Goal: Task Accomplishment & Management: Use online tool/utility

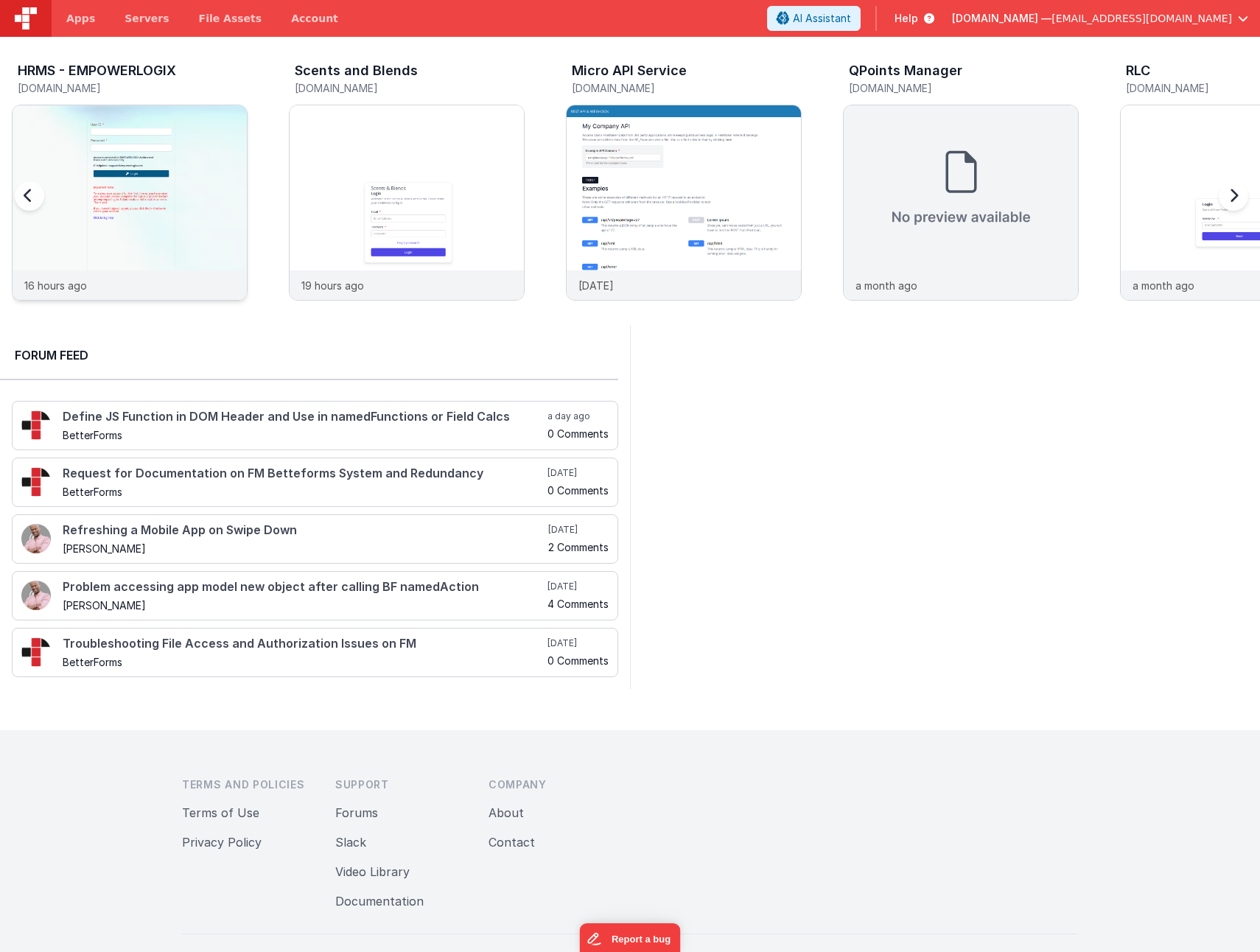
click at [196, 176] on img at bounding box center [130, 222] width 234 height 234
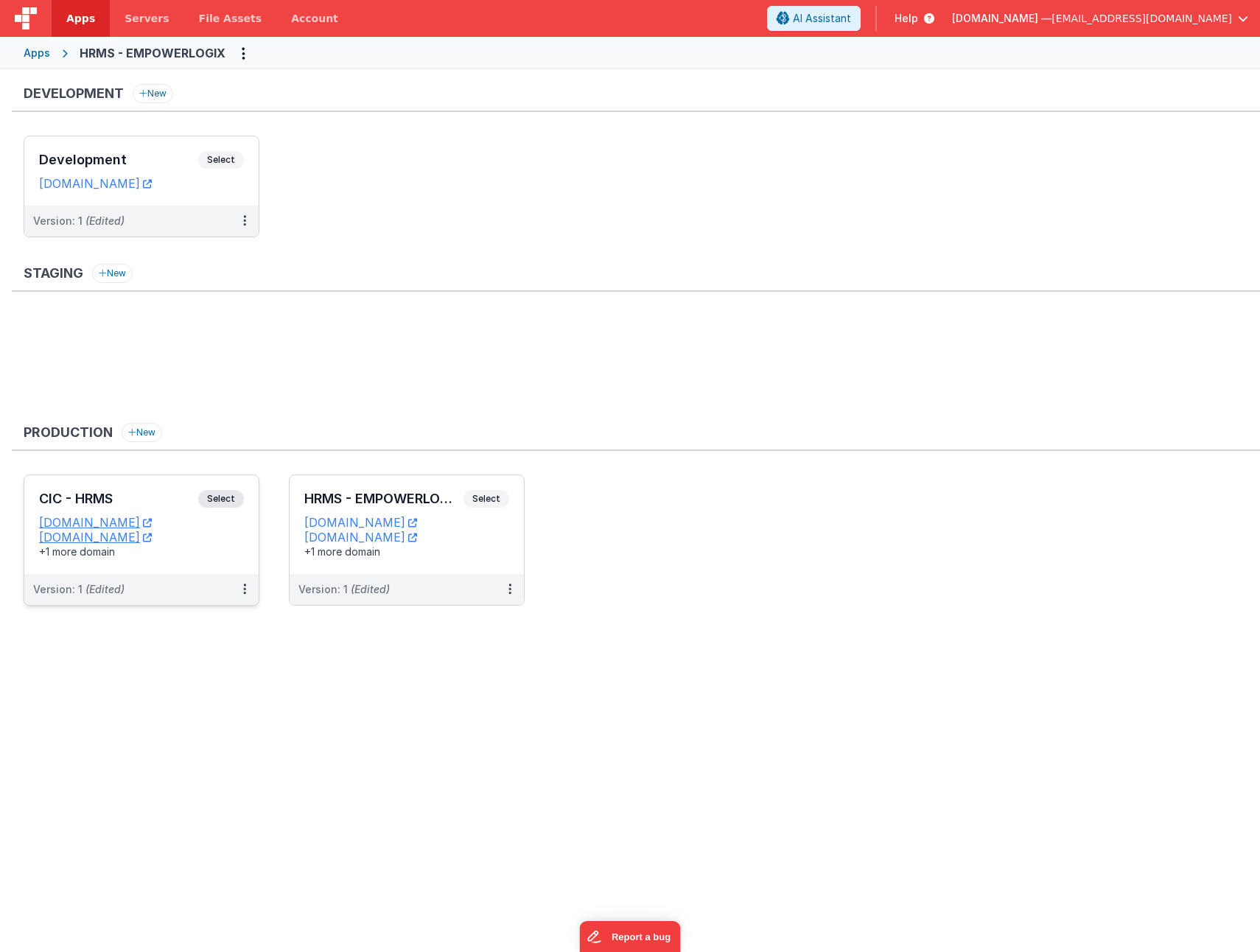
click at [101, 497] on h3 "CIC - HRMS" at bounding box center [118, 498] width 159 height 15
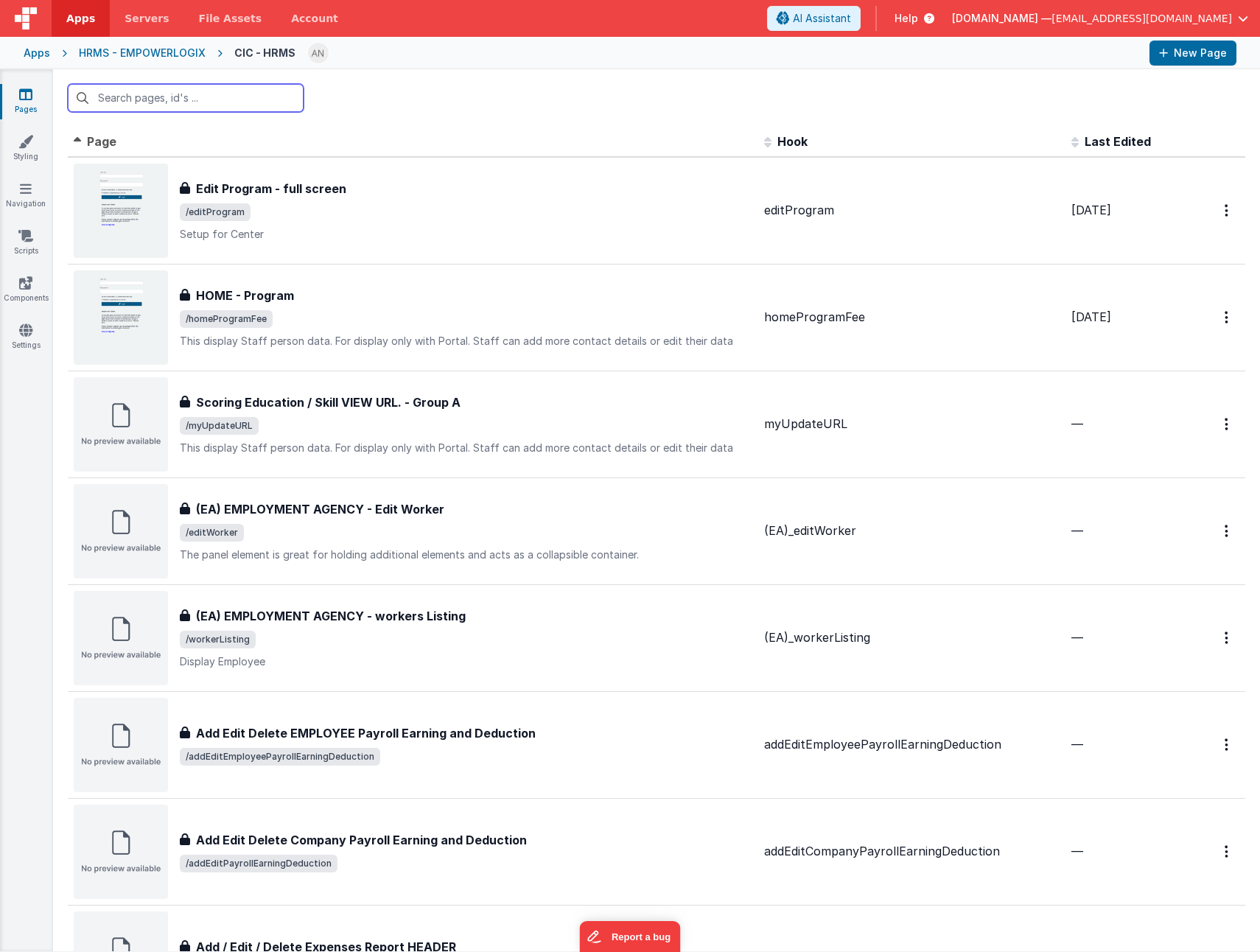
click at [170, 96] on input "text" at bounding box center [186, 97] width 236 height 28
paste input "viewEnrolment"
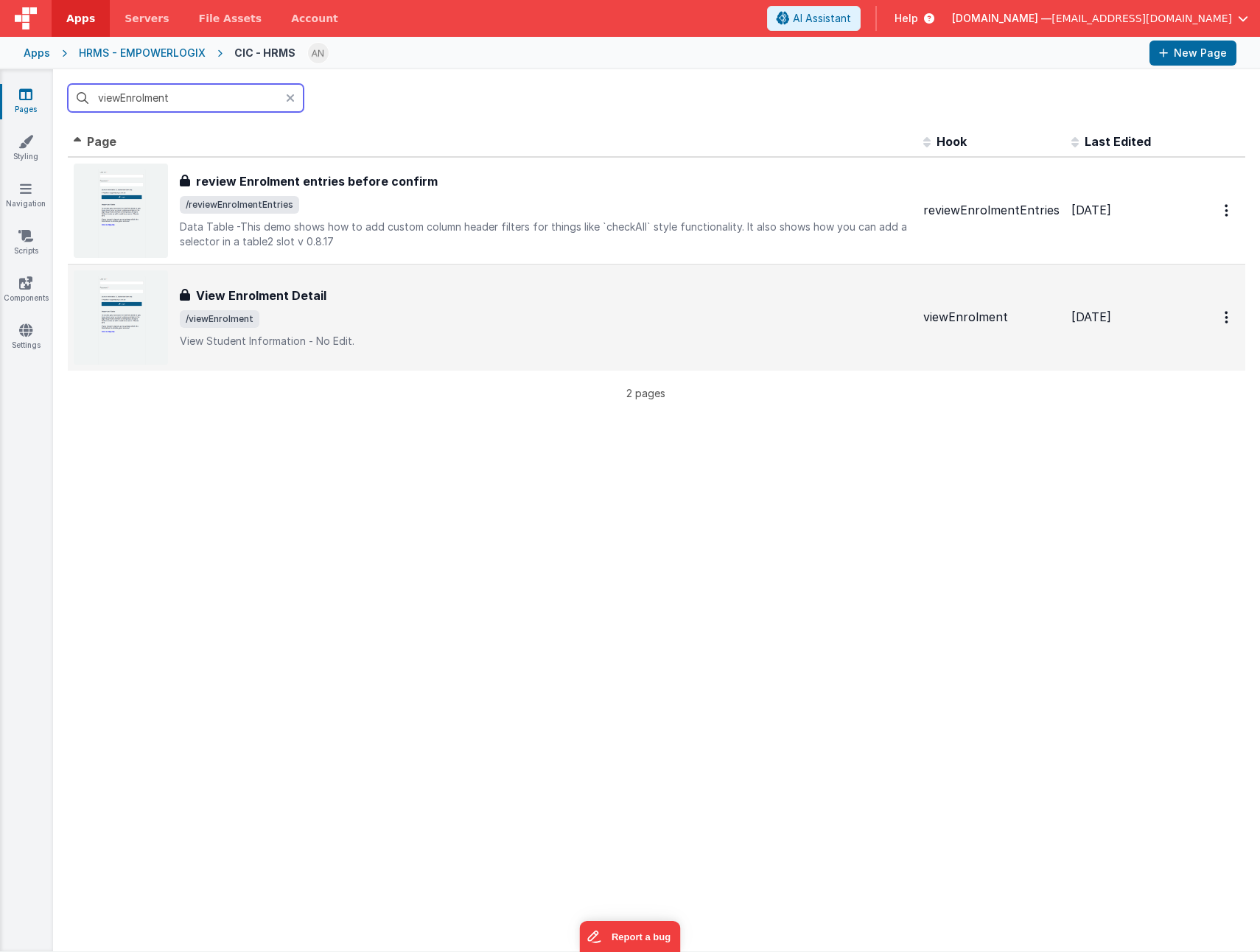
type input "viewEnrolment"
click at [422, 331] on div "View Enrolment Detail View Enrolment Detail /viewEnrolment View Student Informa…" at bounding box center [546, 318] width 732 height 62
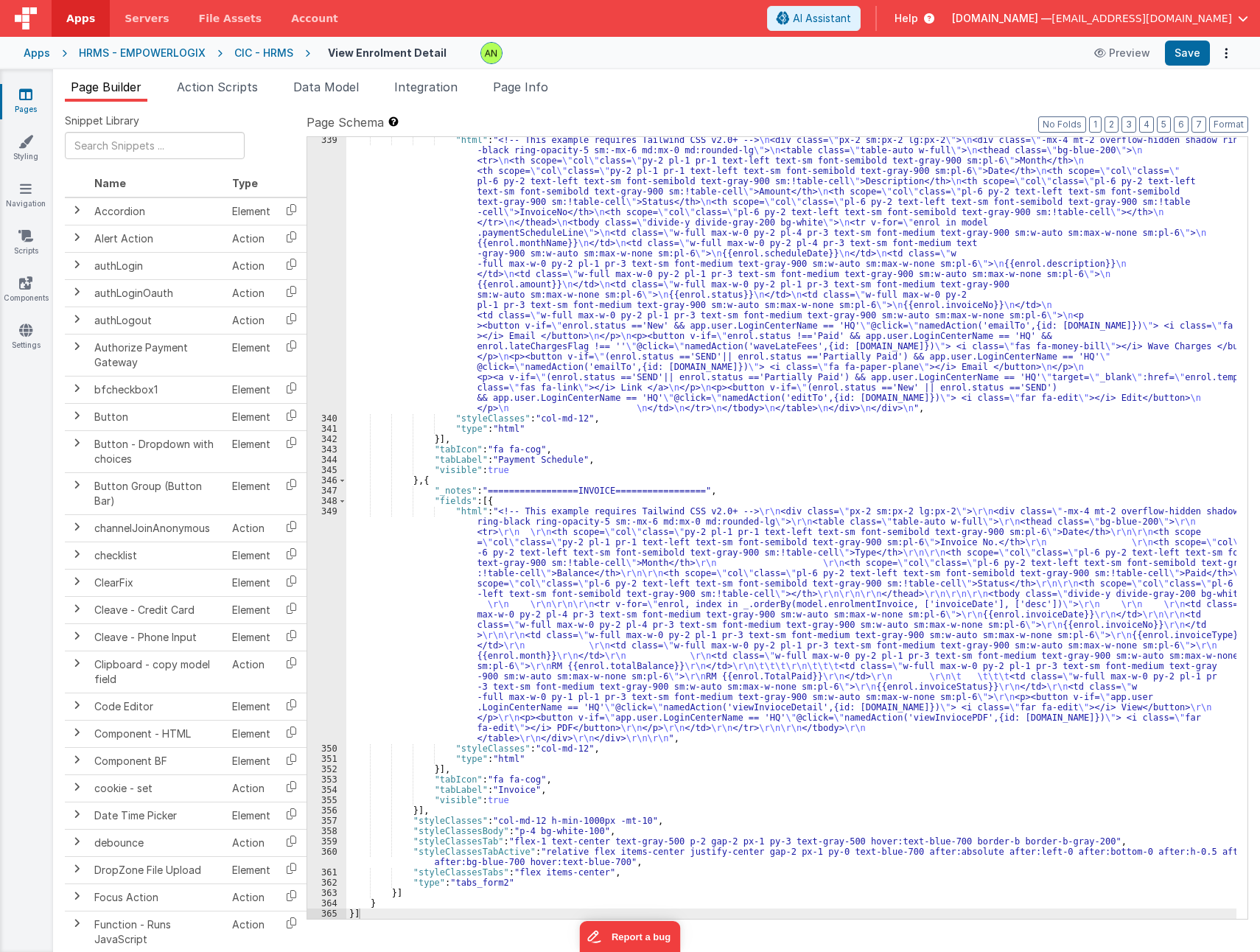
scroll to position [3974, 0]
click at [732, 563] on div ""html" : "<!-- This example requires Tailwind CSS v2.0+ --> \n <div class= \" p…" at bounding box center [790, 669] width 890 height 1071
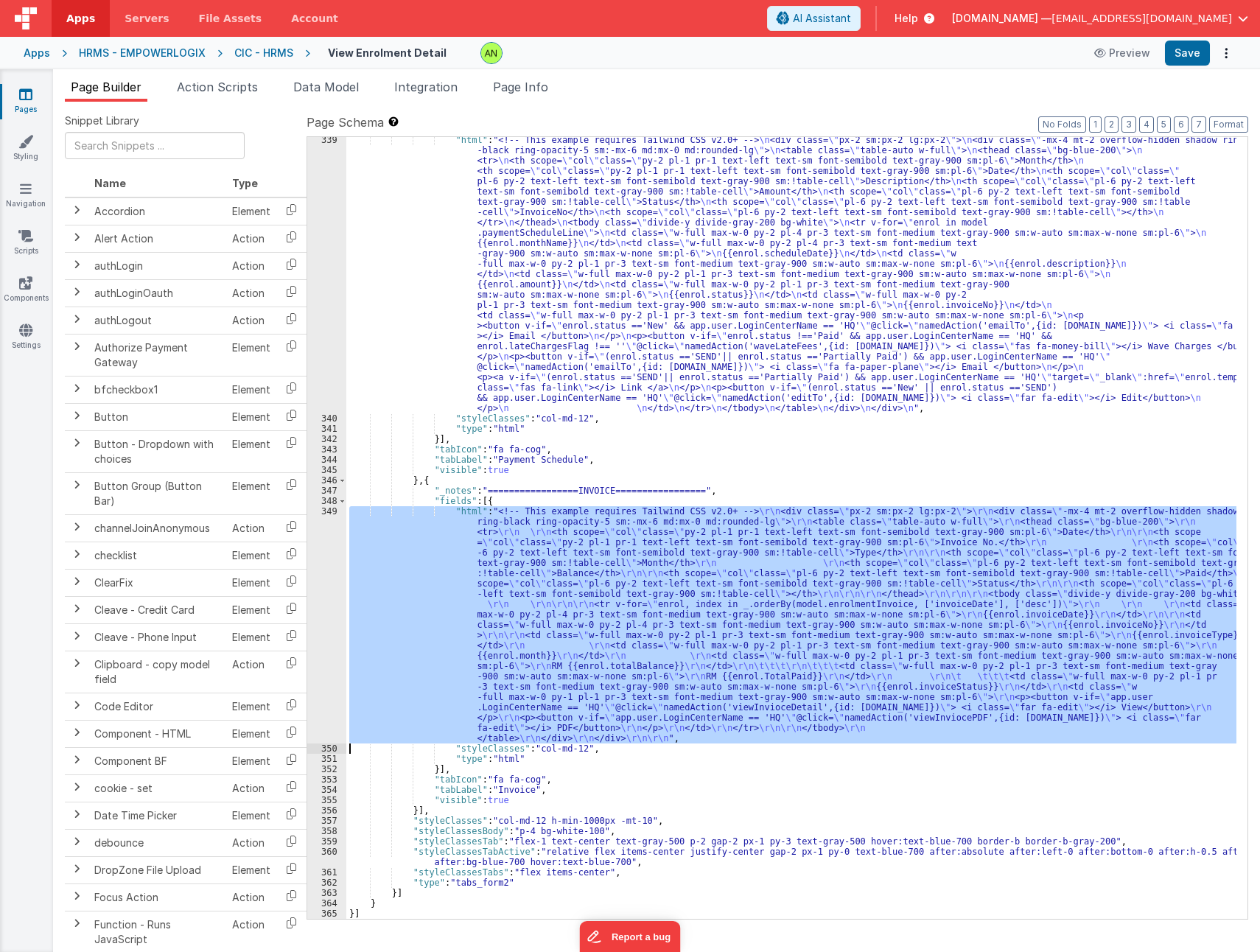
click at [329, 590] on div "349" at bounding box center [326, 624] width 39 height 237
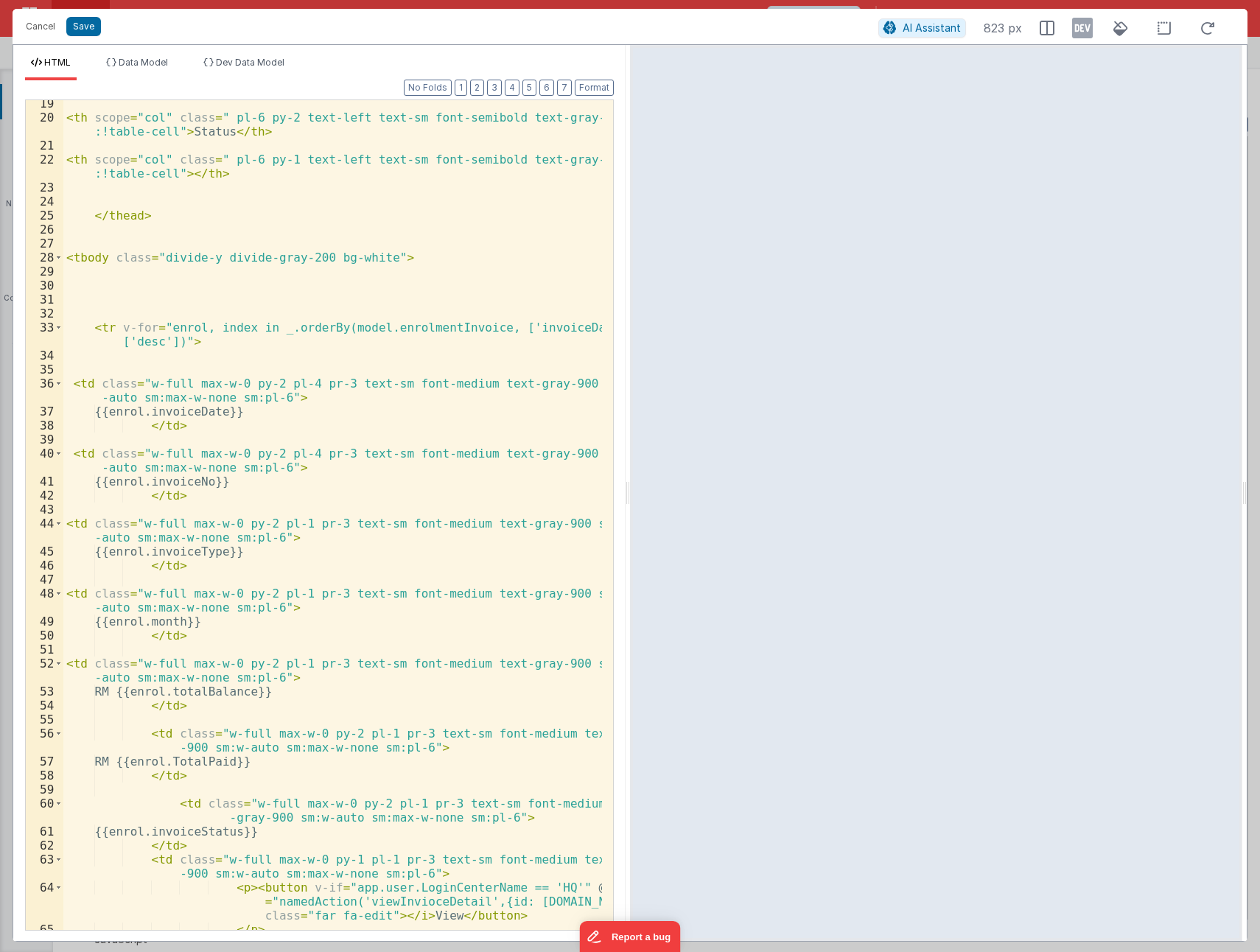
scroll to position [543, 0]
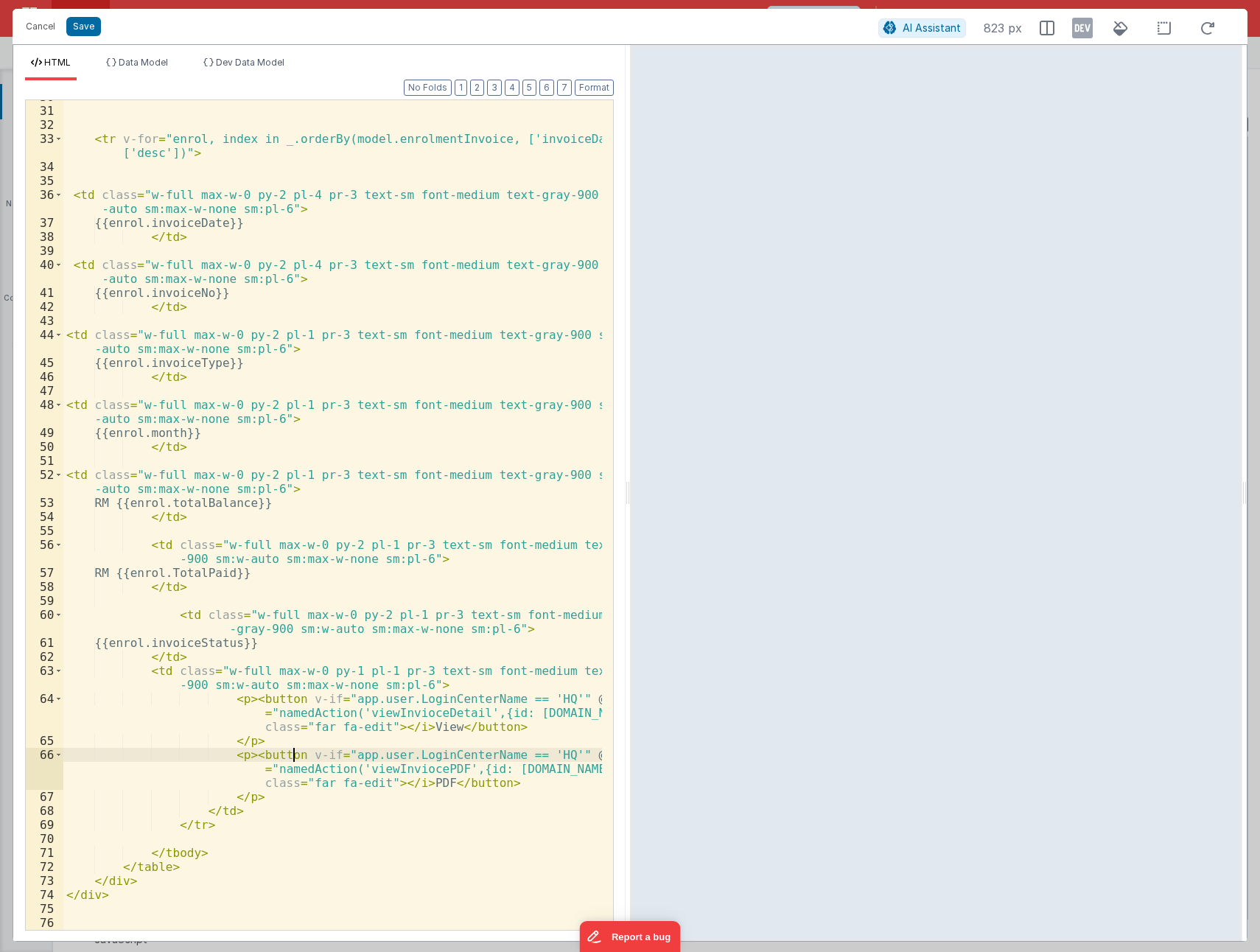
click at [295, 755] on div "< tr v-for = "enrol, index in _.orderBy(model.enrolmentInvoice, ['invoiceDate']…" at bounding box center [332, 518] width 539 height 857
click at [234, 754] on div "< tr v-for = "enrol, index in _.orderBy(model.enrolmentInvoice, ['invoiceDate']…" at bounding box center [332, 518] width 539 height 857
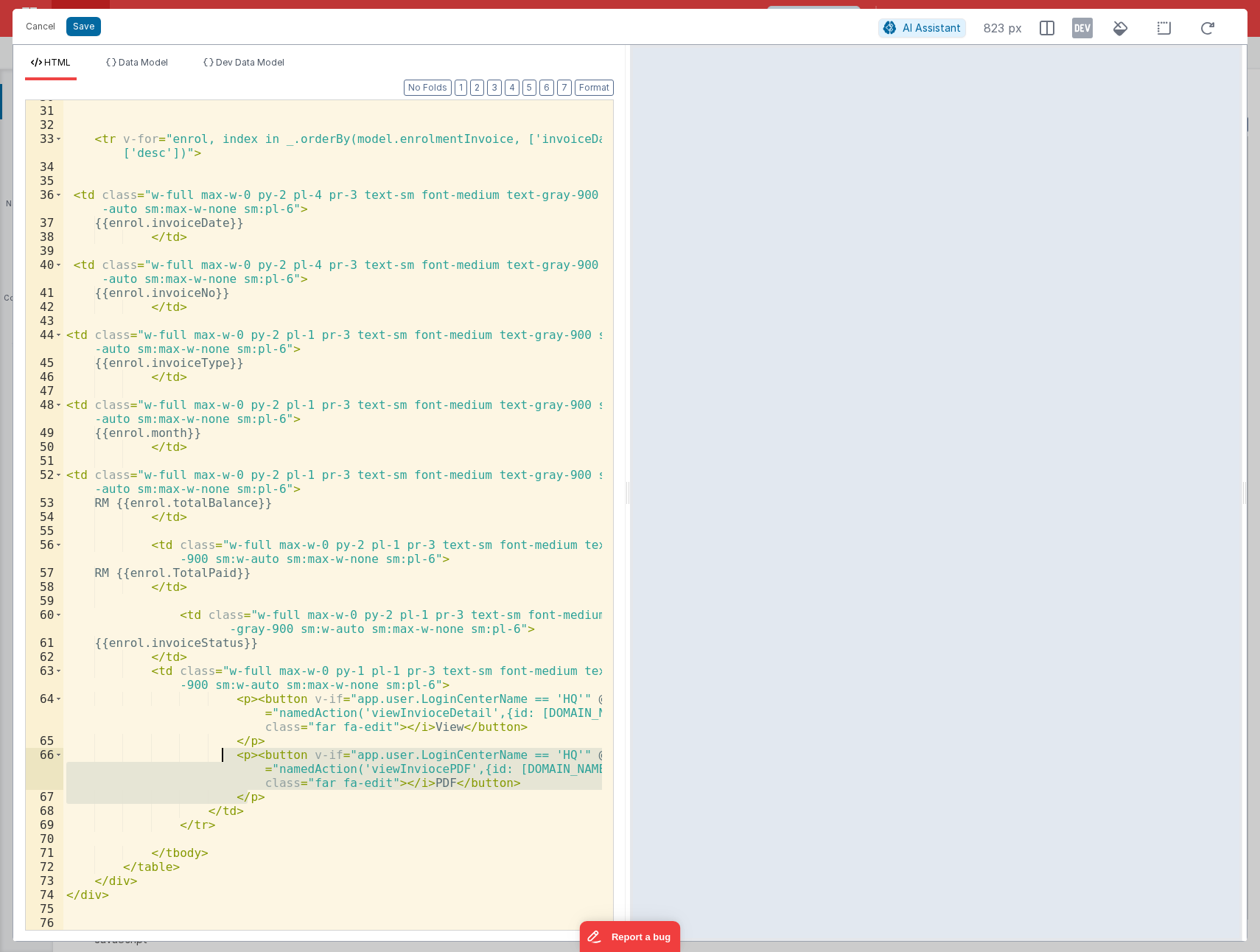
drag, startPoint x: 257, startPoint y: 795, endPoint x: 221, endPoint y: 754, distance: 54.6
click at [221, 754] on div "< tr v-for = "enrol, index in _.orderBy(model.enrolmentInvoice, ['invoiceDate']…" at bounding box center [332, 518] width 539 height 857
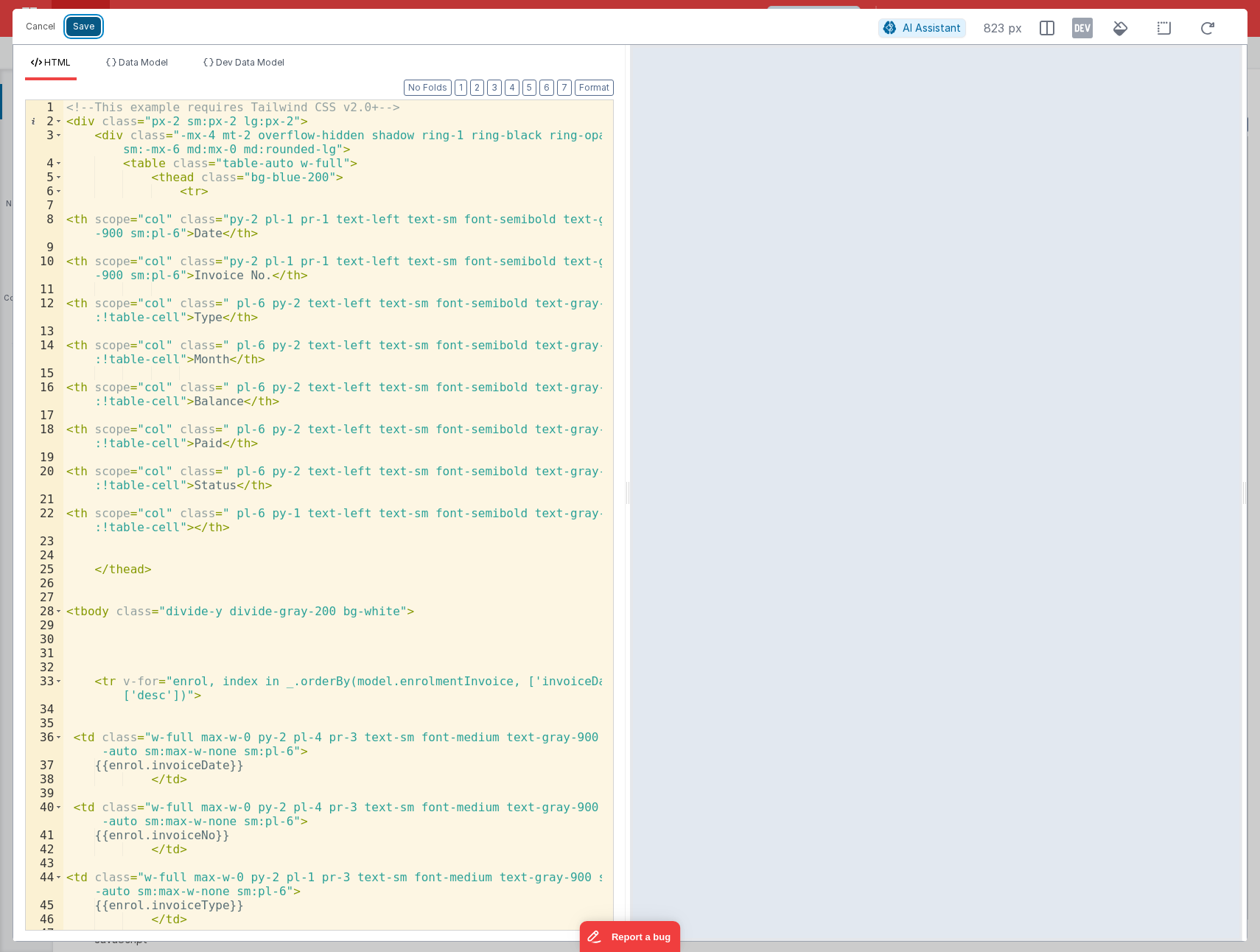
click at [86, 33] on button "Save" at bounding box center [84, 26] width 35 height 19
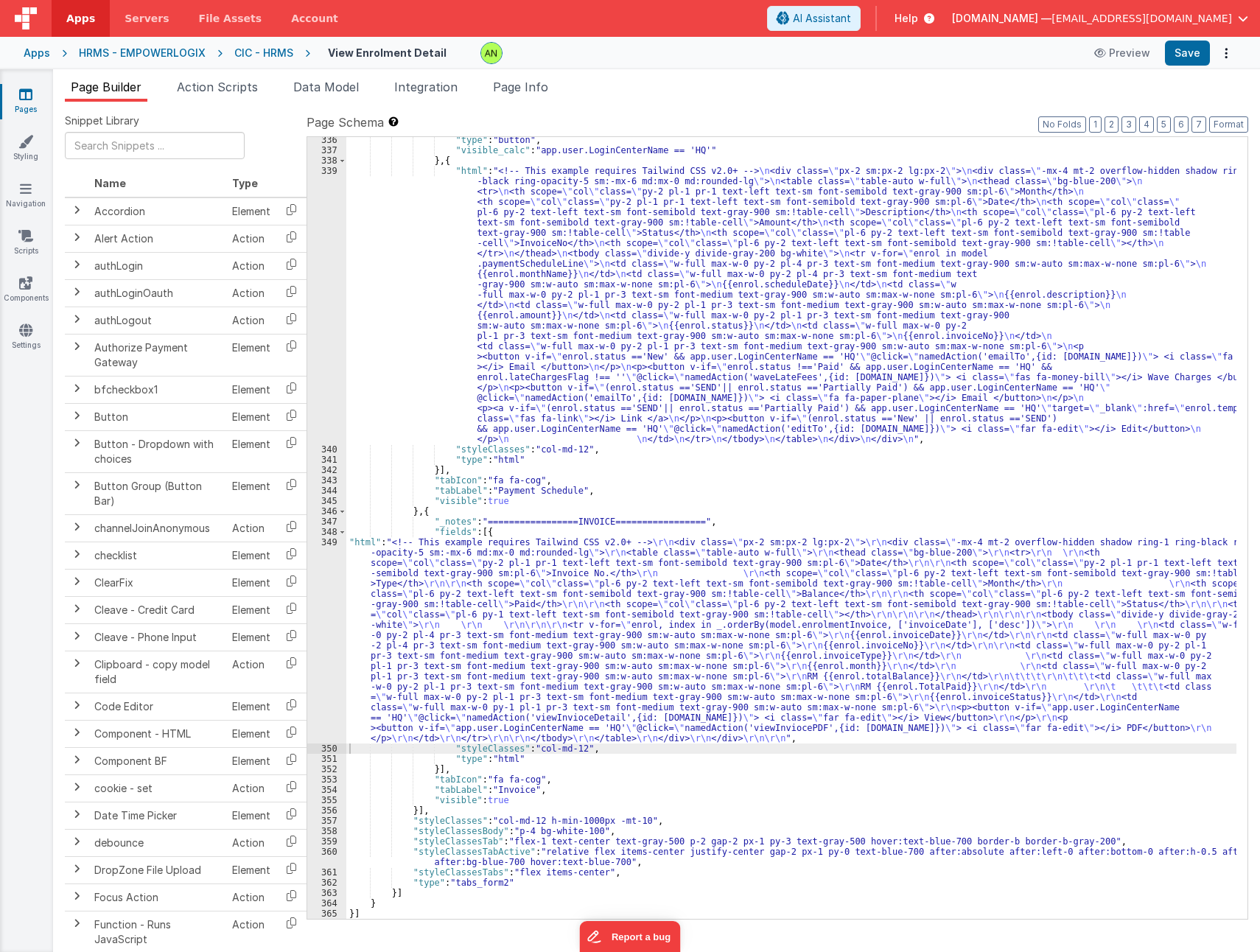
scroll to position [3942, 0]
click at [541, 95] on li "Page Info" at bounding box center [520, 90] width 67 height 23
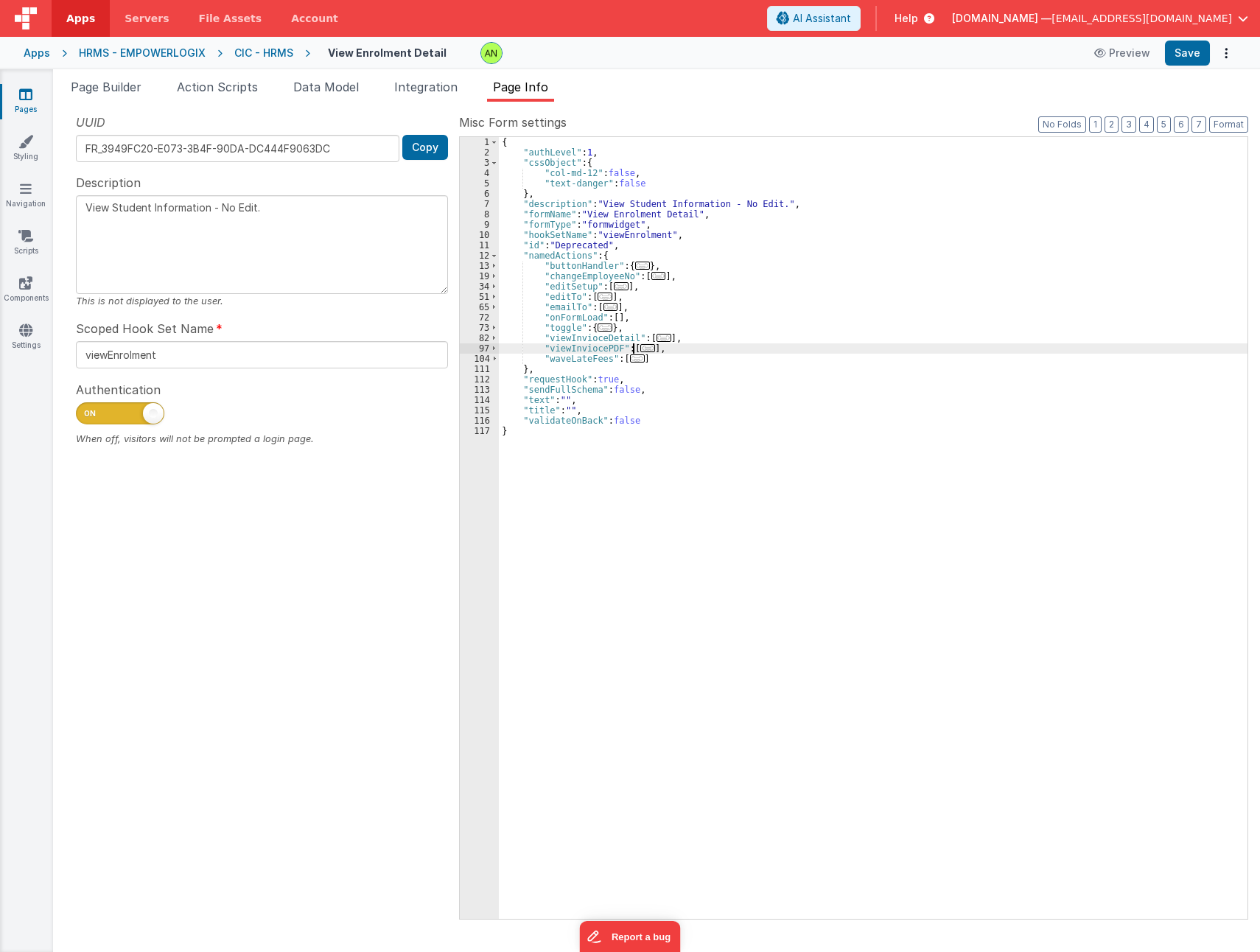
click at [640, 349] on span "..." at bounding box center [647, 348] width 15 height 8
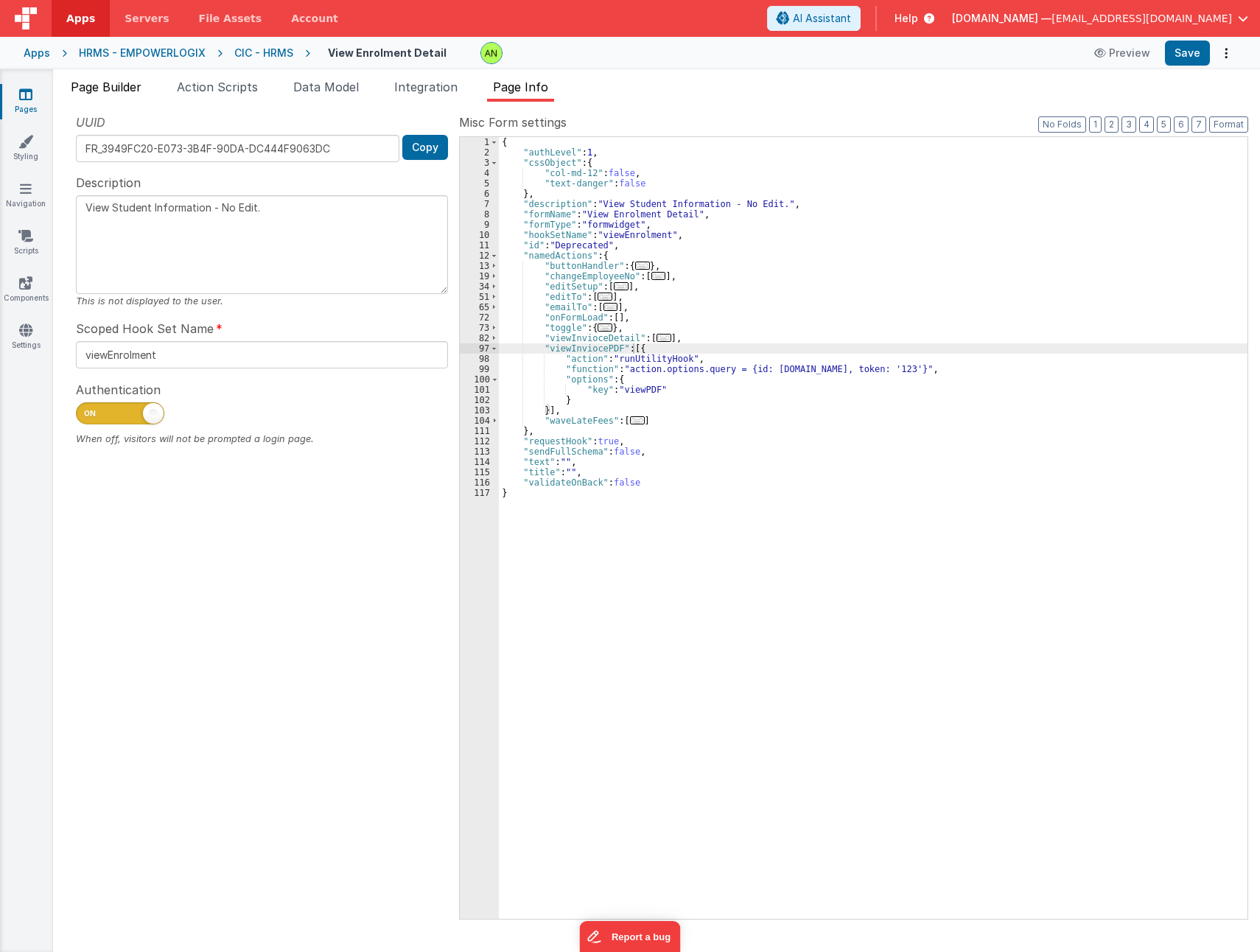
click at [104, 80] on span "Page Builder" at bounding box center [106, 87] width 71 height 15
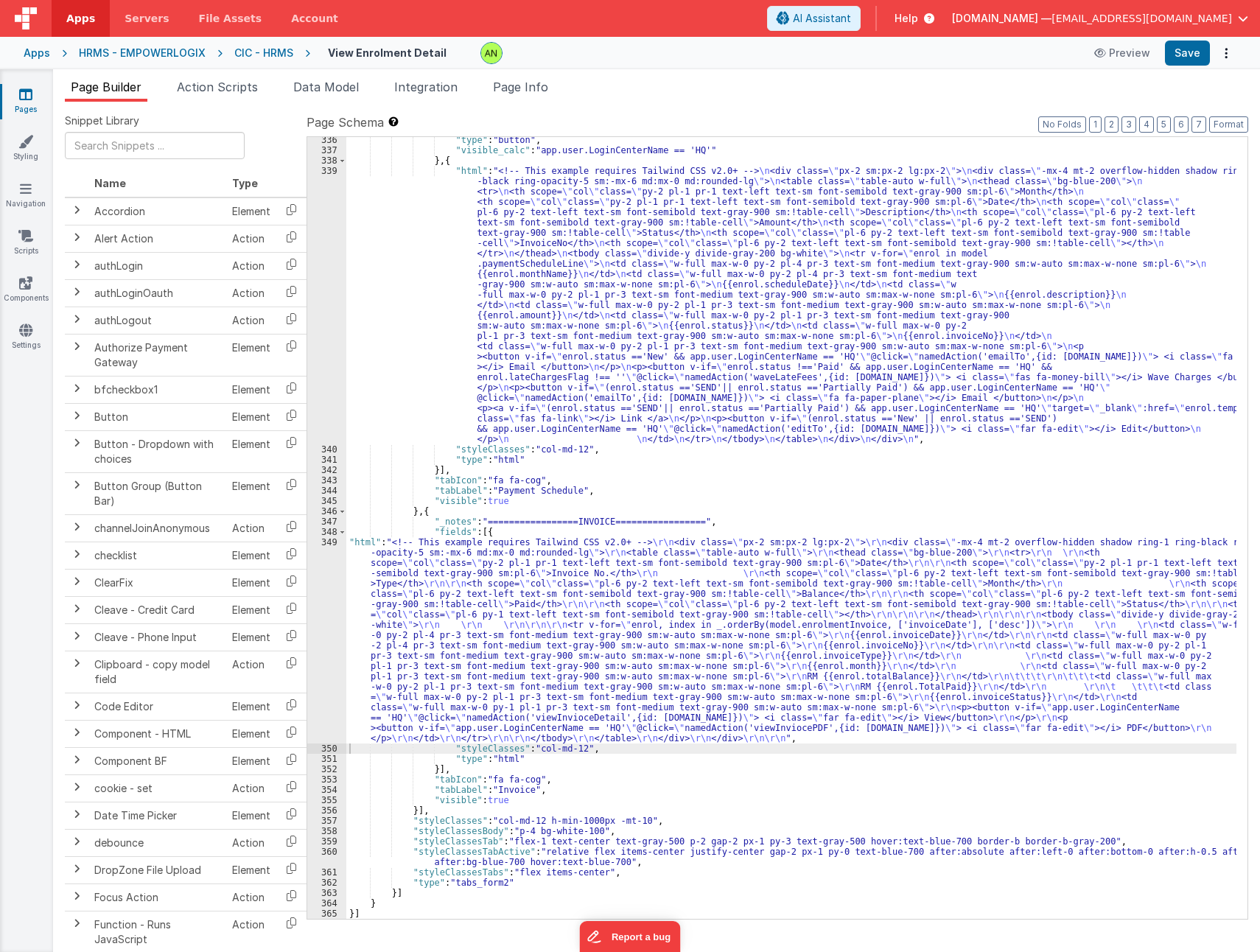
click at [690, 649] on div ""type" : "button" , "visible_calc" : "app.user.LoginCenterName == 'HQ'" } , { "…" at bounding box center [790, 535] width 890 height 802
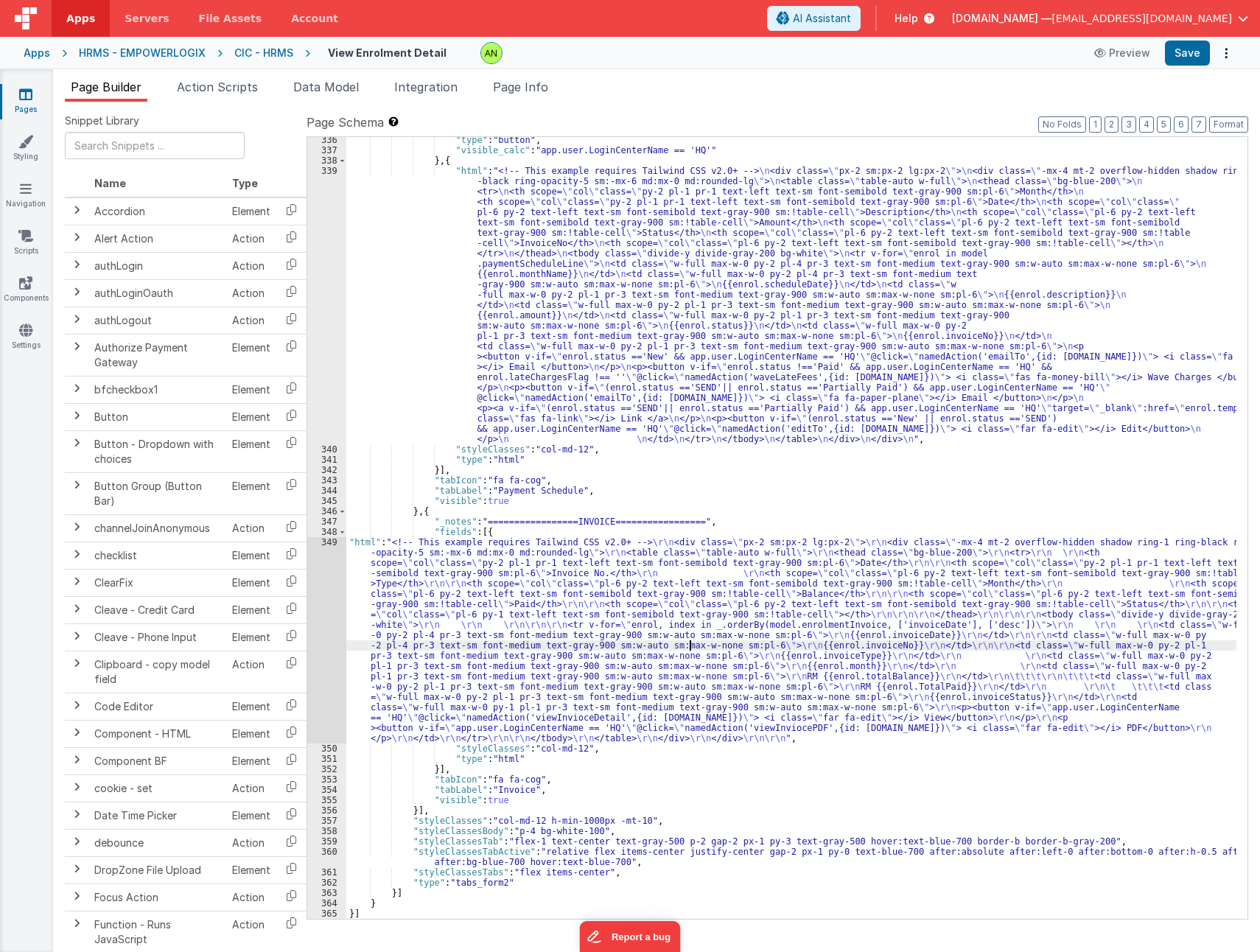
click at [322, 606] on div "349" at bounding box center [326, 640] width 39 height 207
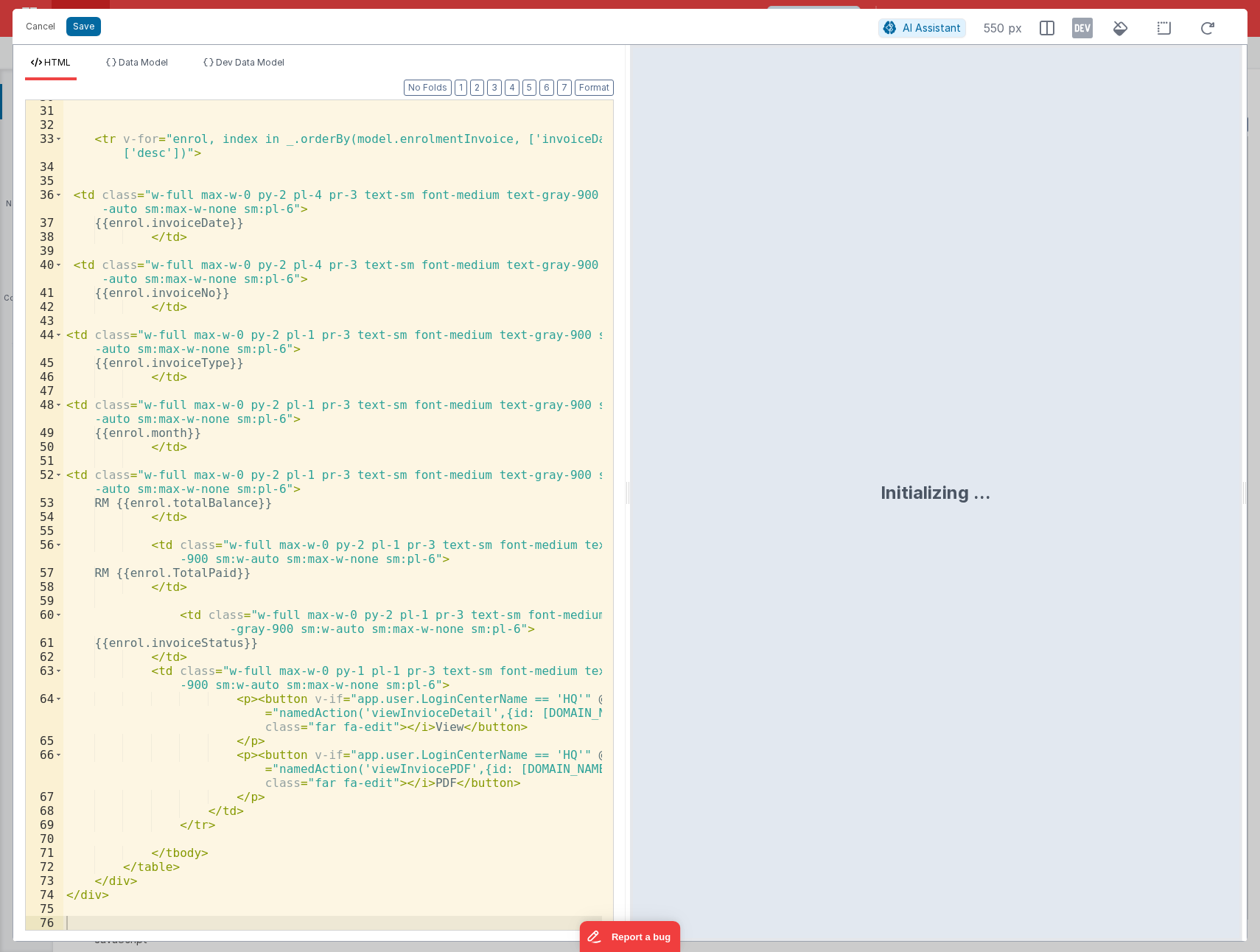
scroll to position [543, 0]
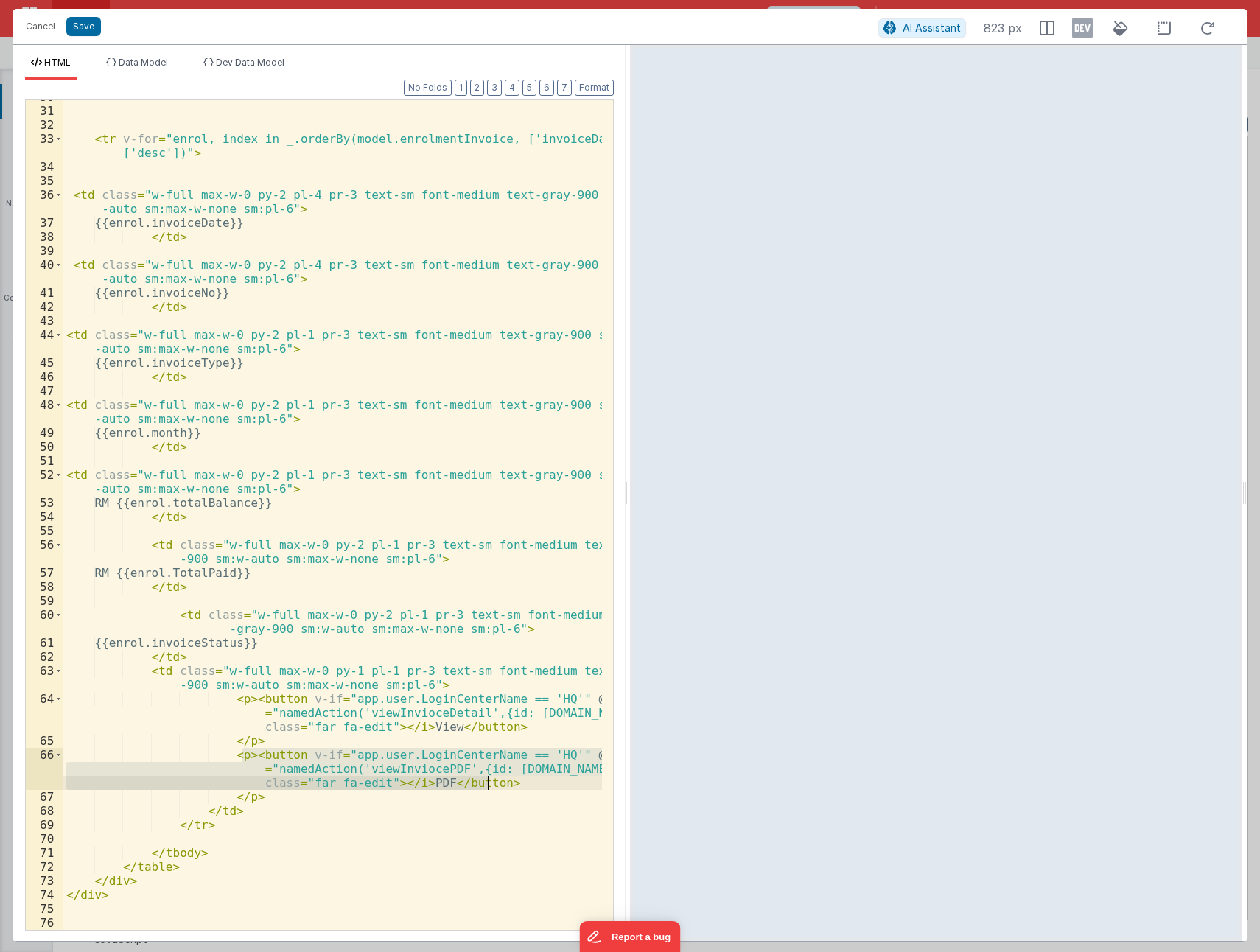
drag, startPoint x: 241, startPoint y: 757, endPoint x: 499, endPoint y: 779, distance: 258.9
click at [499, 779] on div "< tr v-for = "enrol, index in _.orderBy(model.enrolmentInvoice, ['invoiceDate']…" at bounding box center [332, 518] width 539 height 857
click at [35, 24] on button "Cancel" at bounding box center [40, 26] width 44 height 20
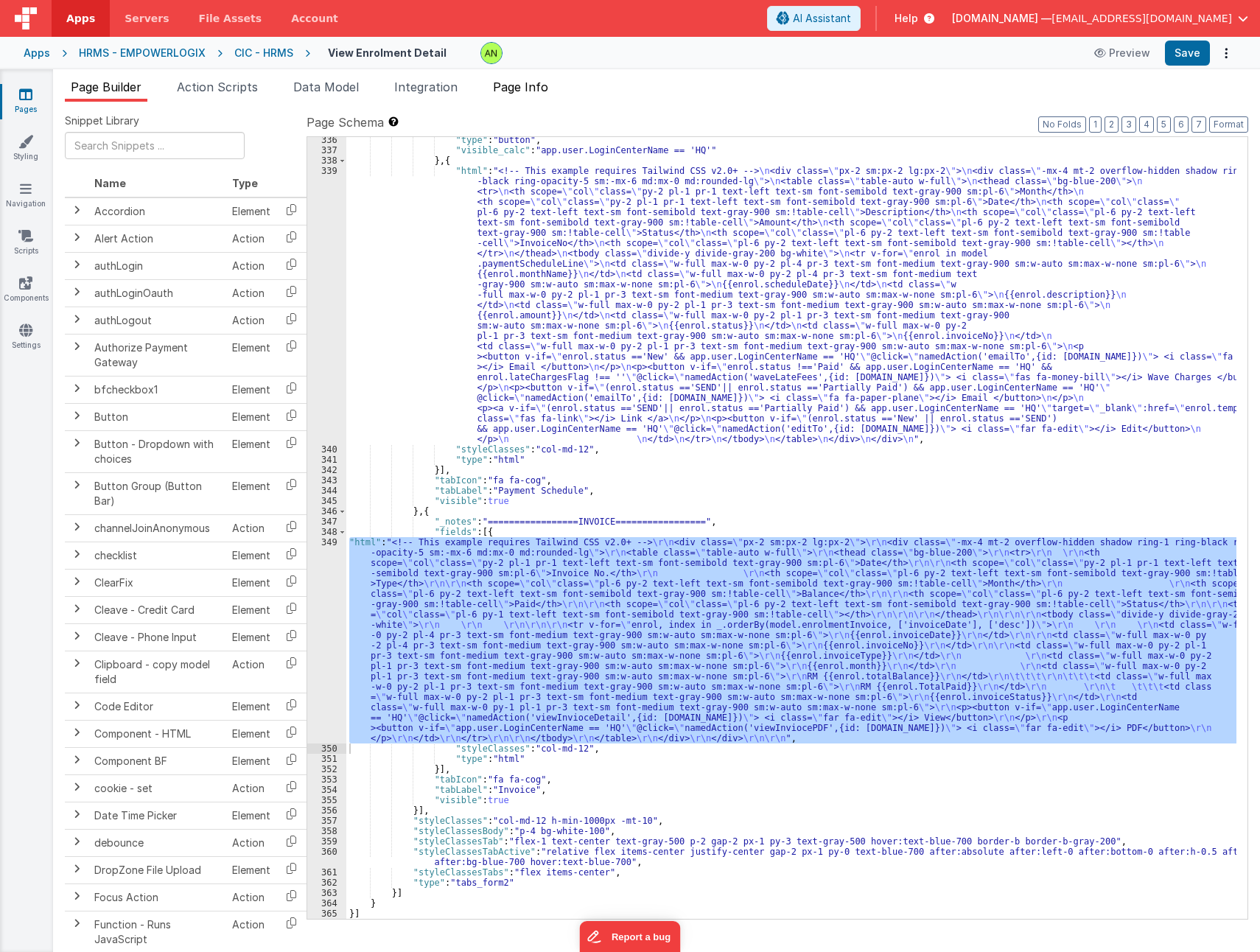
click at [536, 81] on span "Page Info" at bounding box center [520, 87] width 56 height 15
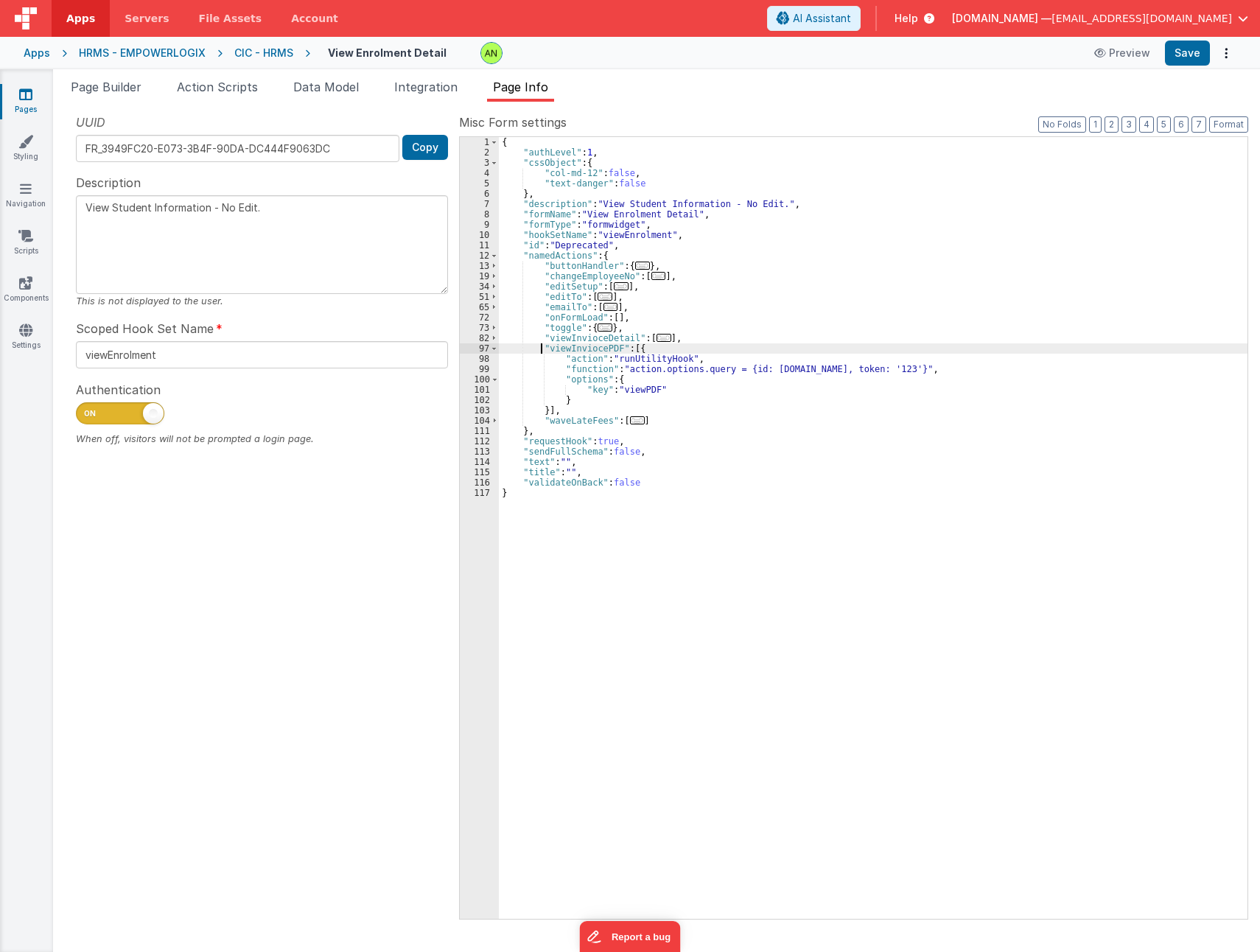
click at [539, 347] on div "{ "authLevel" : 1 , "cssObject" : { "col-md-12" : false , "text-danger" : false…" at bounding box center [873, 538] width 748 height 802
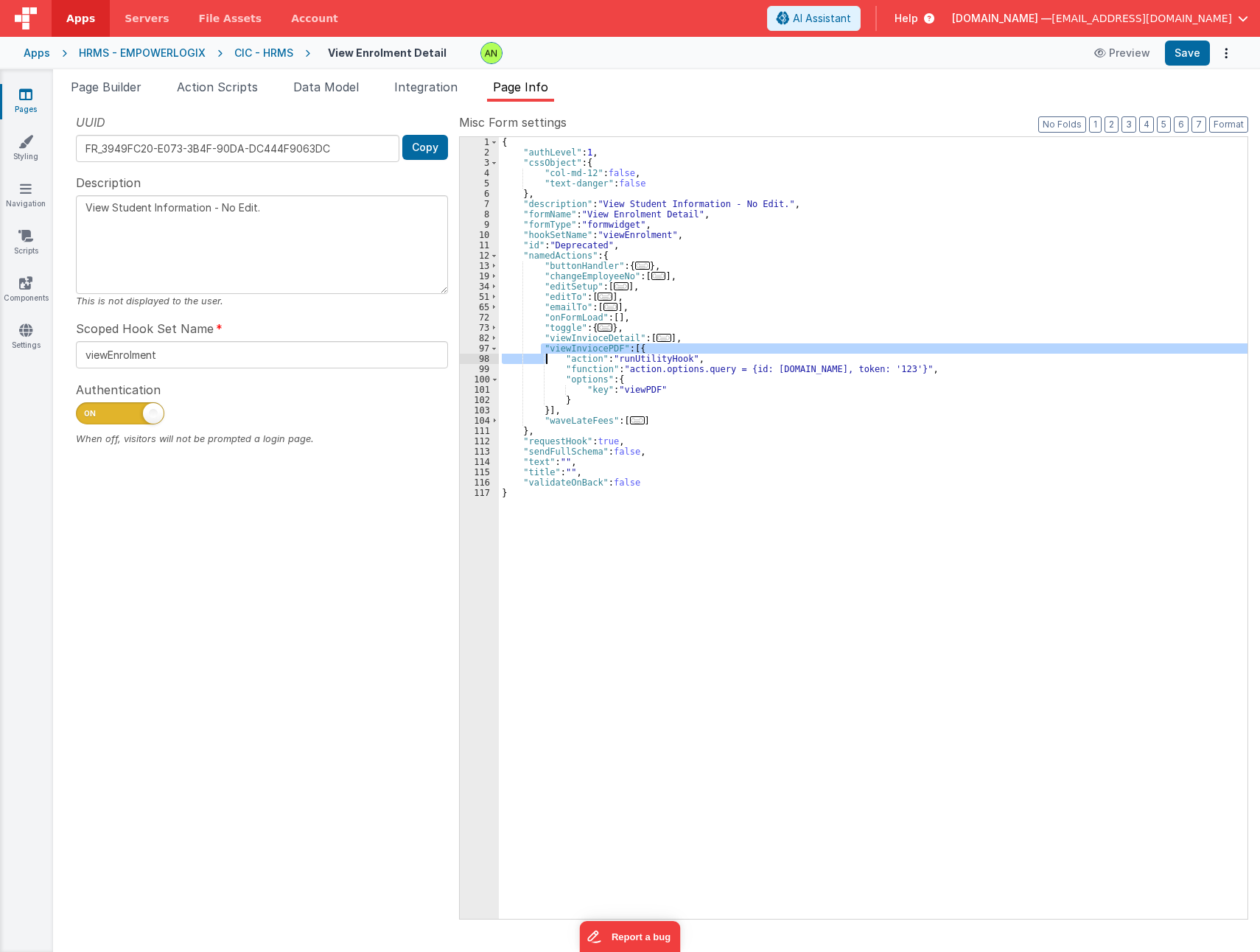
drag, startPoint x: 540, startPoint y: 347, endPoint x: 548, endPoint y: 357, distance: 12.8
click at [548, 357] on div "{ "authLevel" : 1 , "cssObject" : { "col-md-12" : false , "text-danger" : false…" at bounding box center [873, 538] width 748 height 802
click at [632, 348] on div "{ "authLevel" : 1 , "cssObject" : { "col-md-12" : false , "text-danger" : false…" at bounding box center [873, 528] width 748 height 781
click at [632, 348] on div "{ "authLevel" : 1 , "cssObject" : { "col-md-12" : false , "text-danger" : false…" at bounding box center [873, 538] width 748 height 802
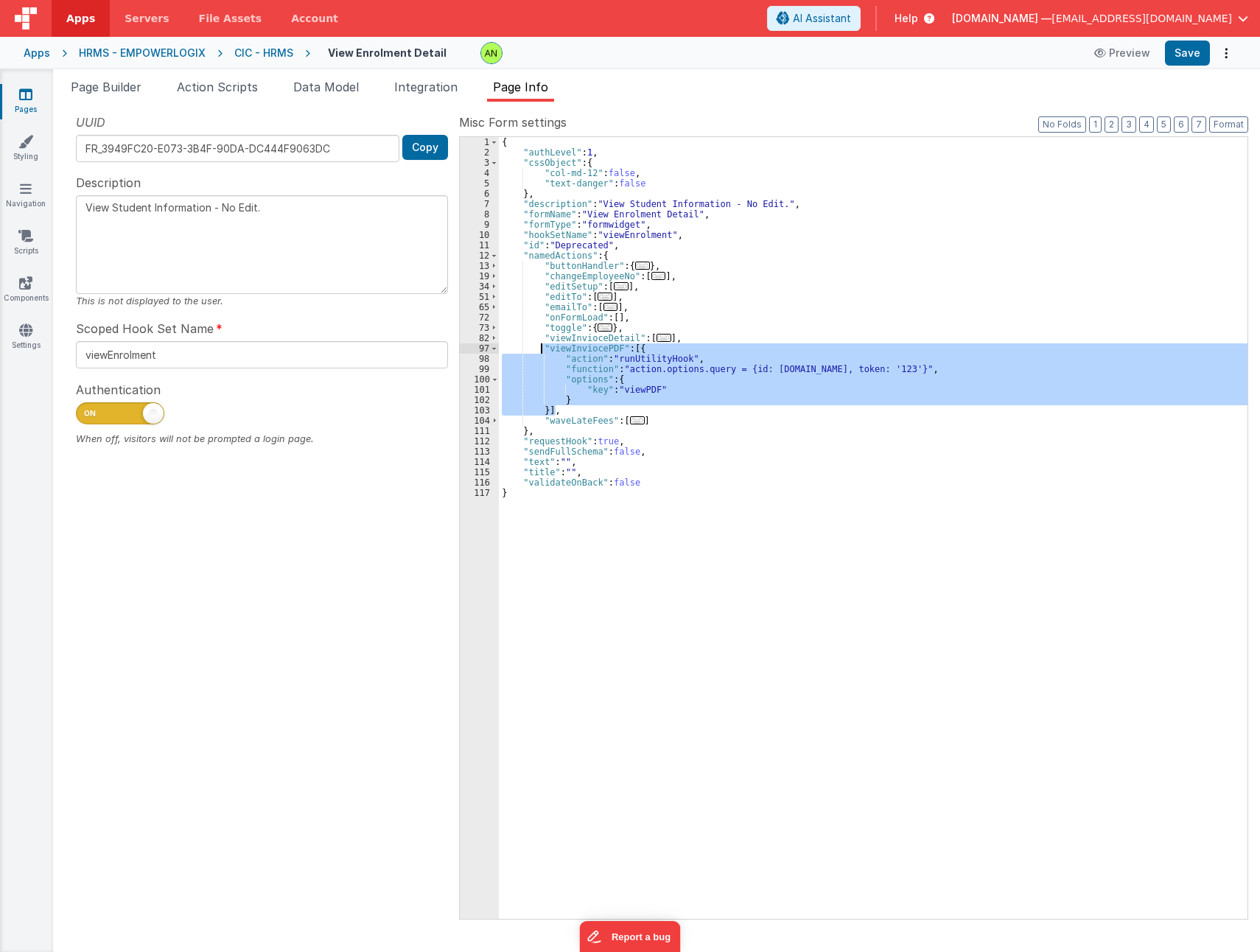
drag, startPoint x: 554, startPoint y: 408, endPoint x: 542, endPoint y: 349, distance: 60.2
click at [542, 349] on div "{ "authLevel" : 1 , "cssObject" : { "col-md-12" : false , "text-danger" : false…" at bounding box center [873, 538] width 748 height 802
click at [123, 355] on input "viewEnrolment" at bounding box center [262, 355] width 372 height 27
click at [258, 55] on div "CIC - HRMS" at bounding box center [263, 53] width 58 height 15
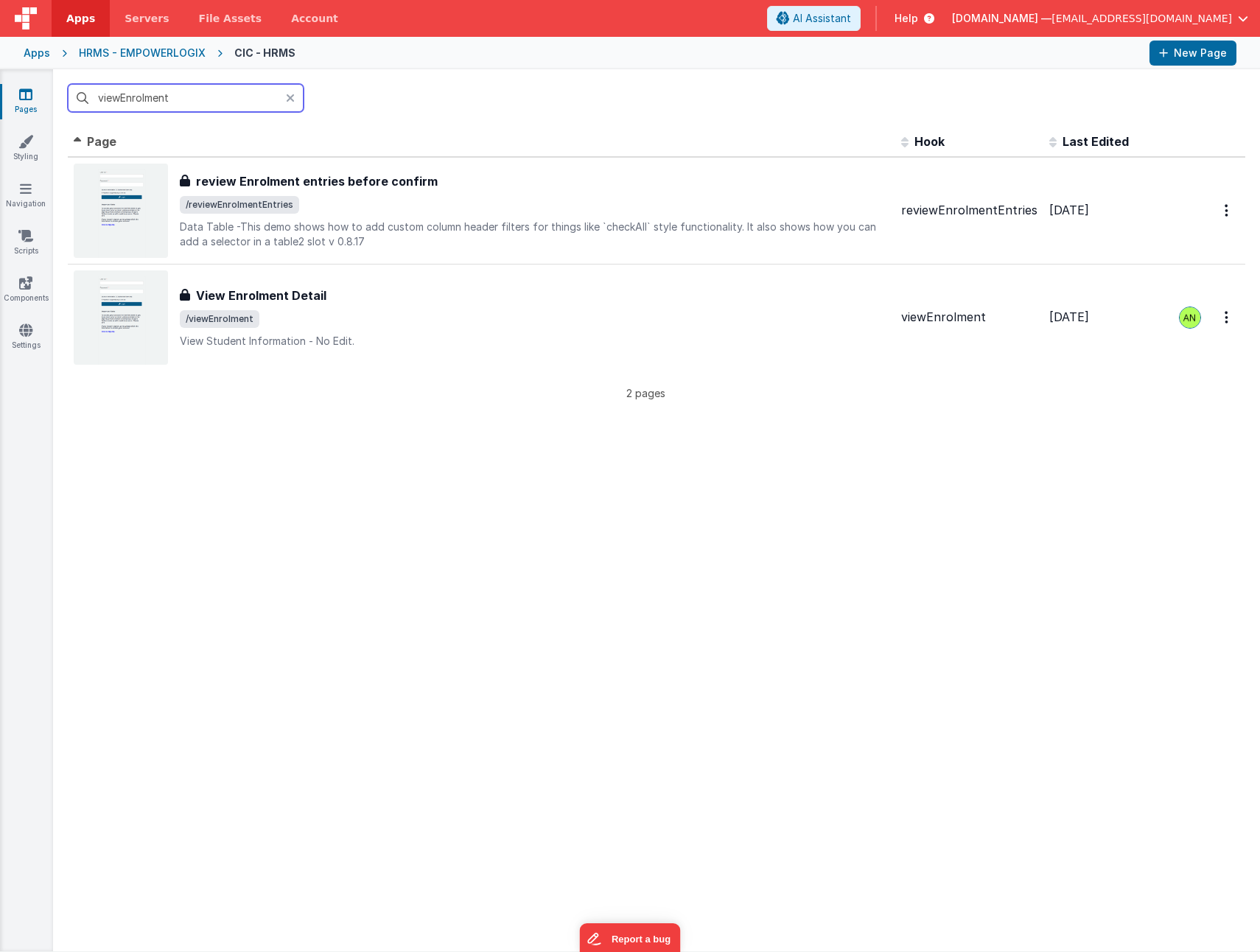
click at [167, 102] on input "viewEnrolment" at bounding box center [186, 97] width 236 height 28
click at [153, 98] on input "viewEnrolment" at bounding box center [186, 97] width 236 height 28
paste input "invoiceDetail"
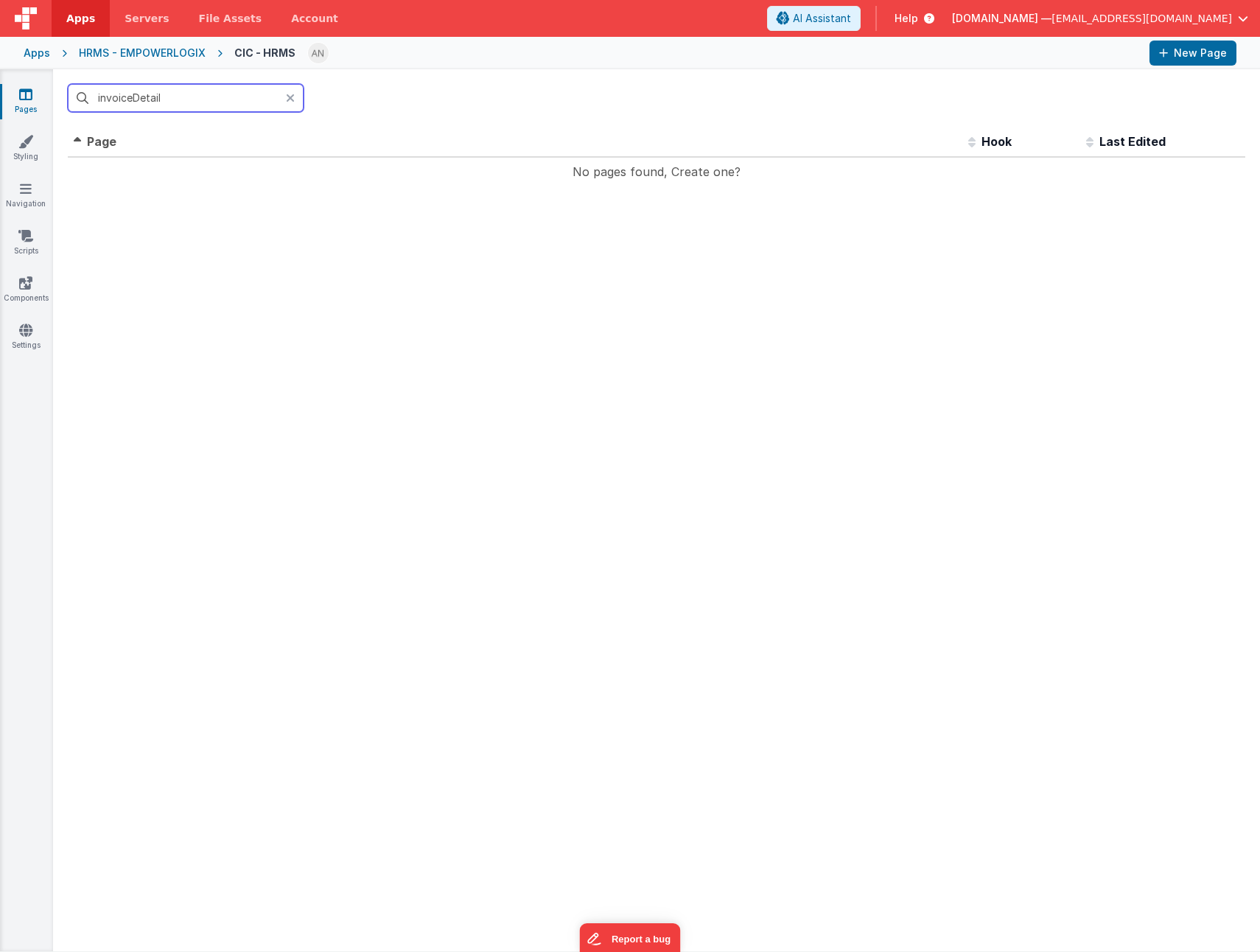
click at [186, 97] on input "invoiceDetail" at bounding box center [186, 97] width 236 height 28
drag, startPoint x: 134, startPoint y: 95, endPoint x: 210, endPoint y: 96, distance: 76.0
click at [210, 96] on input "invoiceDetail" at bounding box center [186, 97] width 236 height 28
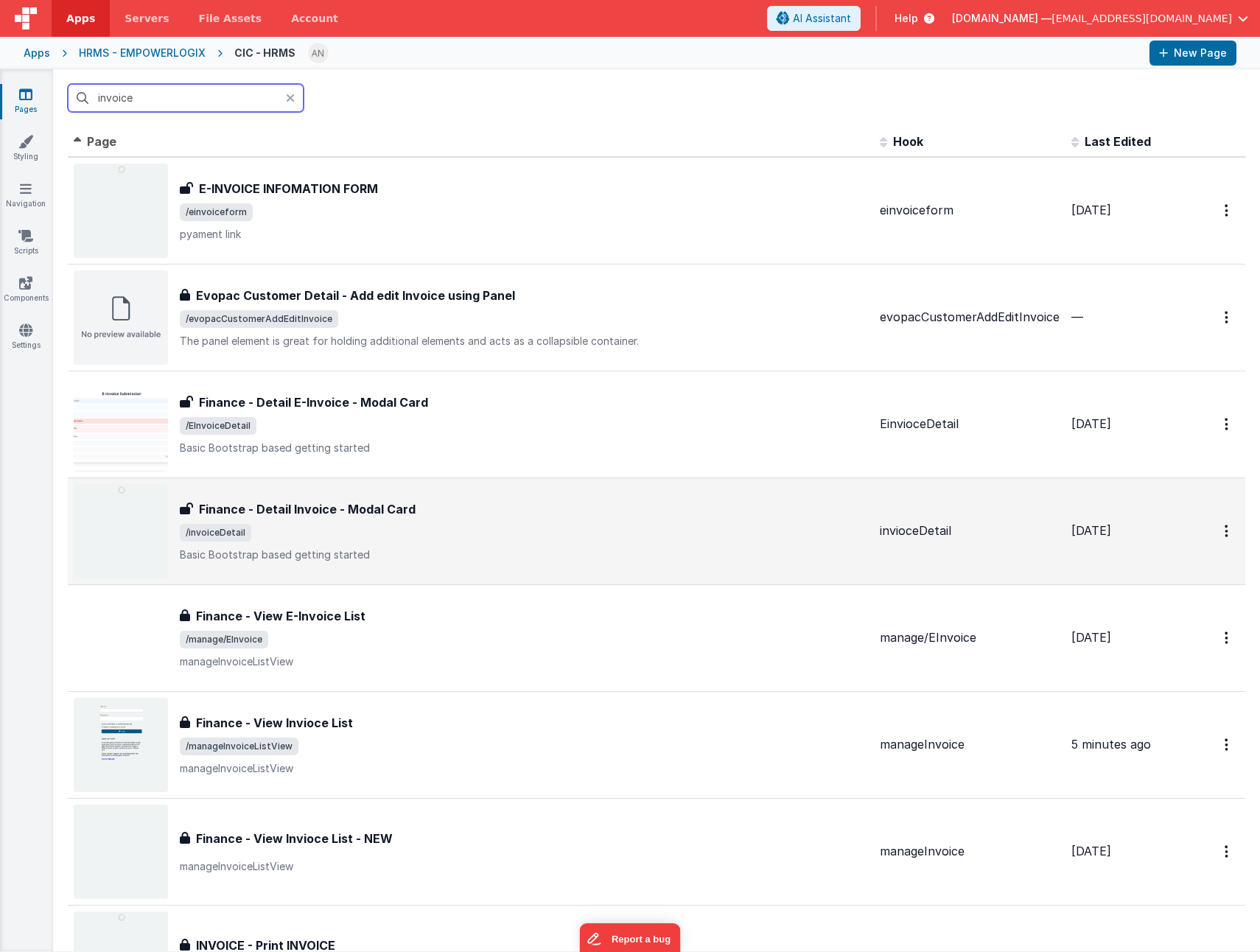
type input "invoice"
click at [392, 524] on span "/invoiceDetail" at bounding box center [524, 533] width 688 height 18
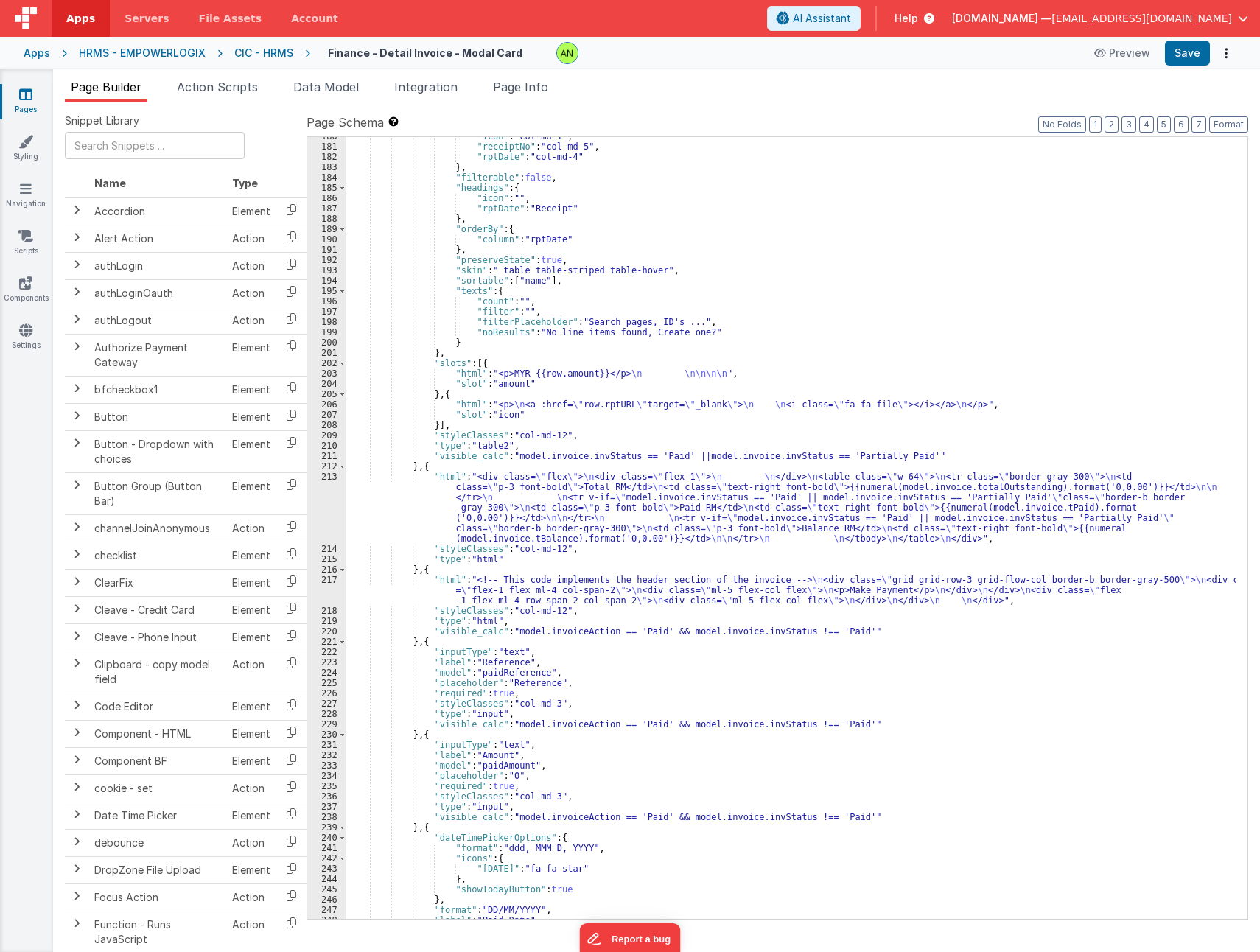
scroll to position [2757, 0]
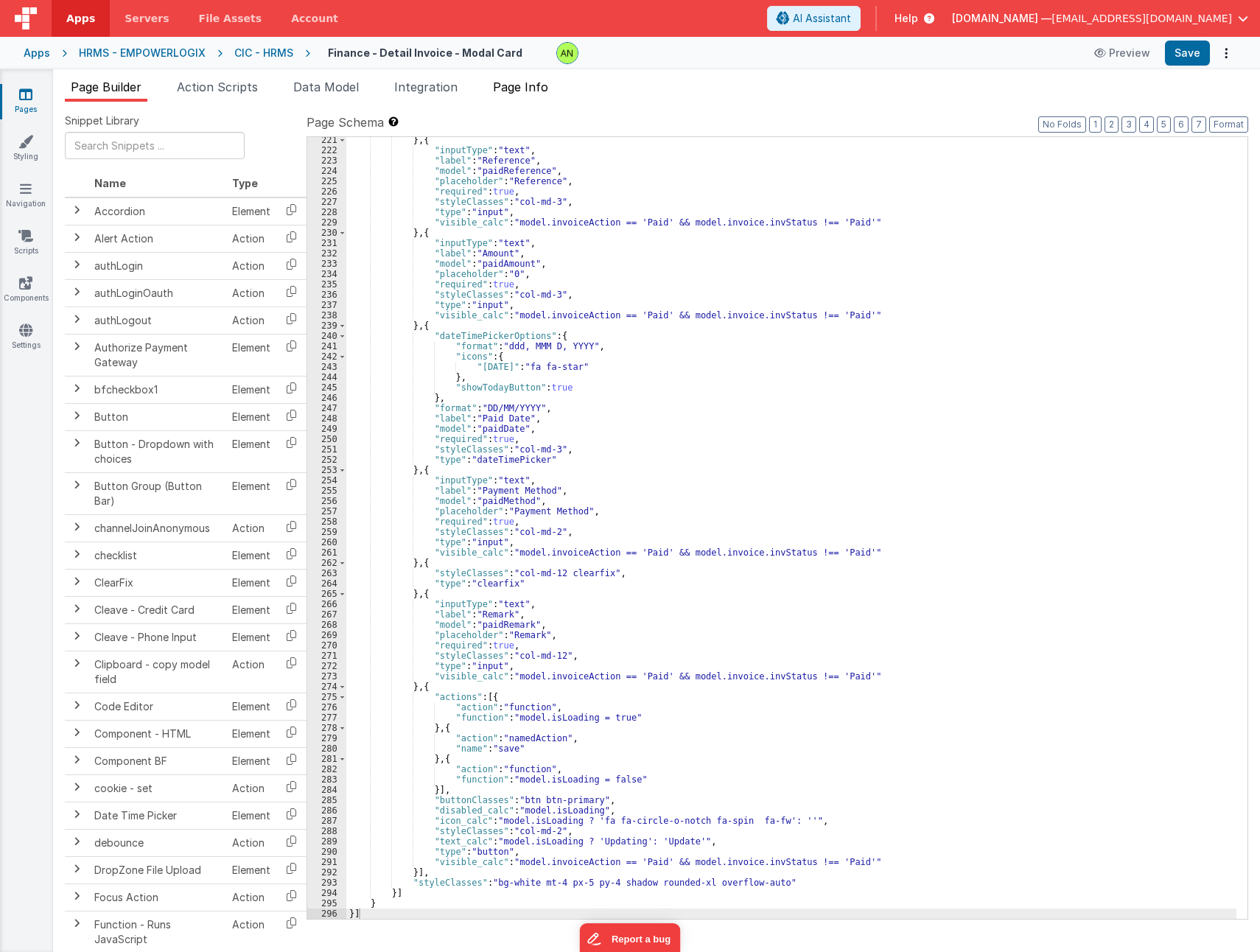
click at [522, 94] on span "Page Info" at bounding box center [520, 87] width 56 height 15
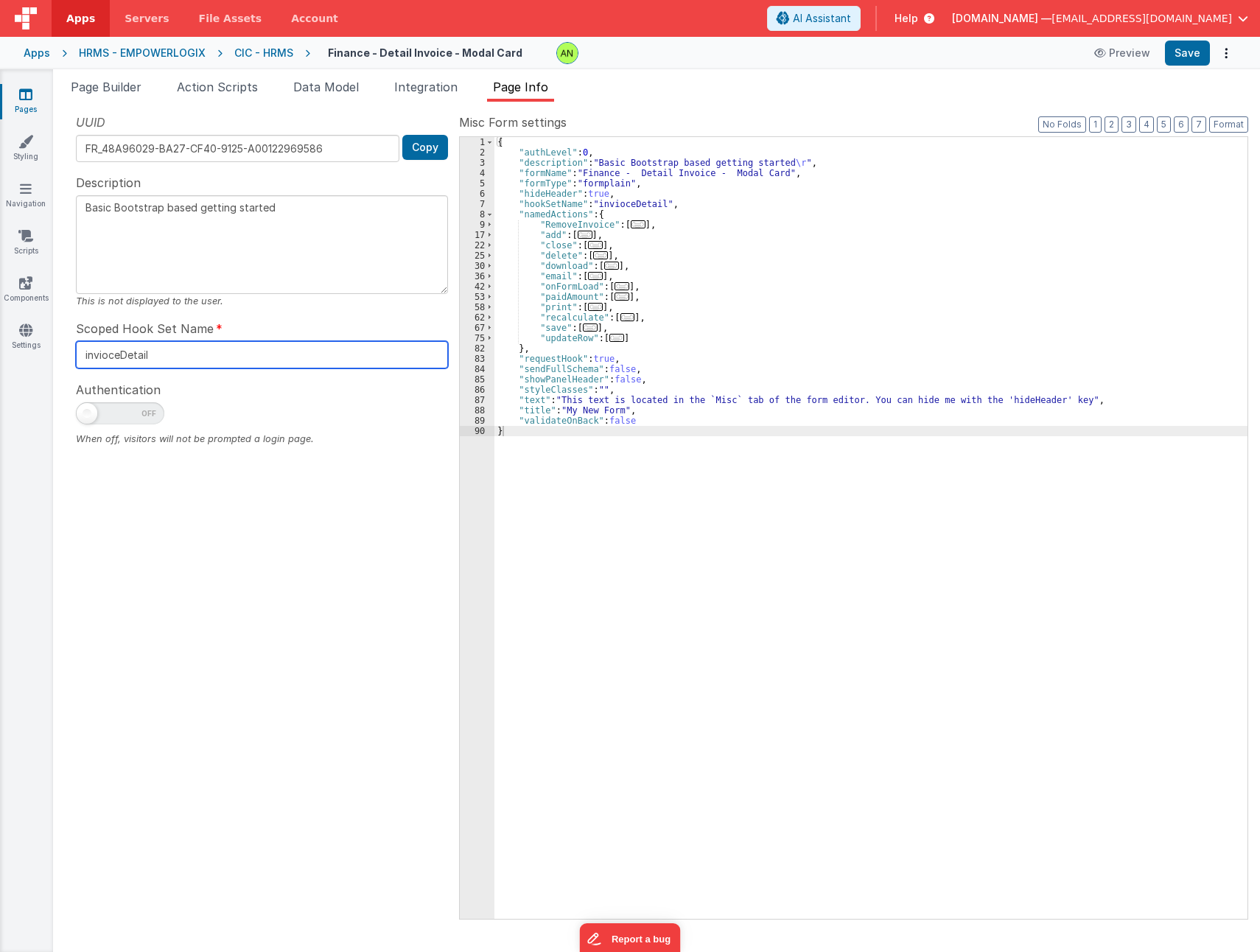
click at [110, 358] on input "invioceDetail" at bounding box center [262, 355] width 372 height 27
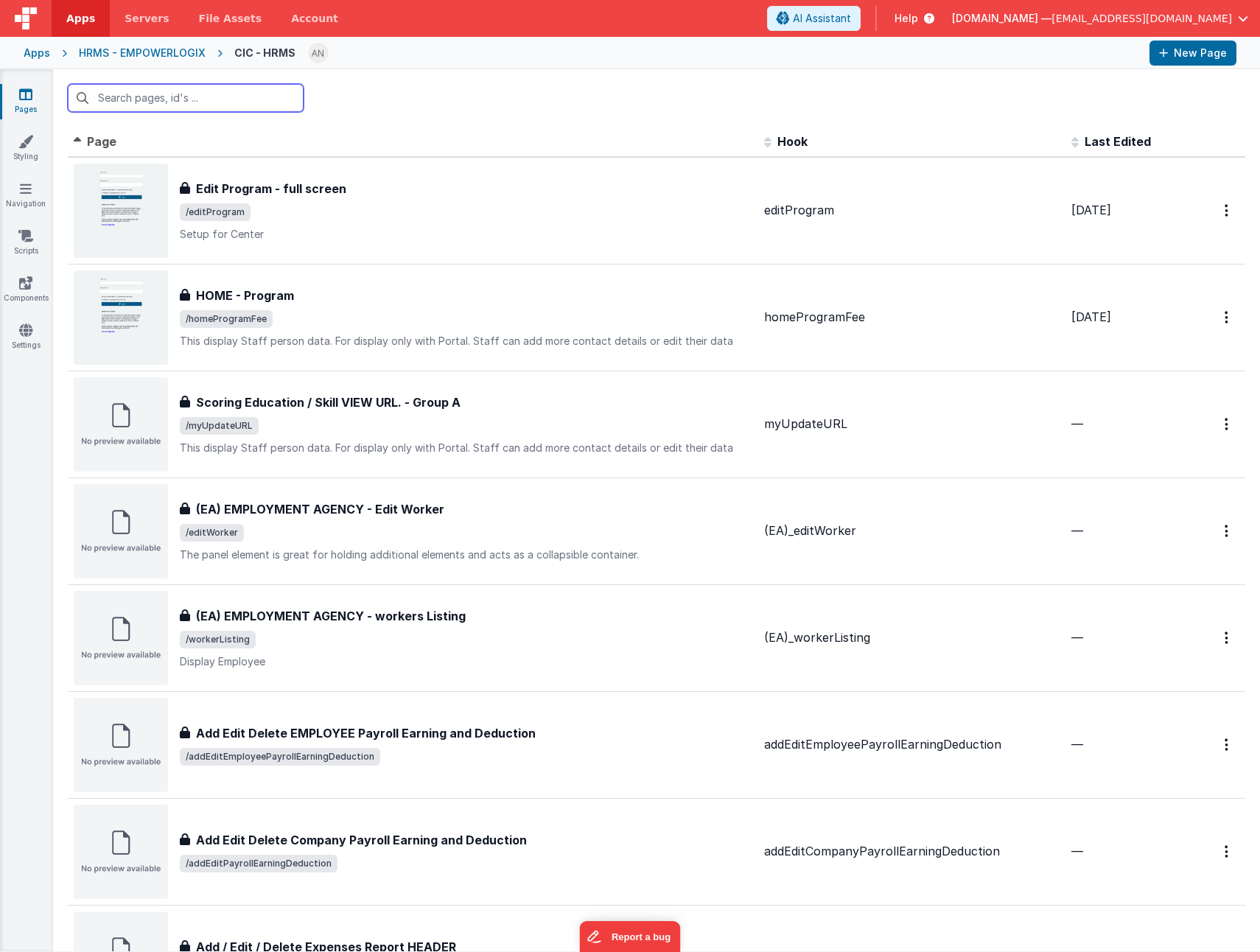
drag, startPoint x: 333, startPoint y: 144, endPoint x: 156, endPoint y: 94, distance: 183.9
click at [156, 94] on input "text" at bounding box center [186, 97] width 236 height 28
paste input "manageInvoiceListView"
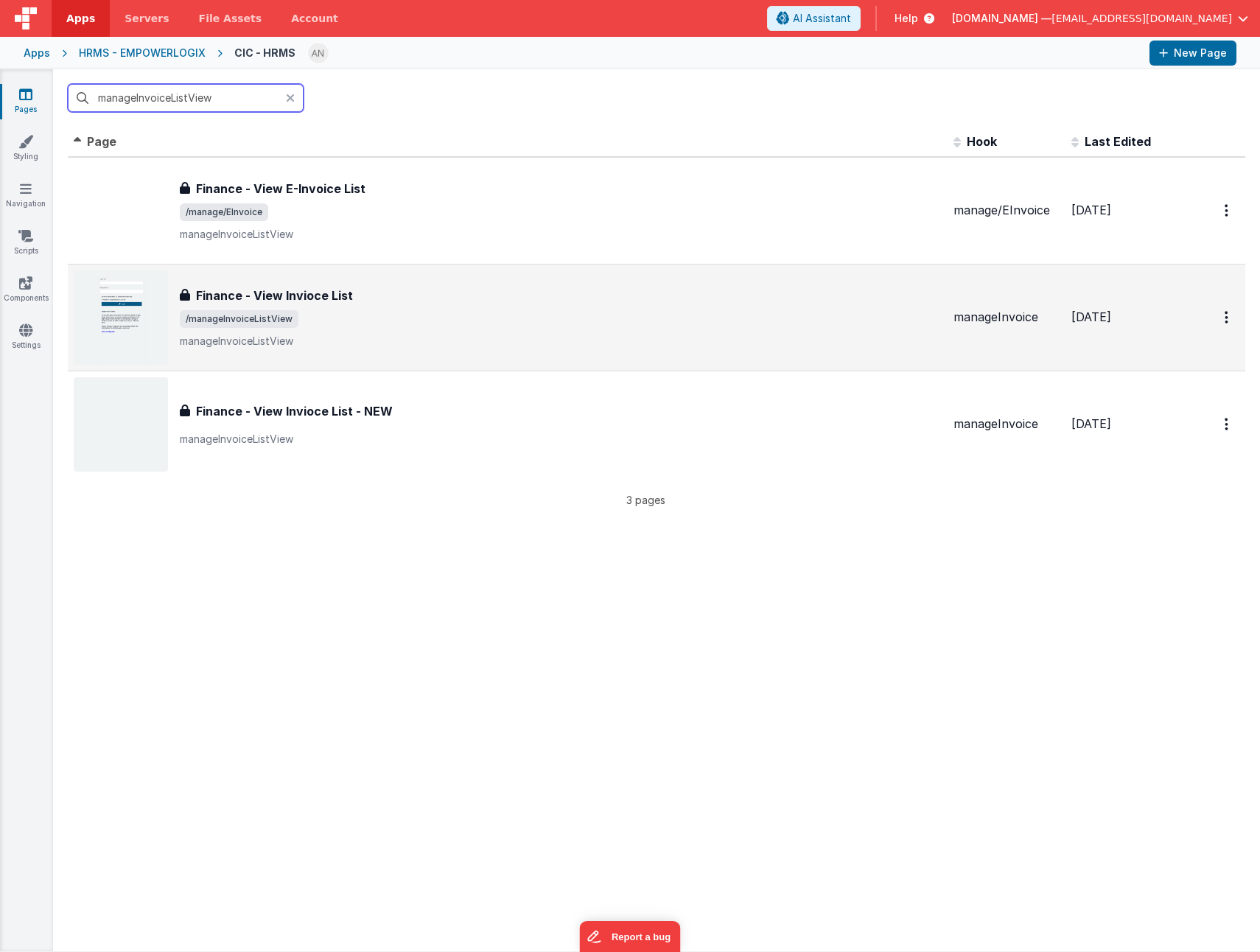
type input "manageInvoiceListView"
click at [451, 328] on div "Finance - View Invioce List Finance - View Invioce List /manageInvoiceListView …" at bounding box center [561, 318] width 762 height 62
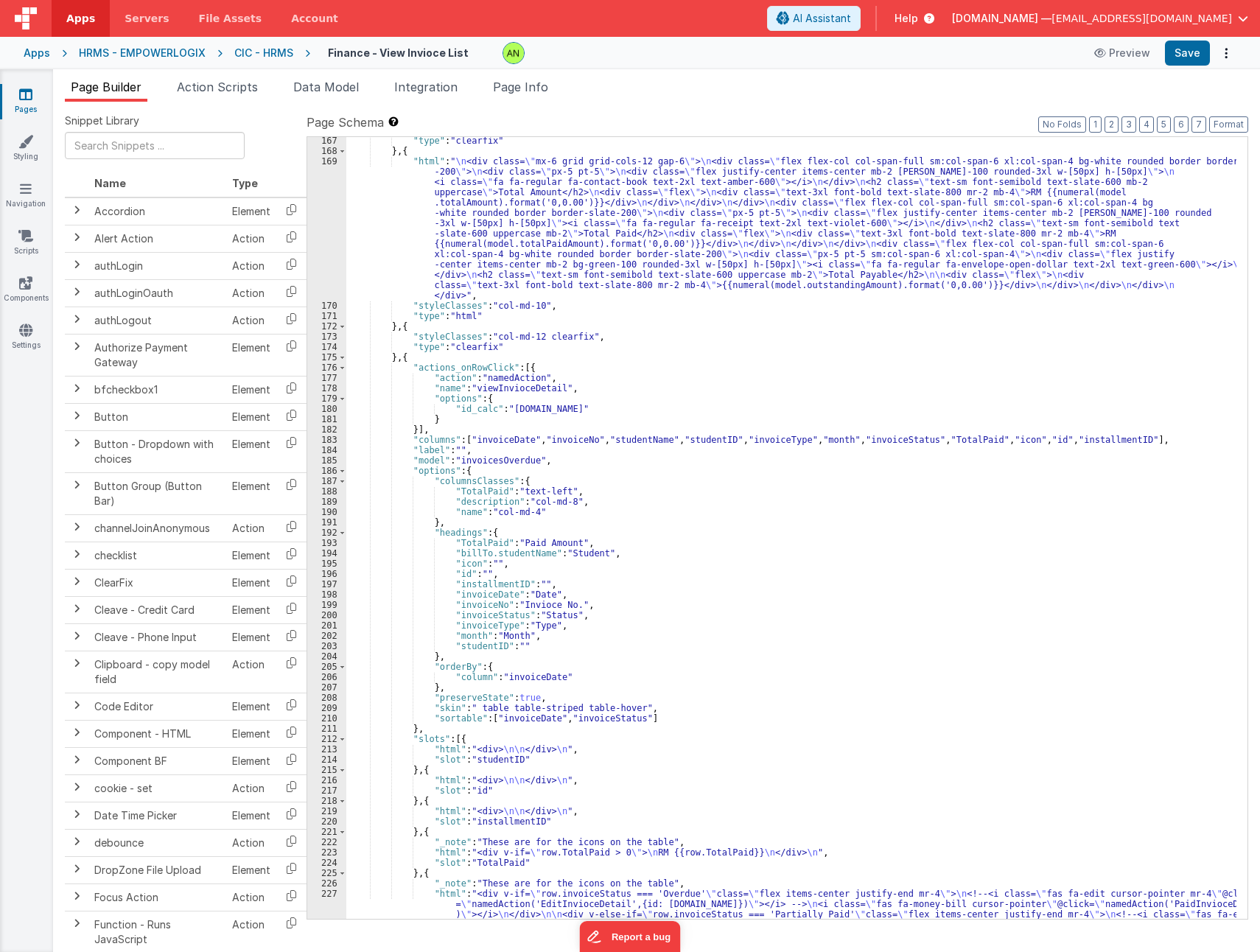
scroll to position [1869, 0]
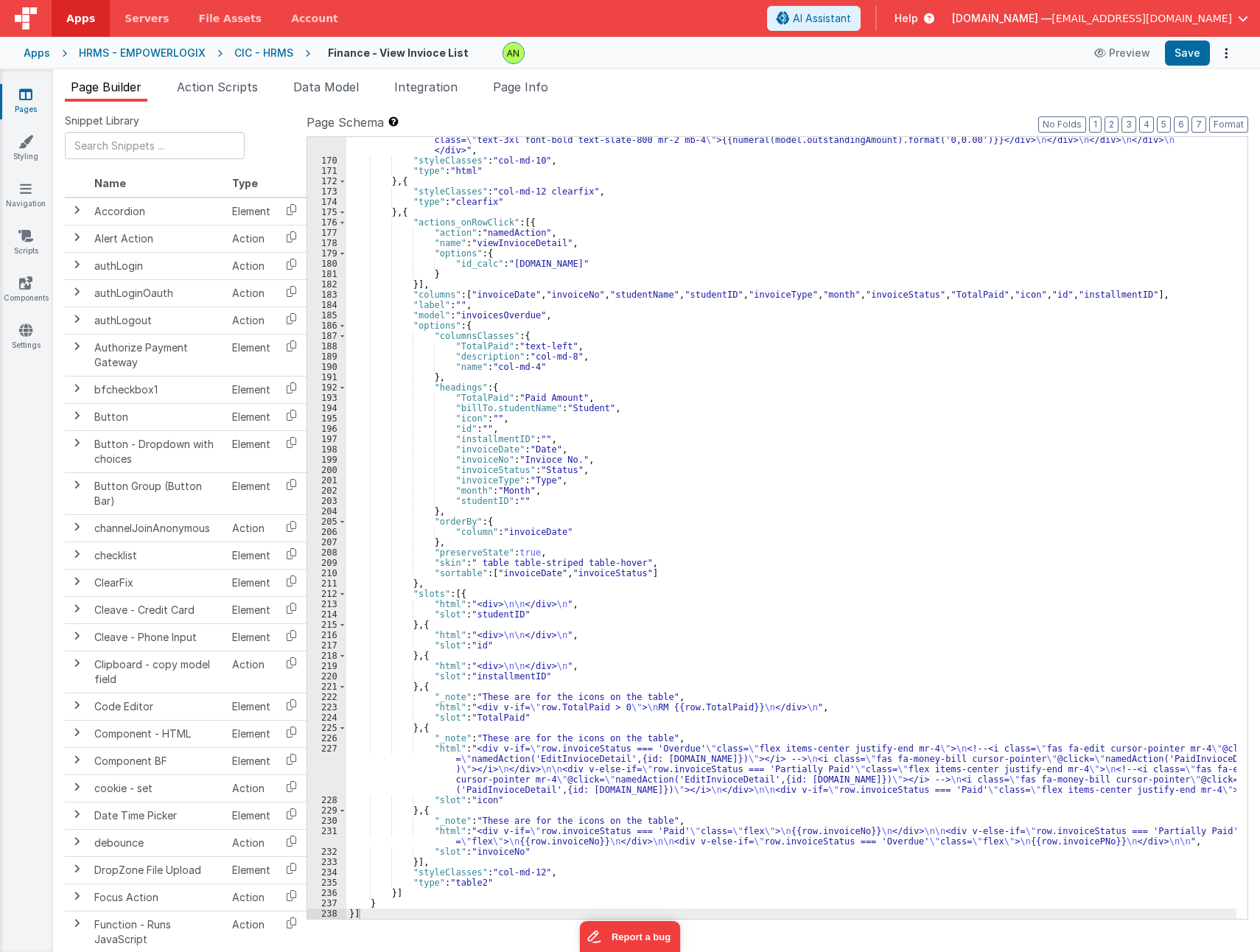
click at [535, 780] on div ""html" : " \n <div class= \" mx-6 grid grid-cols-12 gap-6 \" > \n <div class= \…" at bounding box center [790, 478] width 890 height 936
click at [316, 767] on div "227" at bounding box center [326, 769] width 39 height 52
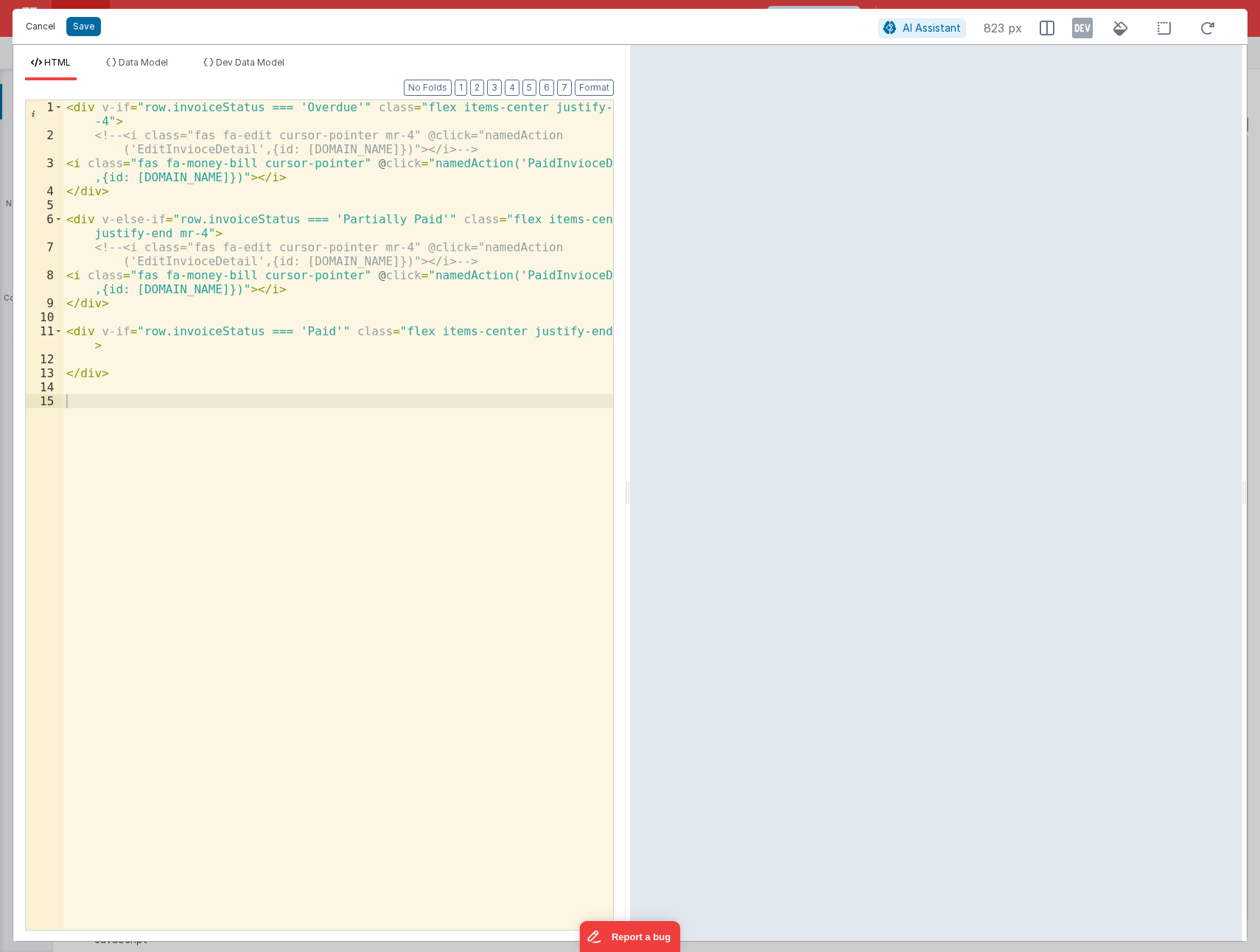
click at [35, 26] on button "Cancel" at bounding box center [40, 26] width 44 height 20
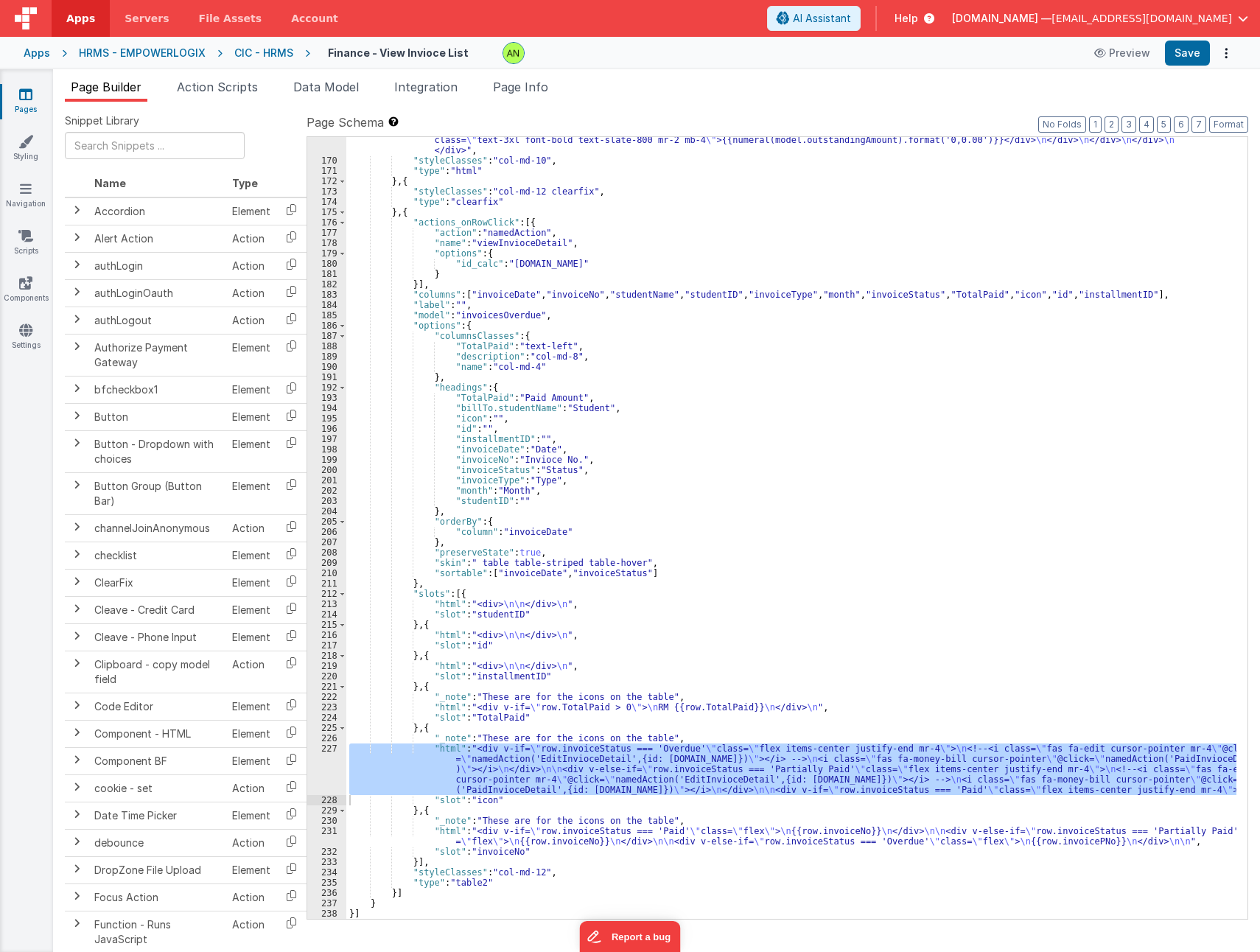
click at [568, 772] on div ""html" : " \n <div class= \" mx-6 grid grid-cols-12 gap-6 \" > \n <div class= \…" at bounding box center [790, 528] width 890 height 781
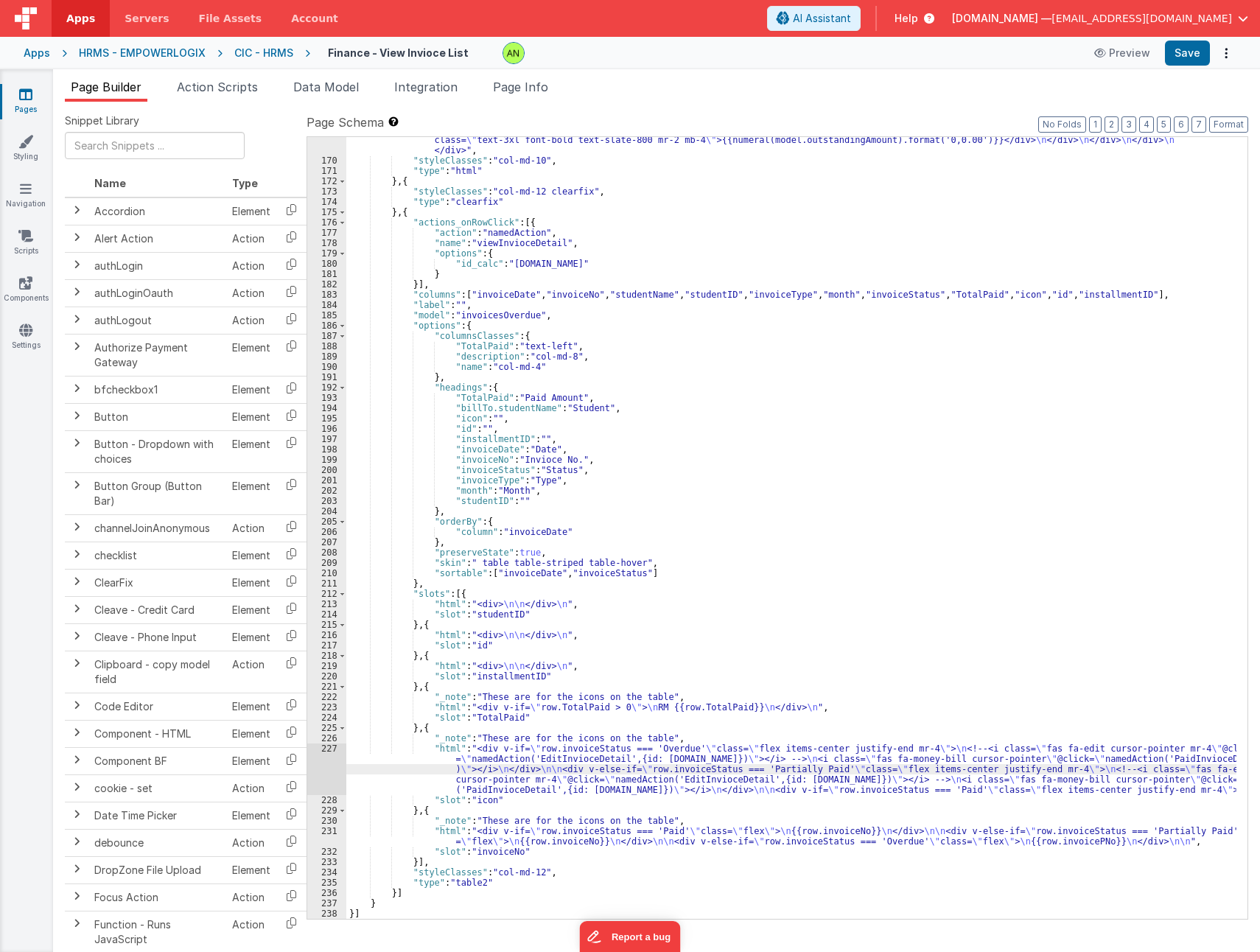
click at [621, 762] on div ""html" : " \n <div class= \" mx-6 grid grid-cols-12 gap-6 \" > \n <div class= \…" at bounding box center [790, 478] width 890 height 936
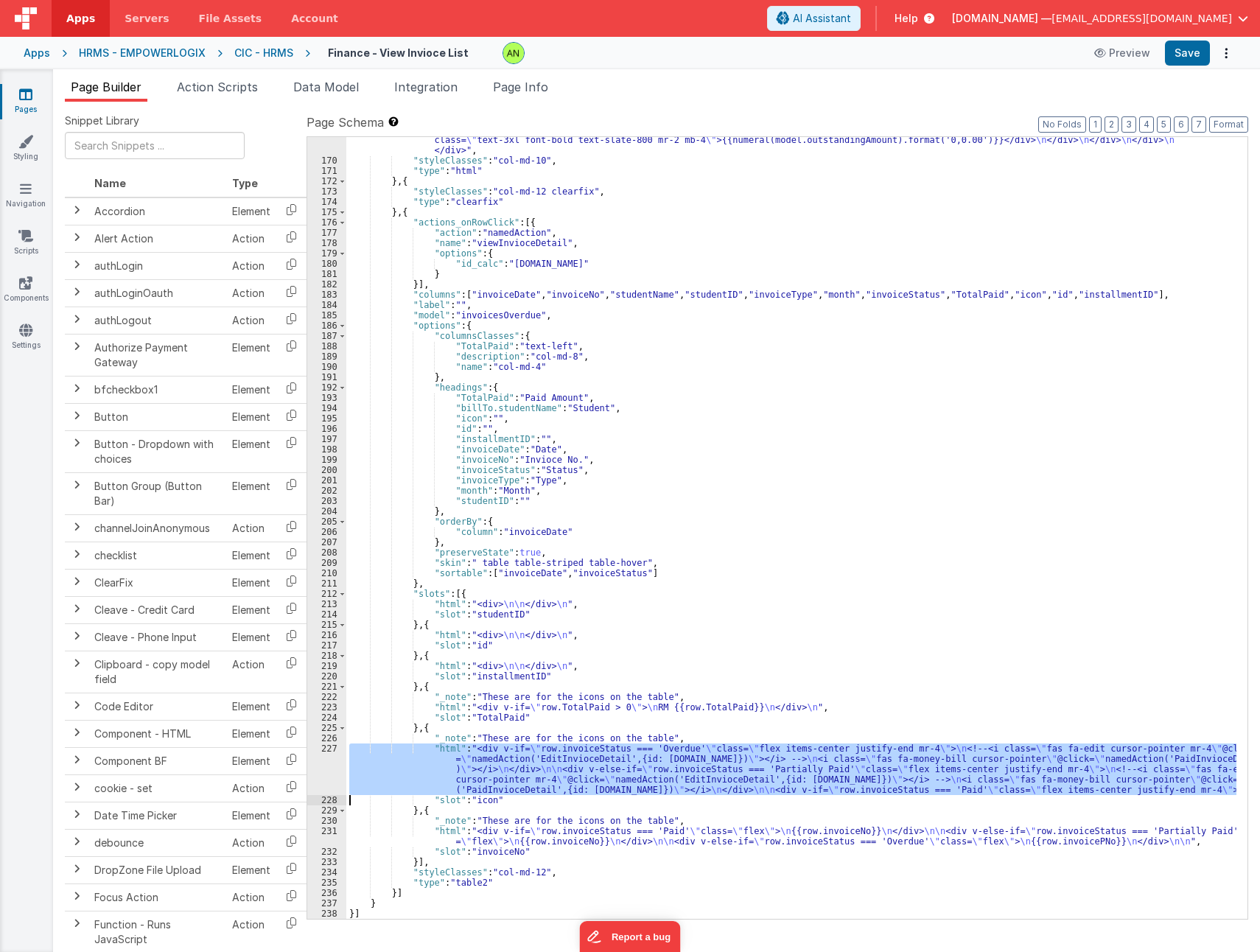
click at [324, 773] on div "227" at bounding box center [326, 769] width 39 height 52
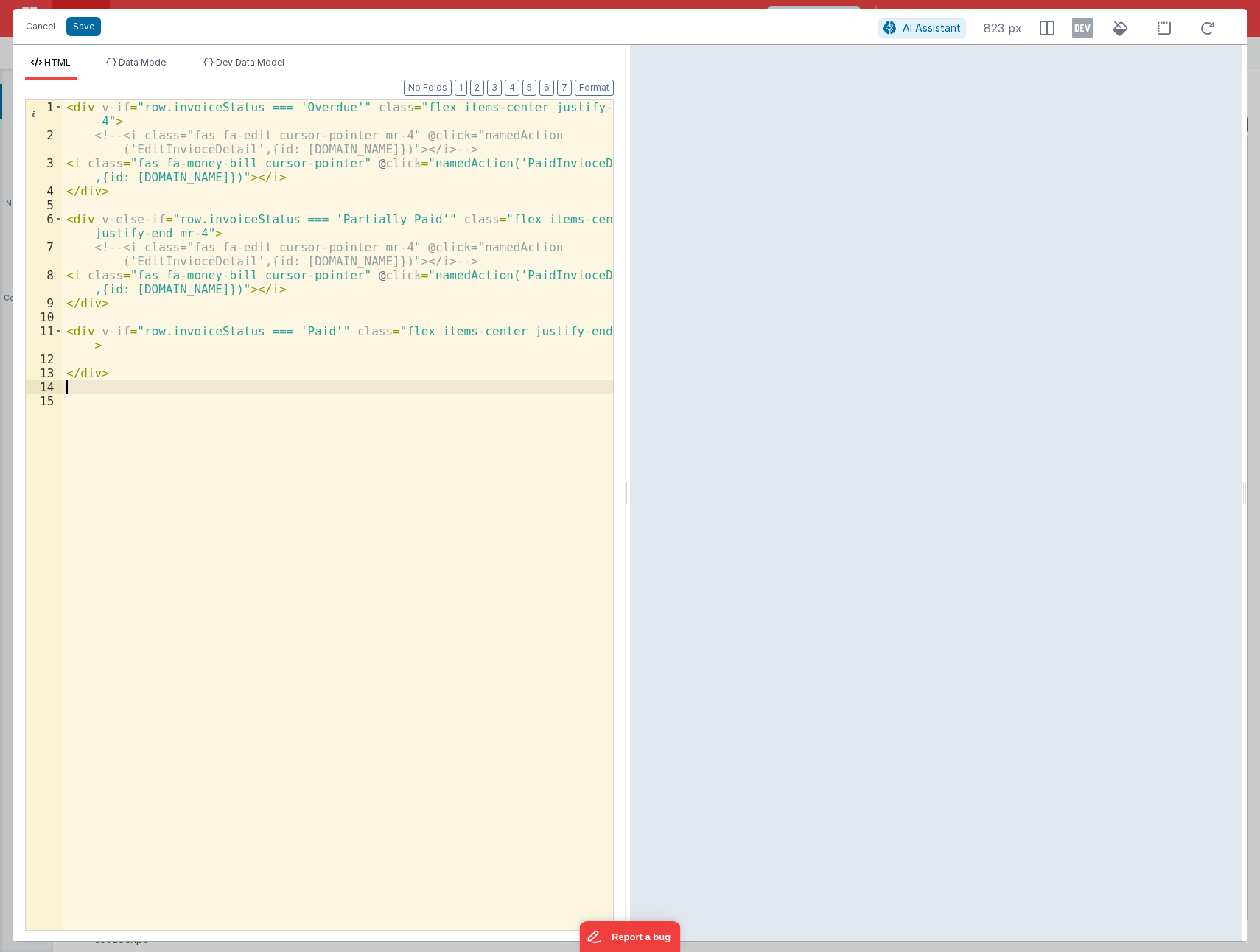
click at [176, 384] on div "< div v-if = "row.invoiceStatus === 'Overdue'" class = "flex items-center justi…" at bounding box center [338, 536] width 550 height 872
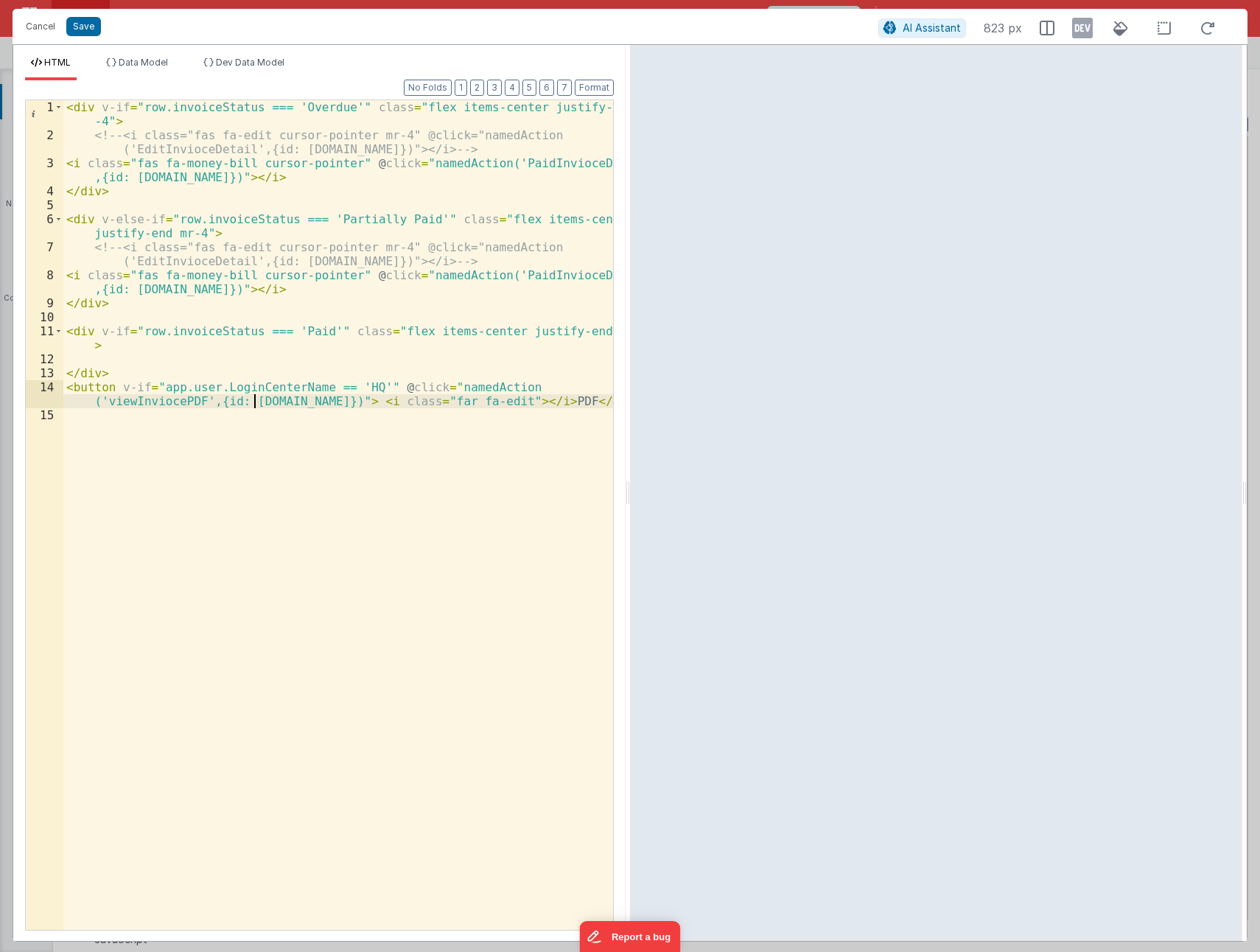
click at [255, 400] on div "< div v-if = "row.invoiceStatus === 'Overdue'" class = "flex items-center justi…" at bounding box center [338, 536] width 550 height 872
drag, startPoint x: 138, startPoint y: 329, endPoint x: 318, endPoint y: 327, distance: 180.0
click at [318, 327] on div "< div v-if = "row.invoiceStatus === 'Overdue'" class = "flex items-center justi…" at bounding box center [338, 536] width 550 height 872
click at [363, 382] on div "< div v-if = "row.invoiceStatus === 'Overdue'" class = "flex items-center justi…" at bounding box center [338, 536] width 550 height 872
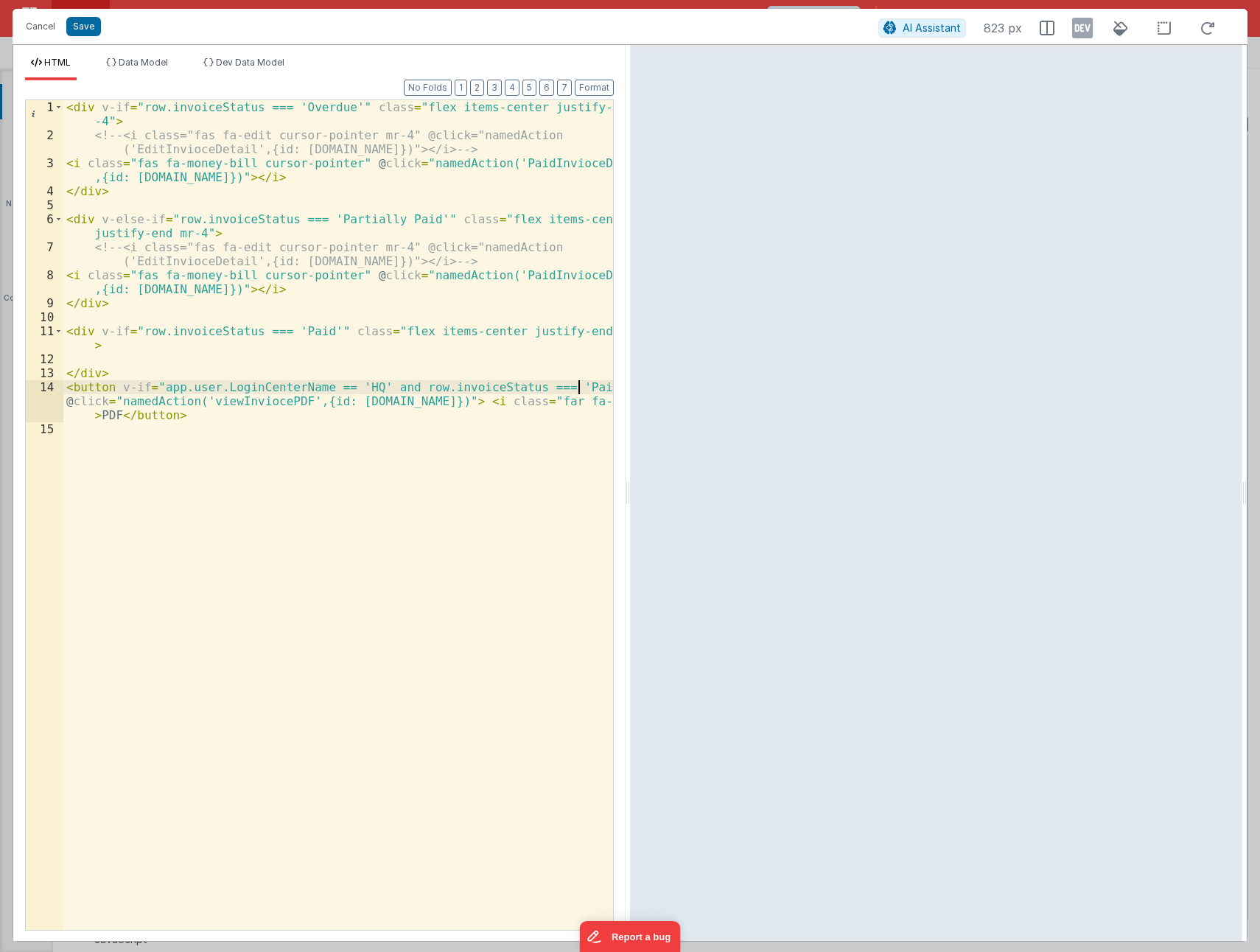
click at [381, 388] on div "< div v-if = "row.invoiceStatus === 'Overdue'" class = "flex items-center justi…" at bounding box center [338, 536] width 550 height 872
click at [479, 467] on div "< div v-if = "row.invoiceStatus === 'Overdue'" class = "flex items-center justi…" at bounding box center [338, 536] width 550 height 872
click at [81, 27] on button "Save" at bounding box center [84, 26] width 35 height 19
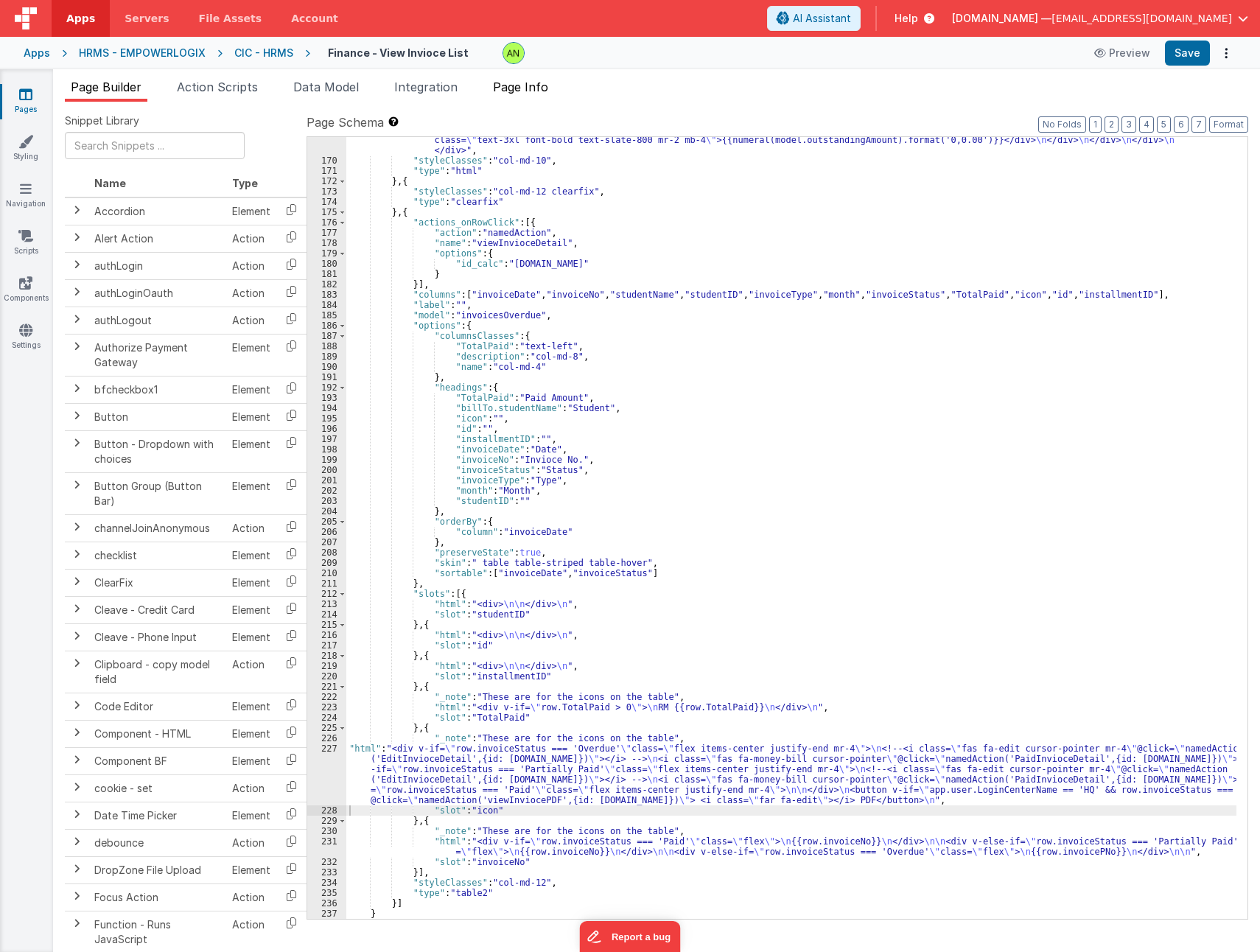
click at [532, 92] on span "Page Info" at bounding box center [520, 87] width 56 height 15
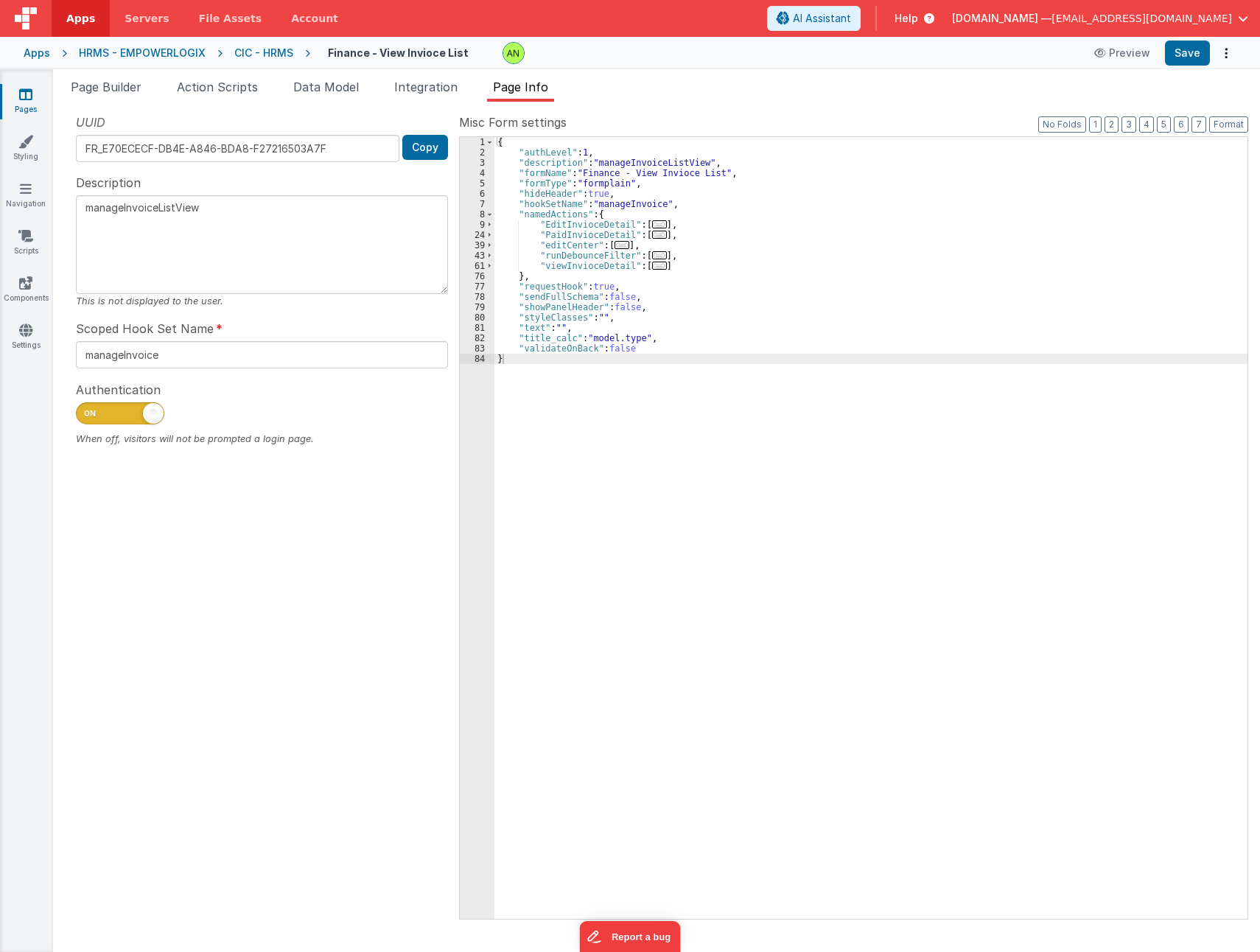
click at [678, 263] on div "{ "authLevel" : 1 , "description" : "manageInvoiceListView" , "formName" : "Fin…" at bounding box center [870, 538] width 753 height 802
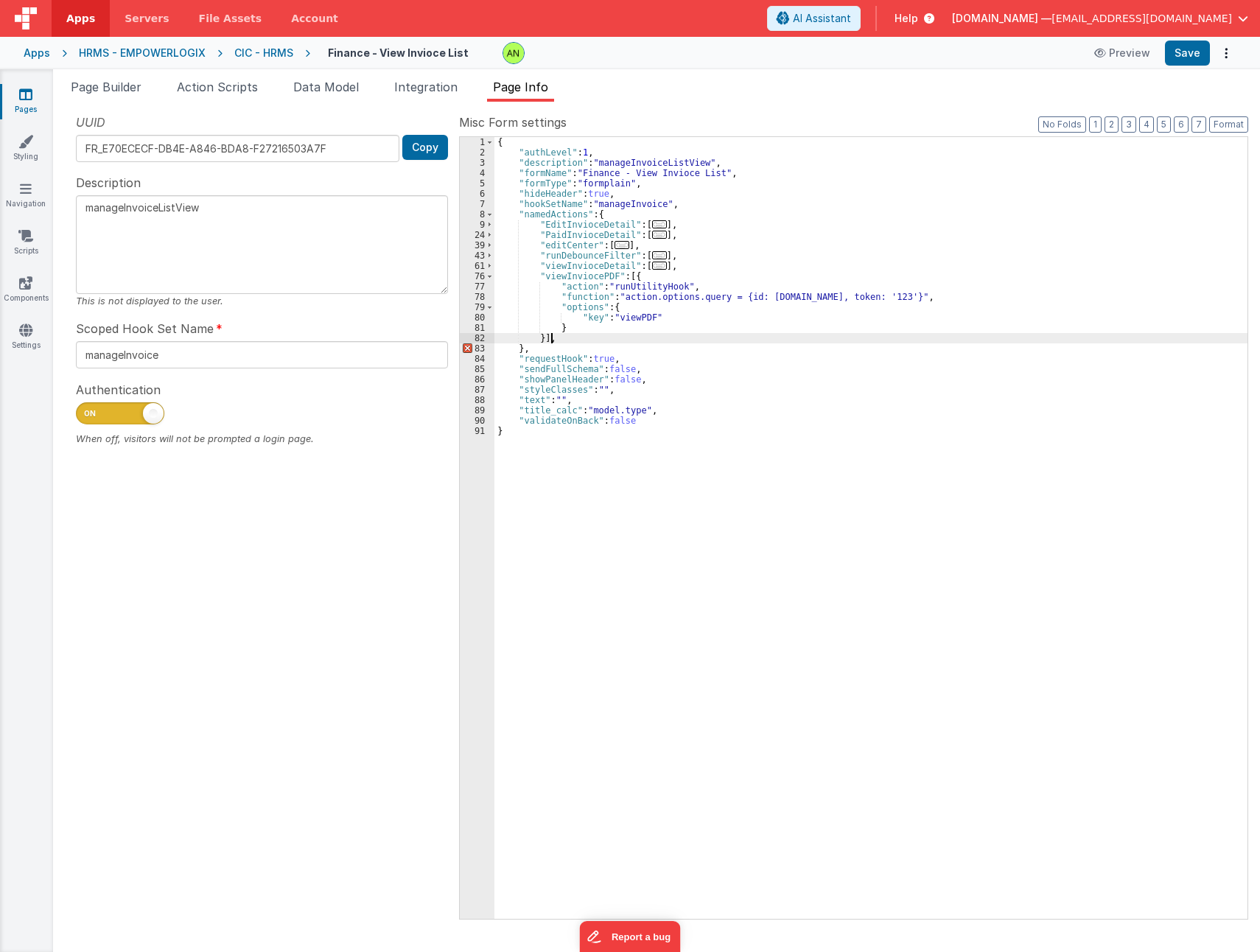
click at [582, 338] on div "{ "authLevel" : 1 , "description" : "manageInvoiceListView" , "formName" : "Fin…" at bounding box center [870, 538] width 753 height 802
click at [914, 97] on ul "Page Builder Action Scripts Data Model Integration Page Info" at bounding box center [656, 90] width 1207 height 23
click at [1181, 56] on button "Save" at bounding box center [1187, 54] width 45 height 25
drag, startPoint x: 107, startPoint y: 89, endPoint x: 116, endPoint y: 109, distance: 21.9
click at [107, 89] on span "Page Builder" at bounding box center [106, 87] width 71 height 15
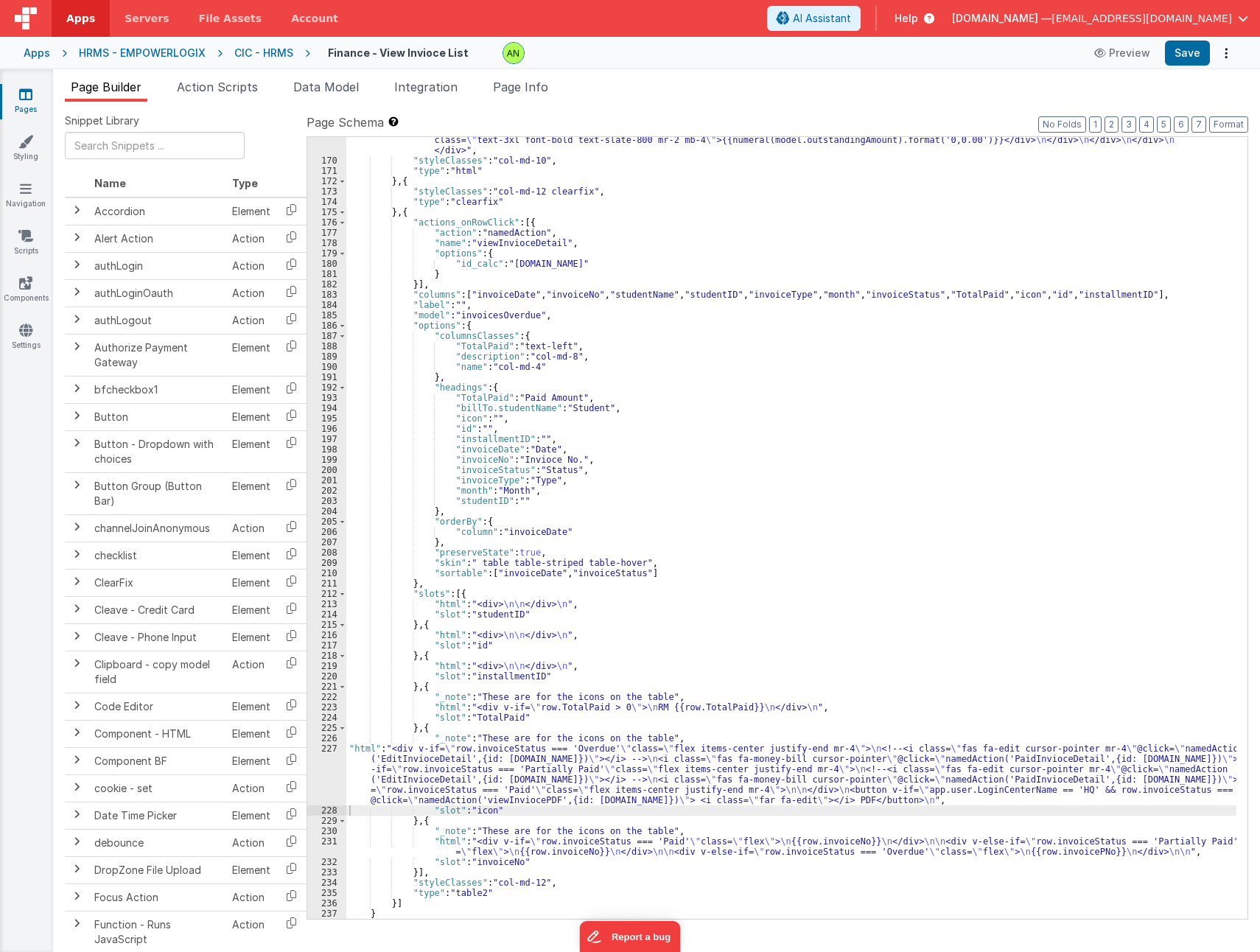
scroll to position [1880, 0]
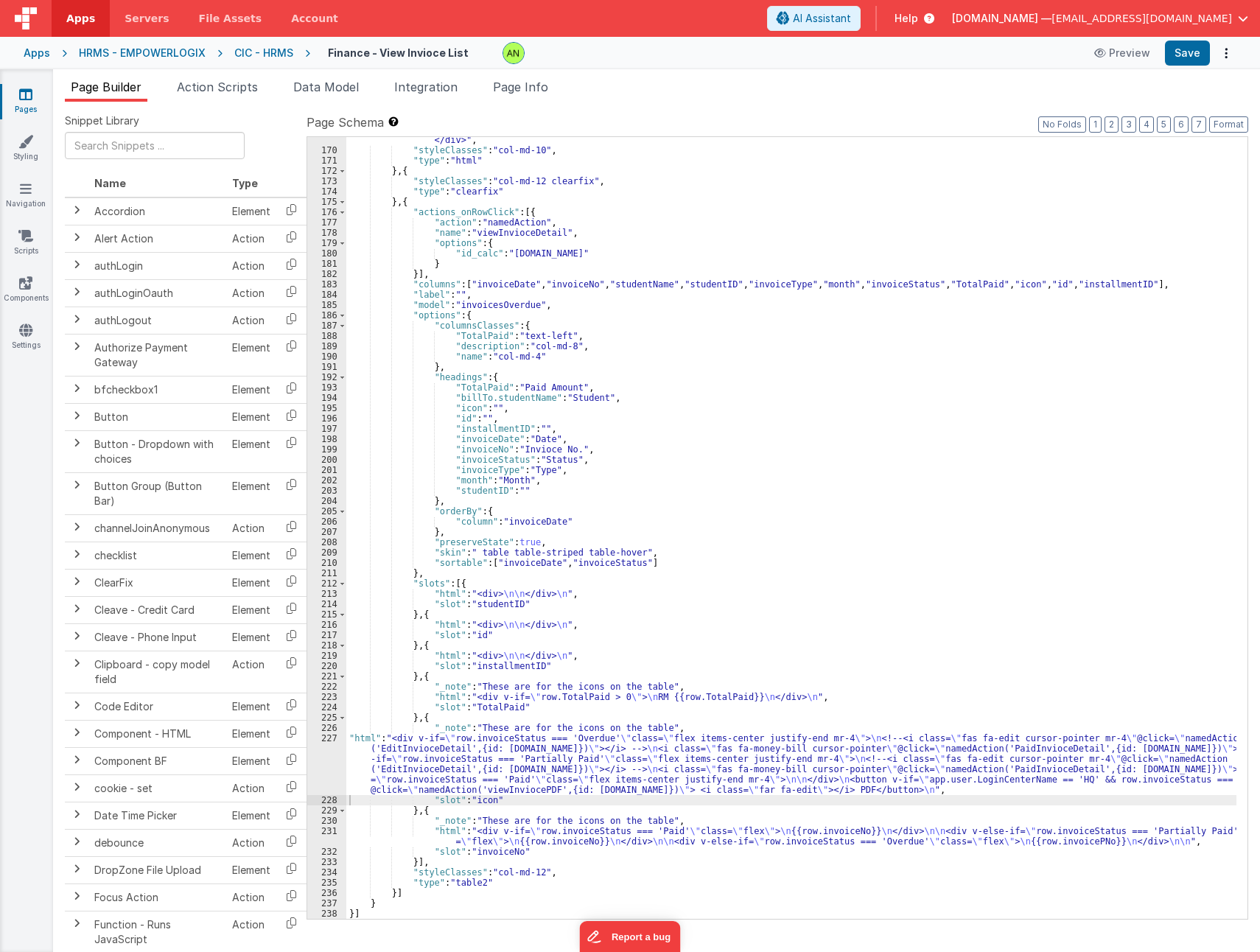
click at [533, 770] on div ""html" : " \n <div class= \" mx-6 grid grid-cols-12 gap-6 \" > \n <div class= \…" at bounding box center [790, 469] width 890 height 936
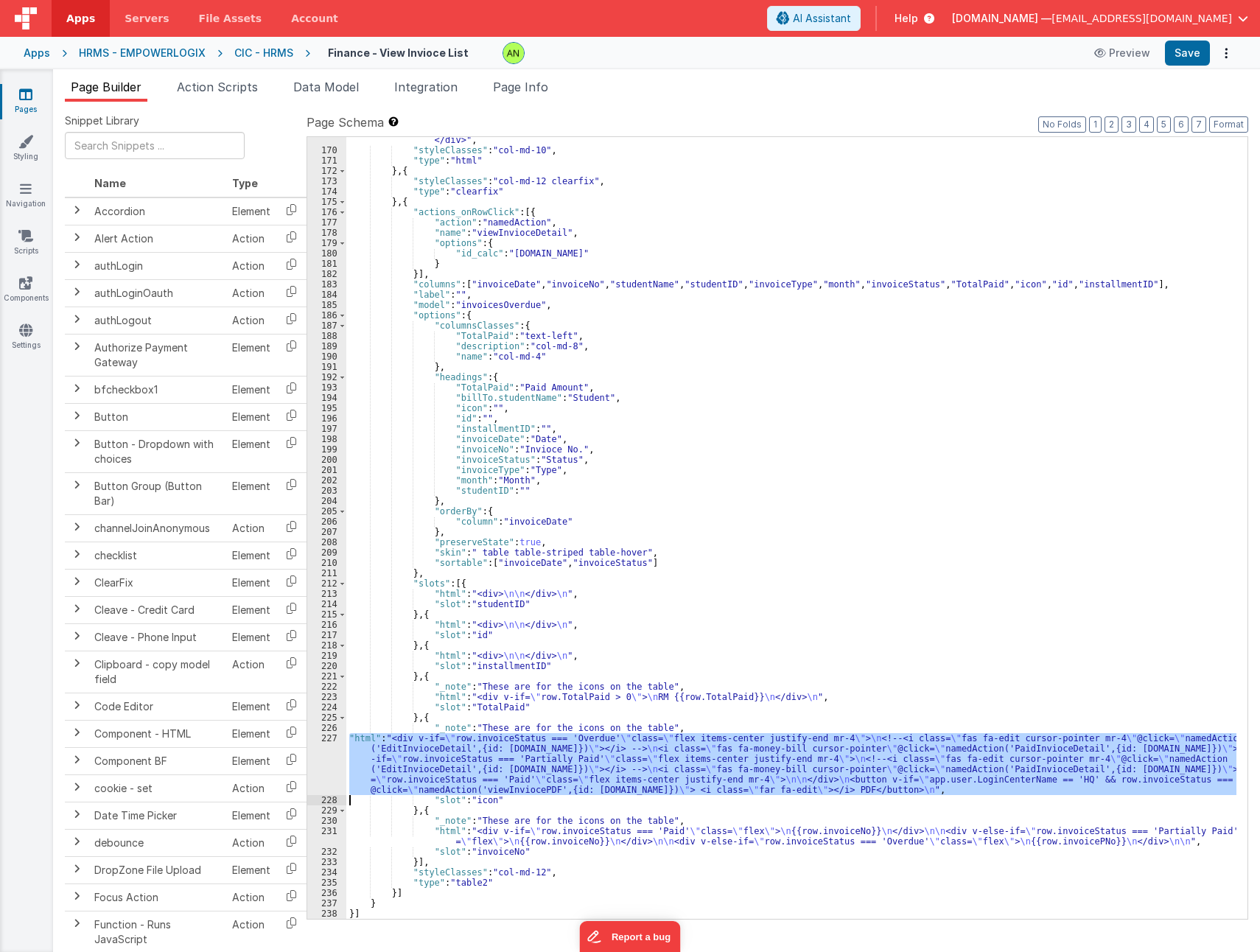
click at [317, 763] on div "227" at bounding box center [326, 764] width 39 height 62
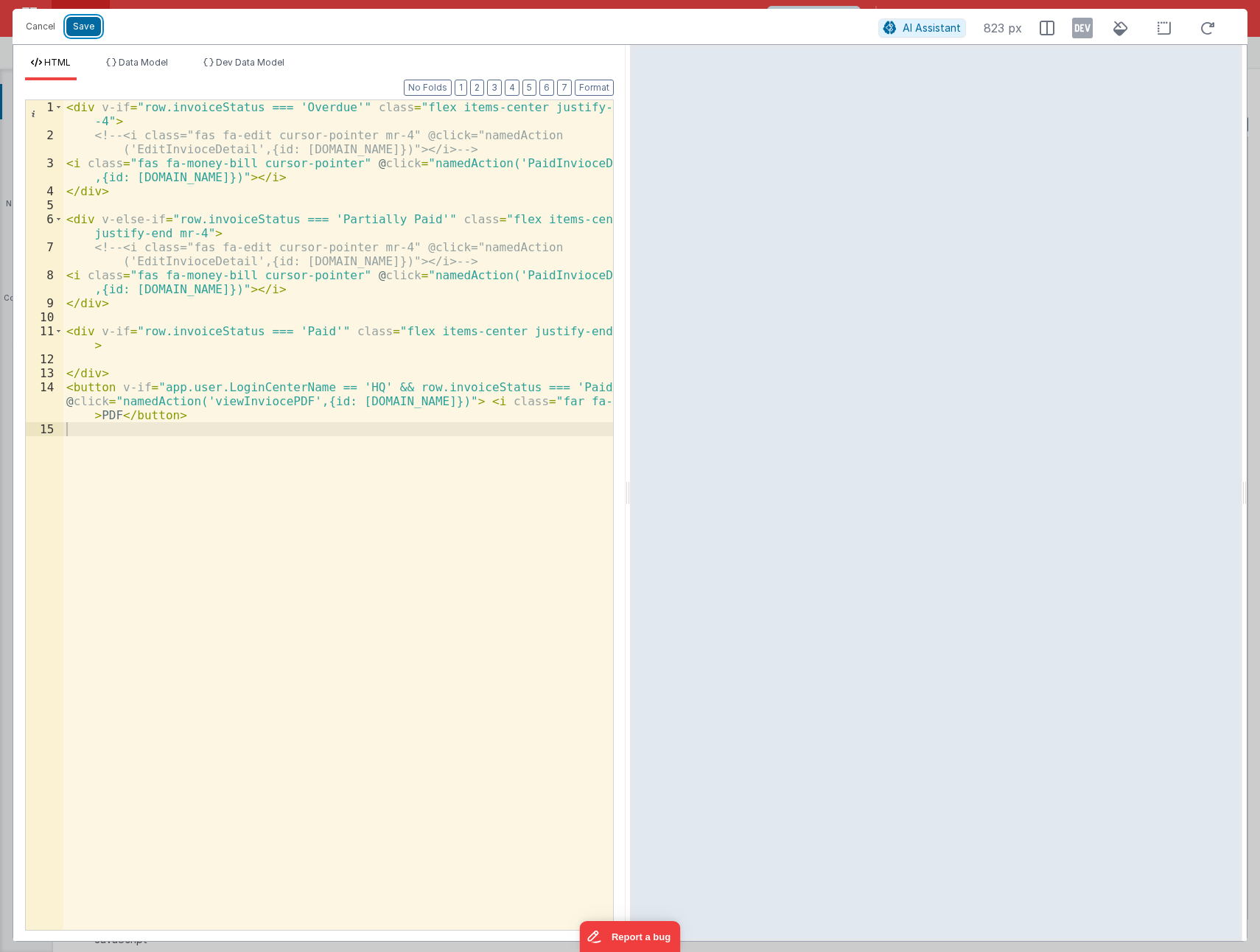
drag, startPoint x: 86, startPoint y: 25, endPoint x: 180, endPoint y: 44, distance: 95.9
click at [86, 25] on button "Save" at bounding box center [84, 26] width 35 height 19
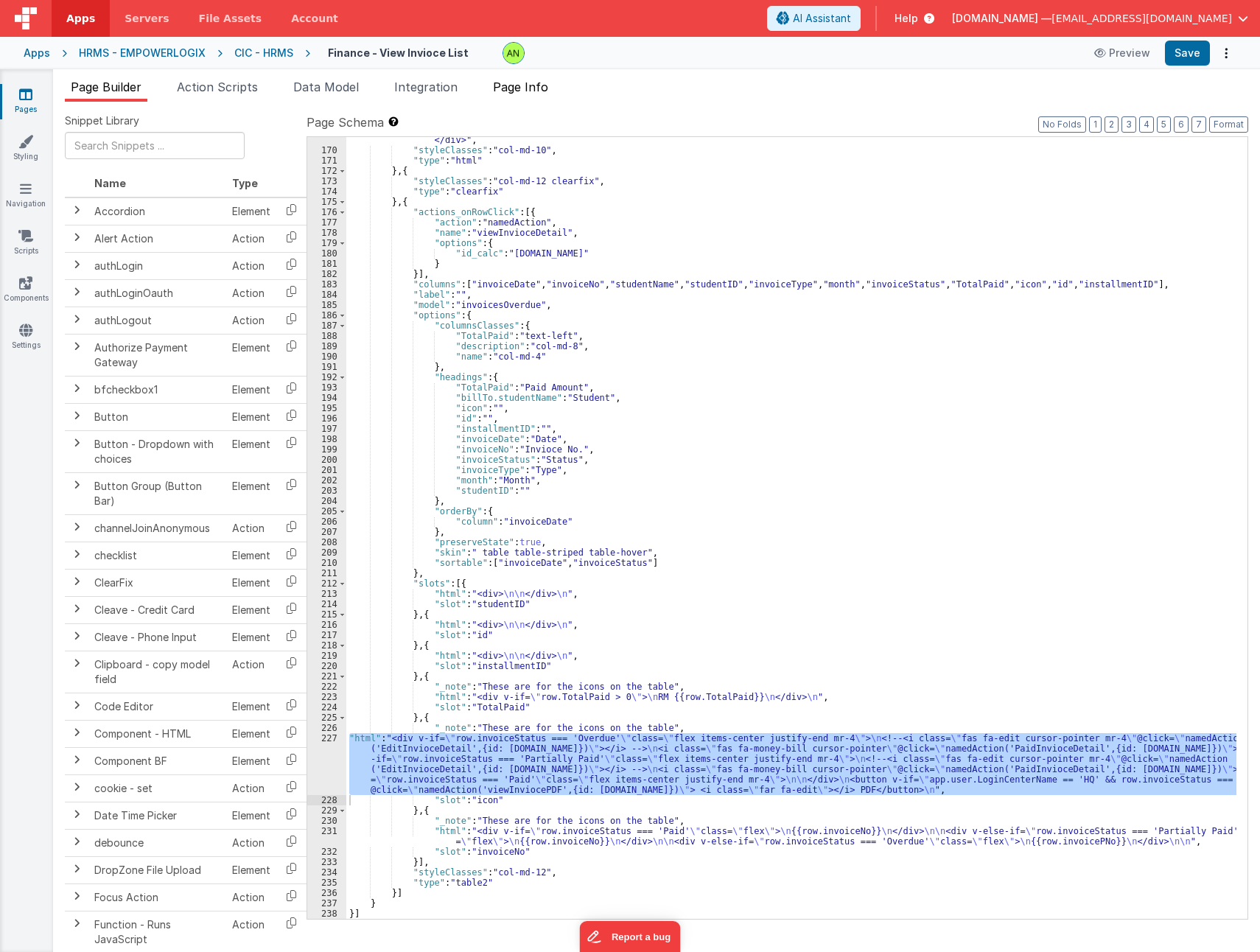
click at [535, 83] on span "Page Info" at bounding box center [520, 87] width 56 height 15
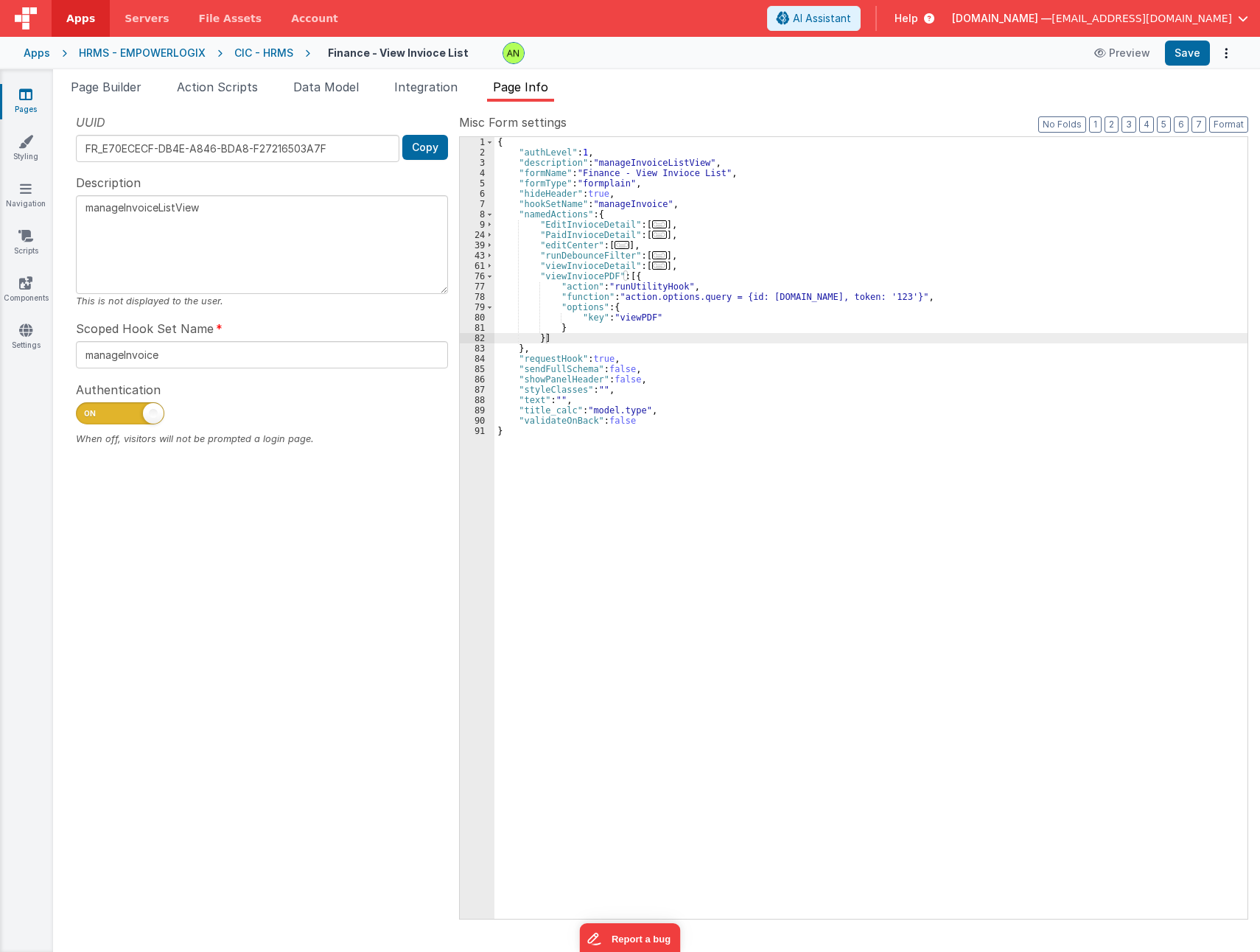
click at [900, 99] on ul "Page Builder Action Scripts Data Model Integration Page Info" at bounding box center [656, 90] width 1207 height 23
click at [561, 275] on div "{ "authLevel" : 1 , "description" : "manageInvoiceListView" , "formName" : "Fin…" at bounding box center [870, 538] width 753 height 802
drag, startPoint x: 552, startPoint y: 277, endPoint x: 1186, endPoint y: 58, distance: 670.8
click at [1186, 58] on button "Save" at bounding box center [1187, 54] width 45 height 25
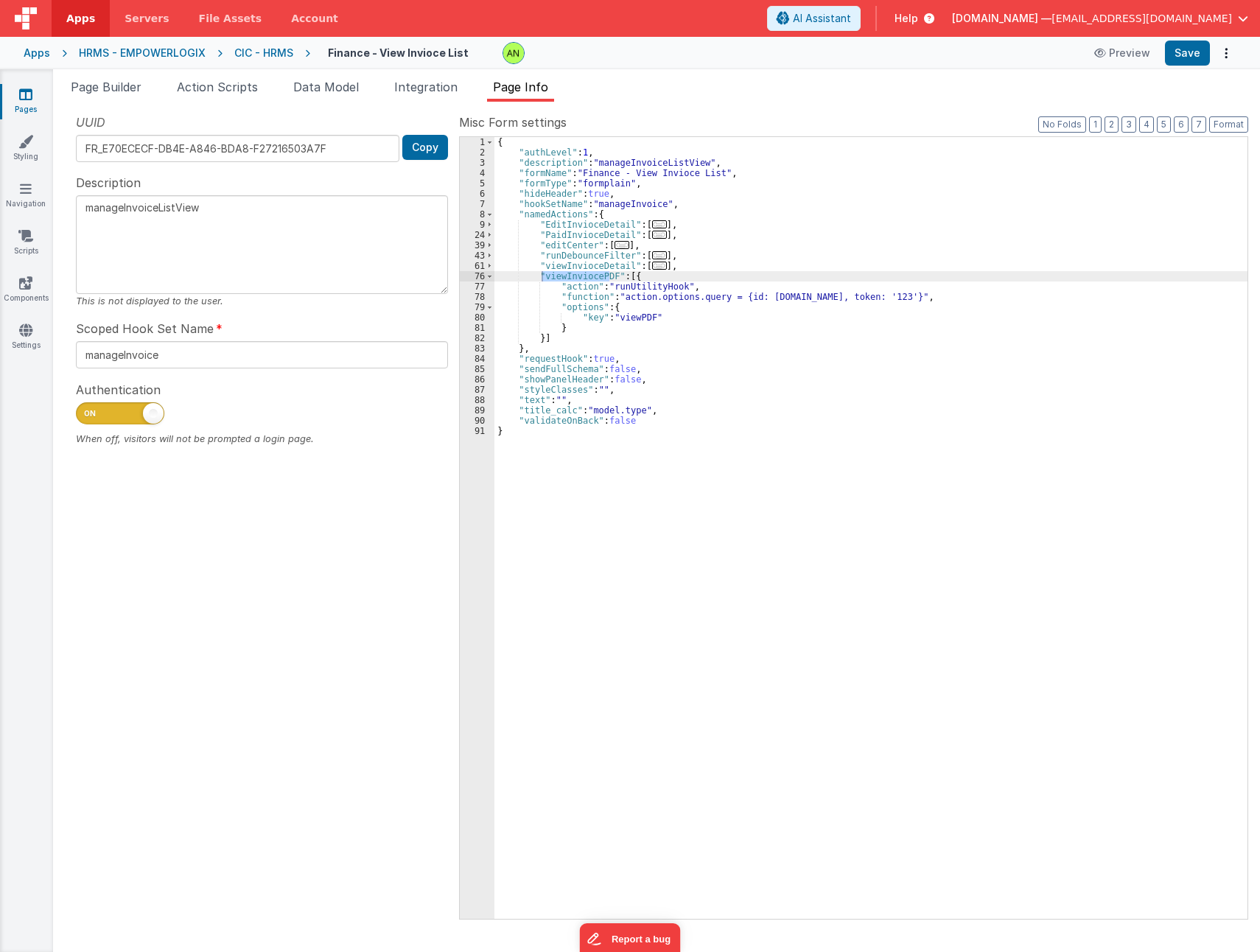
click at [652, 269] on span "..." at bounding box center [659, 265] width 15 height 8
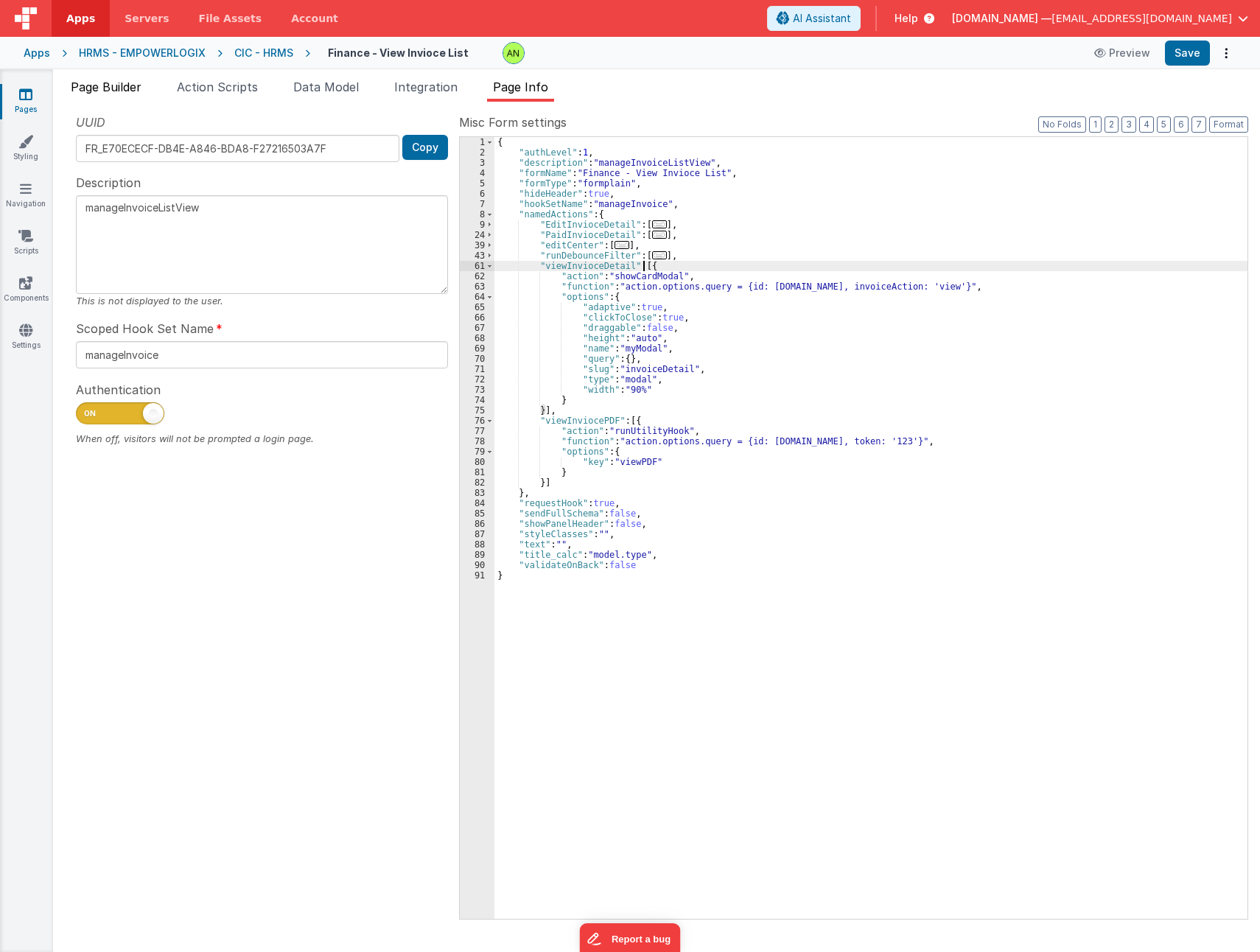
click at [117, 83] on span "Page Builder" at bounding box center [106, 87] width 71 height 15
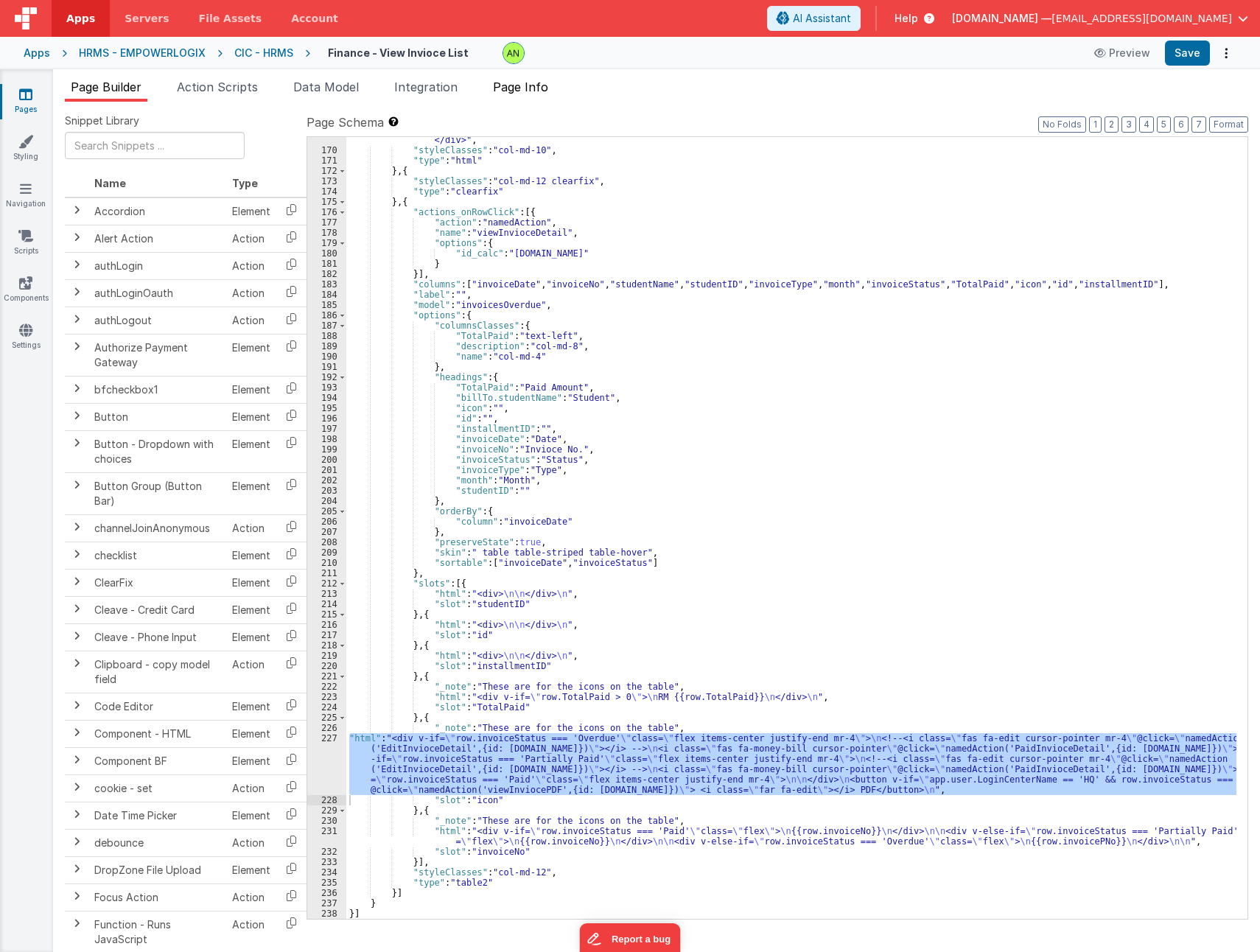
click at [534, 92] on span "Page Info" at bounding box center [520, 87] width 56 height 15
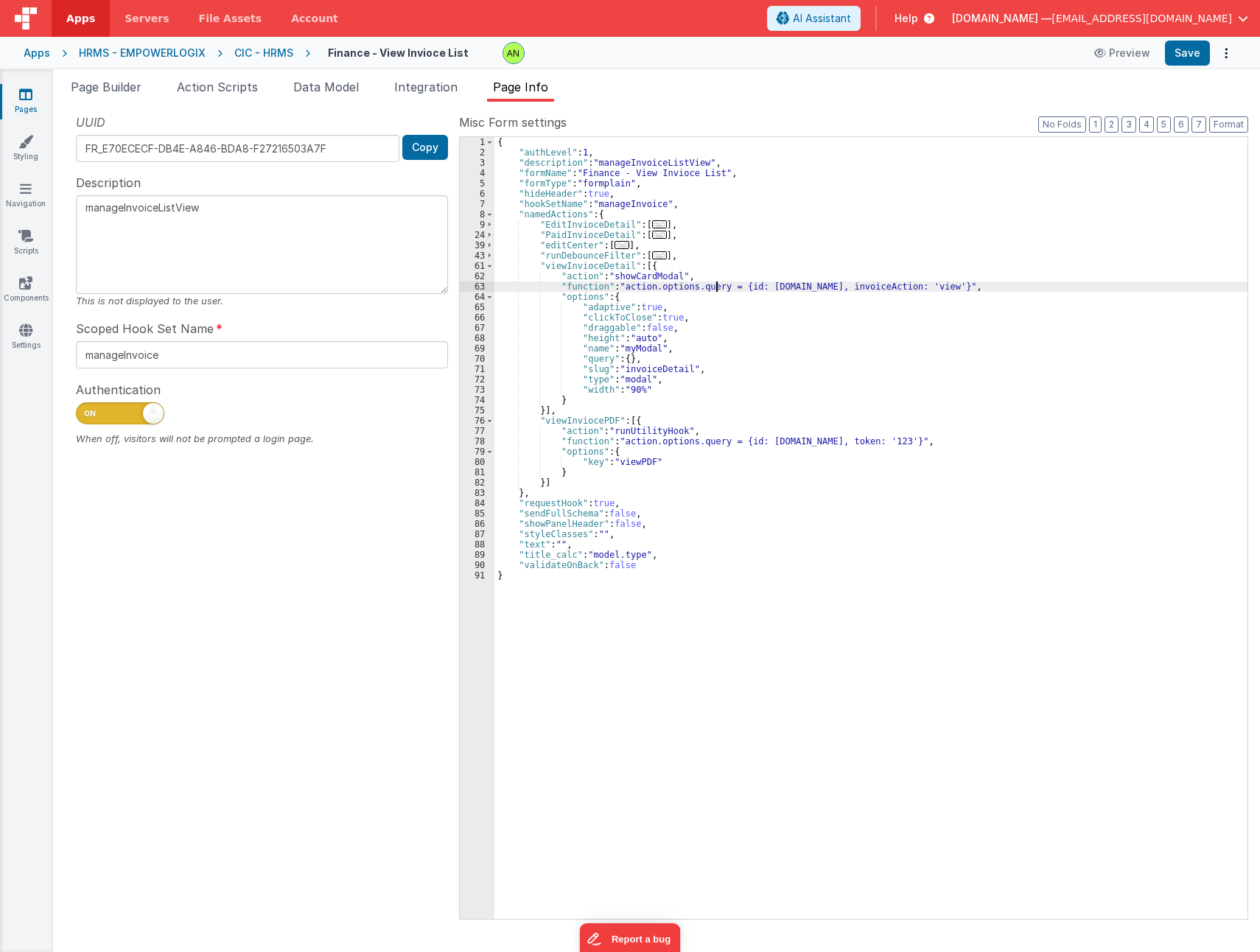
click at [714, 291] on div "{ "authLevel" : 1 , "description" : "manageInvoiceListView" , "formName" : "Fin…" at bounding box center [870, 538] width 753 height 802
click at [96, 83] on span "Page Builder" at bounding box center [106, 87] width 71 height 15
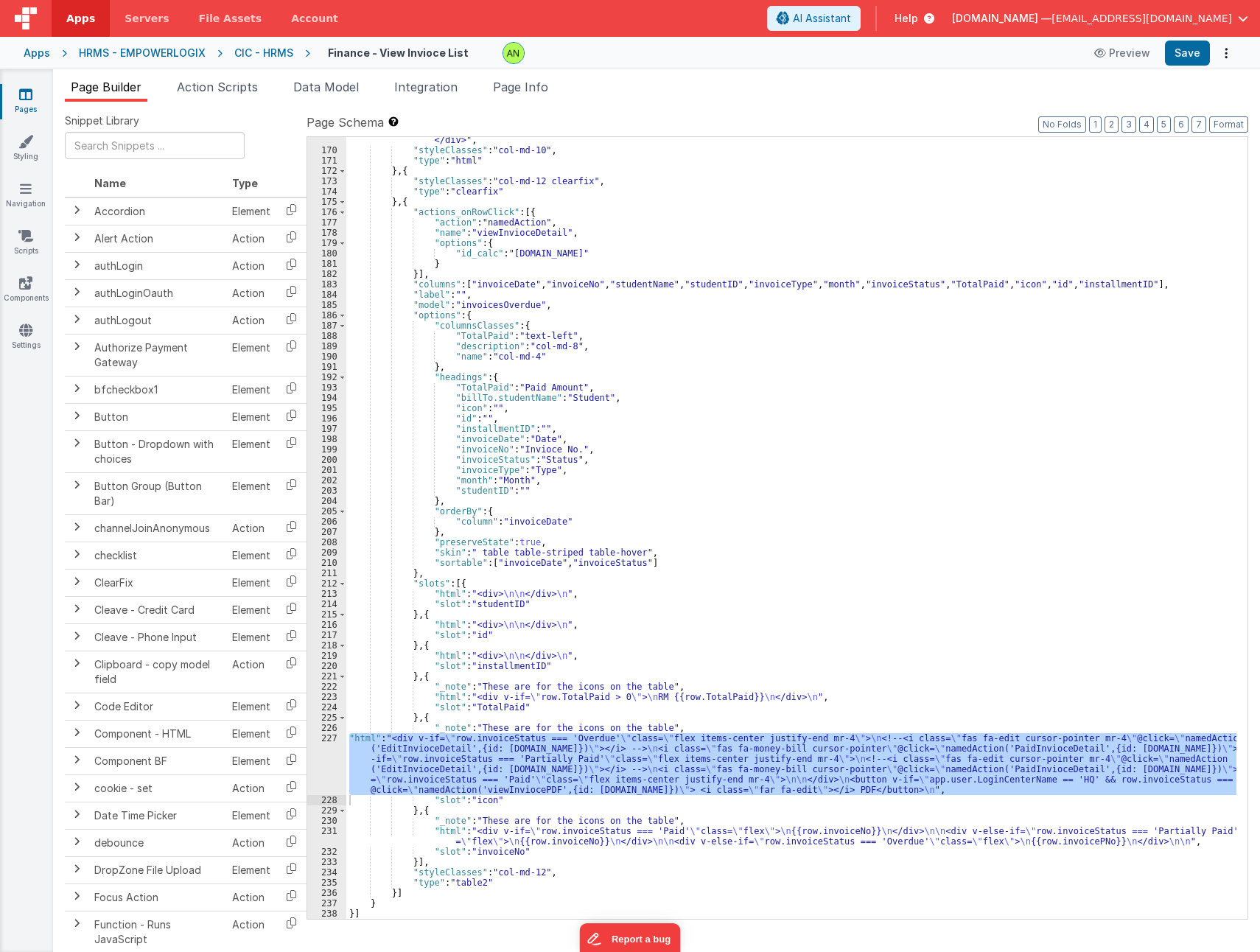
click at [526, 770] on div ""html" : " \n <div class= \" mx-6 grid grid-cols-12 gap-6 \" > \n <div class= \…" at bounding box center [790, 528] width 890 height 781
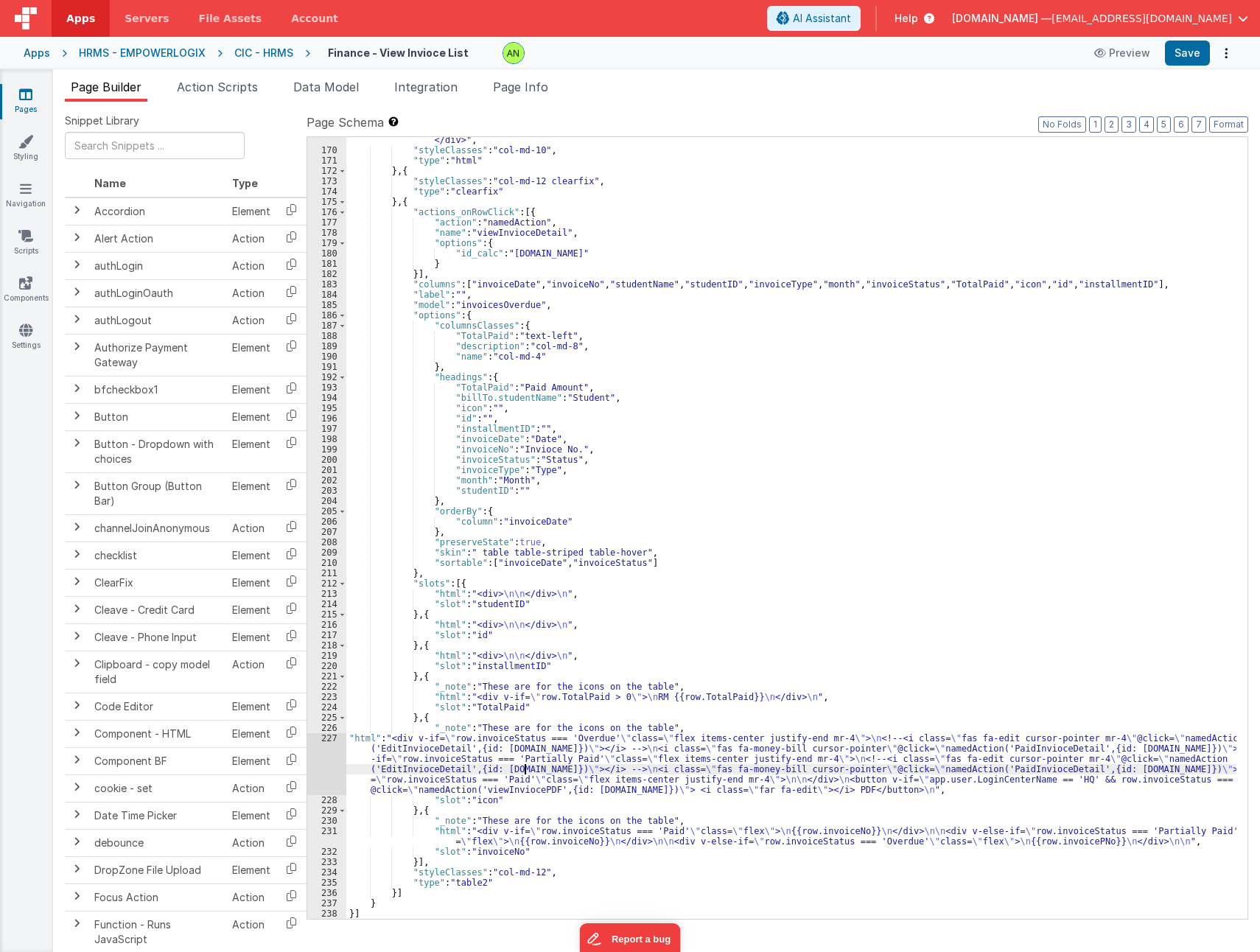
click at [316, 762] on div "227" at bounding box center [326, 764] width 39 height 62
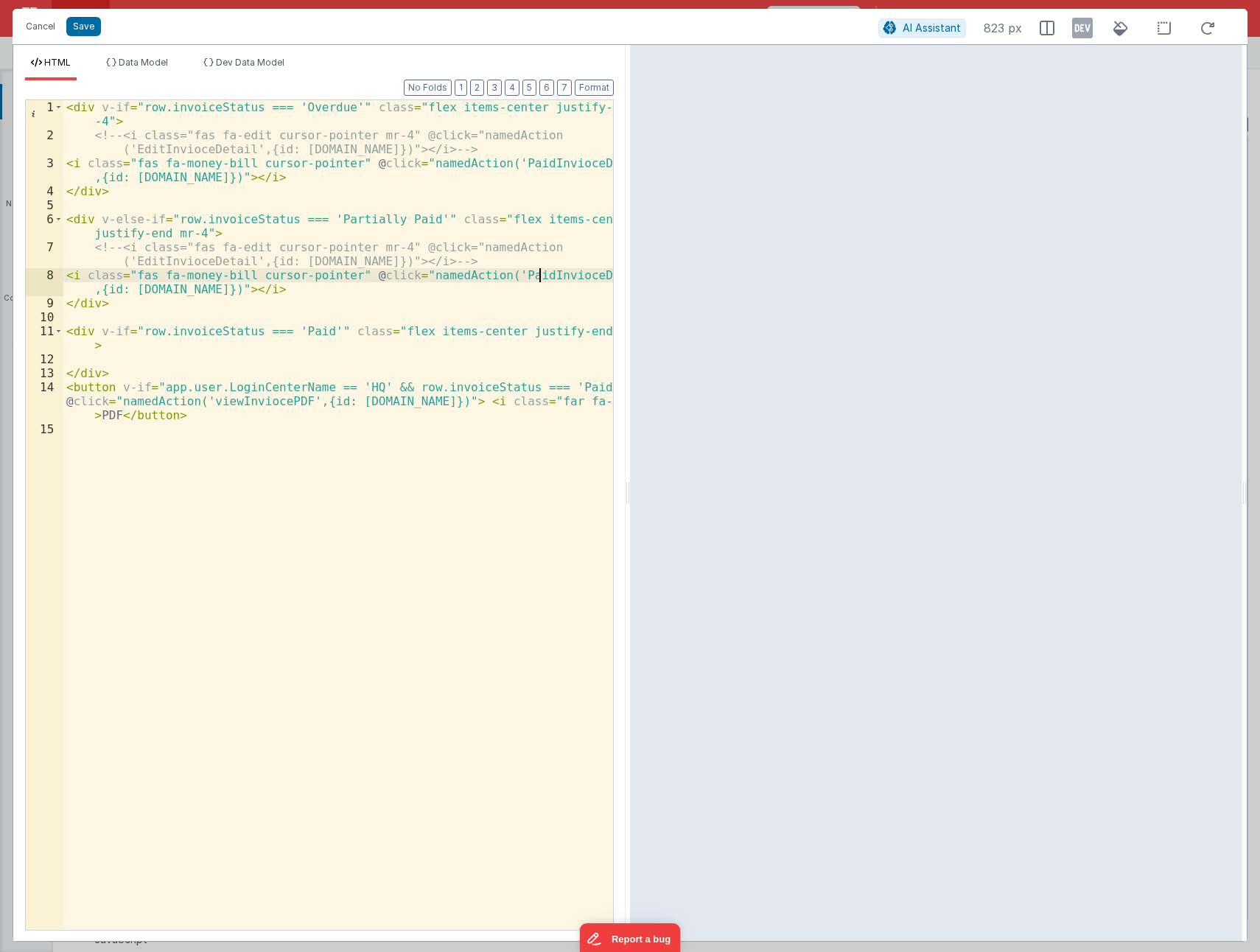
click at [539, 274] on div "< div v-if = "row.invoiceStatus === 'Overdue'" class = "flex items-center justi…" at bounding box center [338, 536] width 550 height 872
click at [42, 25] on button "Cancel" at bounding box center [40, 26] width 44 height 20
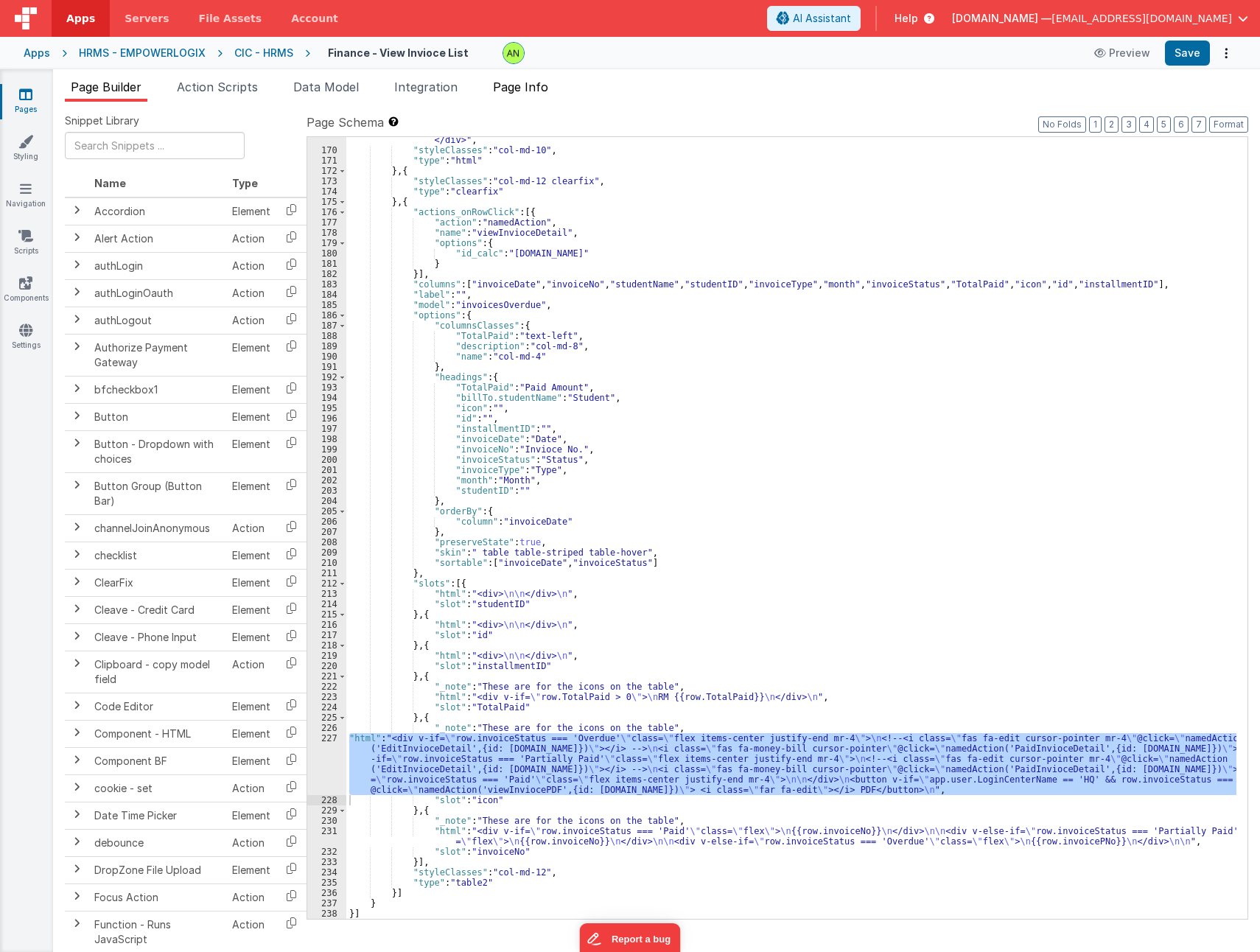
click at [518, 96] on li "Page Info" at bounding box center [520, 90] width 67 height 23
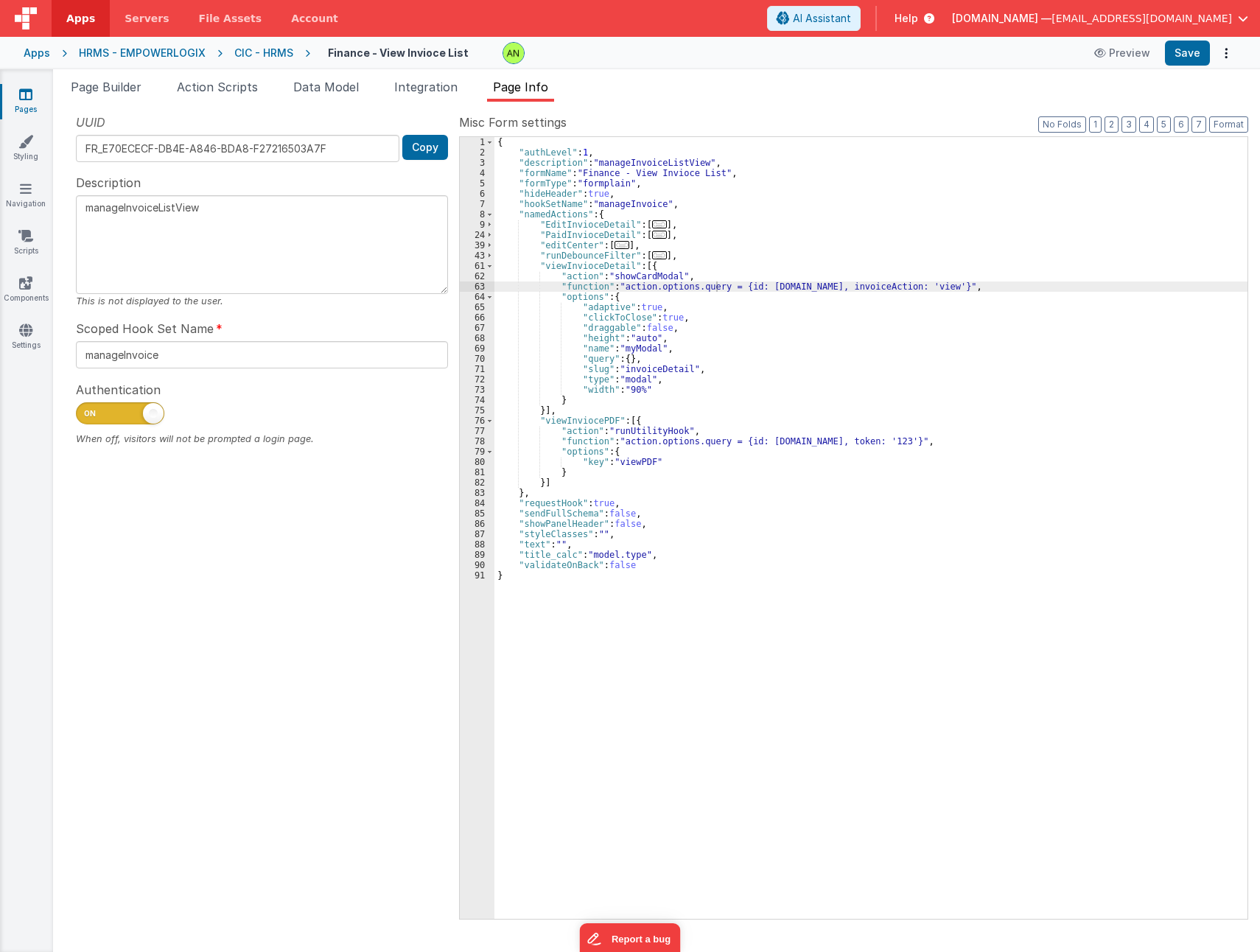
click at [652, 236] on span "..." at bounding box center [659, 235] width 15 height 8
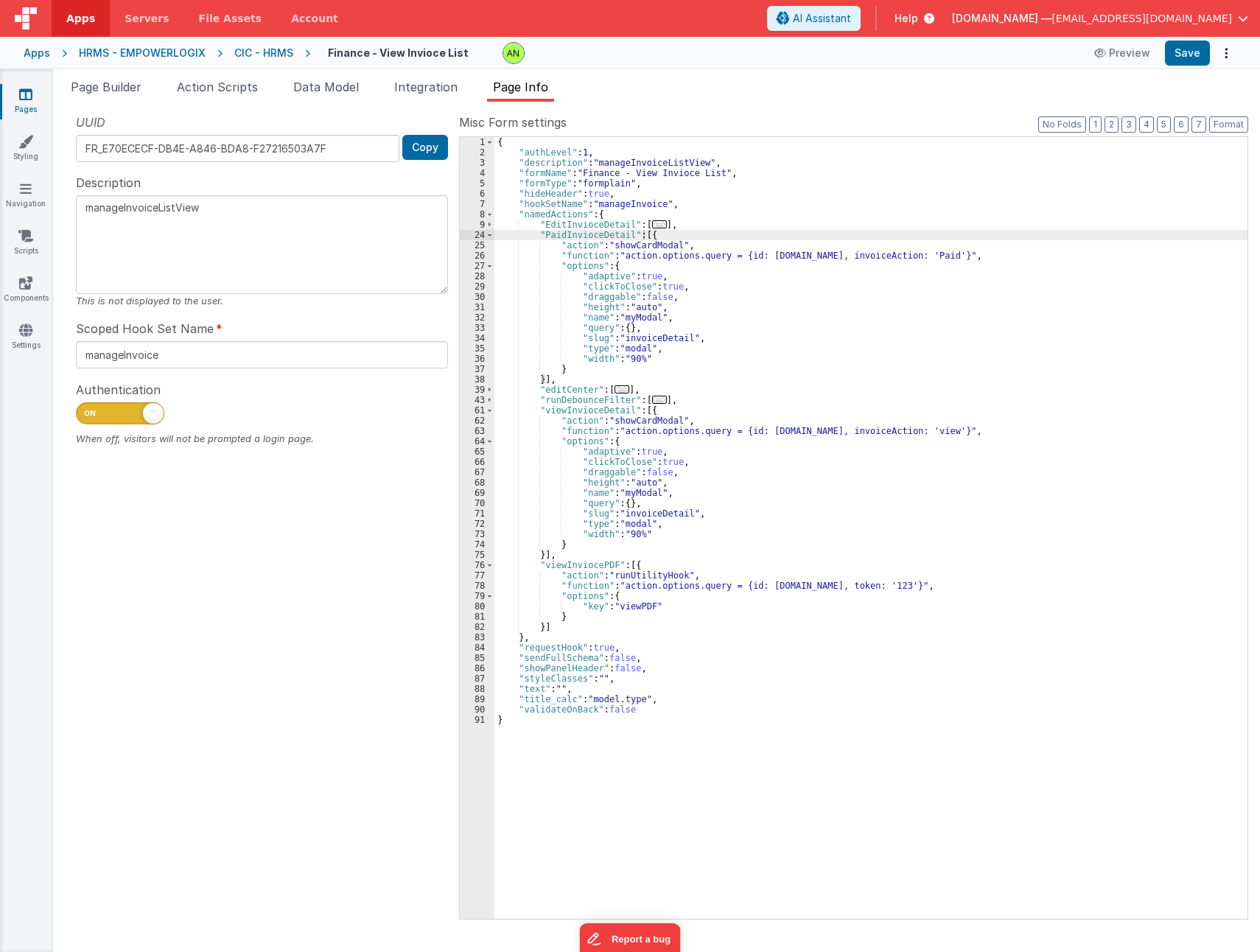
click at [648, 337] on div "{ "authLevel" : 1 , "description" : "manageInvoiceListView" , "formName" : "Fin…" at bounding box center [870, 538] width 753 height 802
click at [663, 234] on div "{ "authLevel" : 1 , "description" : "manageInvoiceListView" , "formName" : "Fin…" at bounding box center [870, 538] width 753 height 802
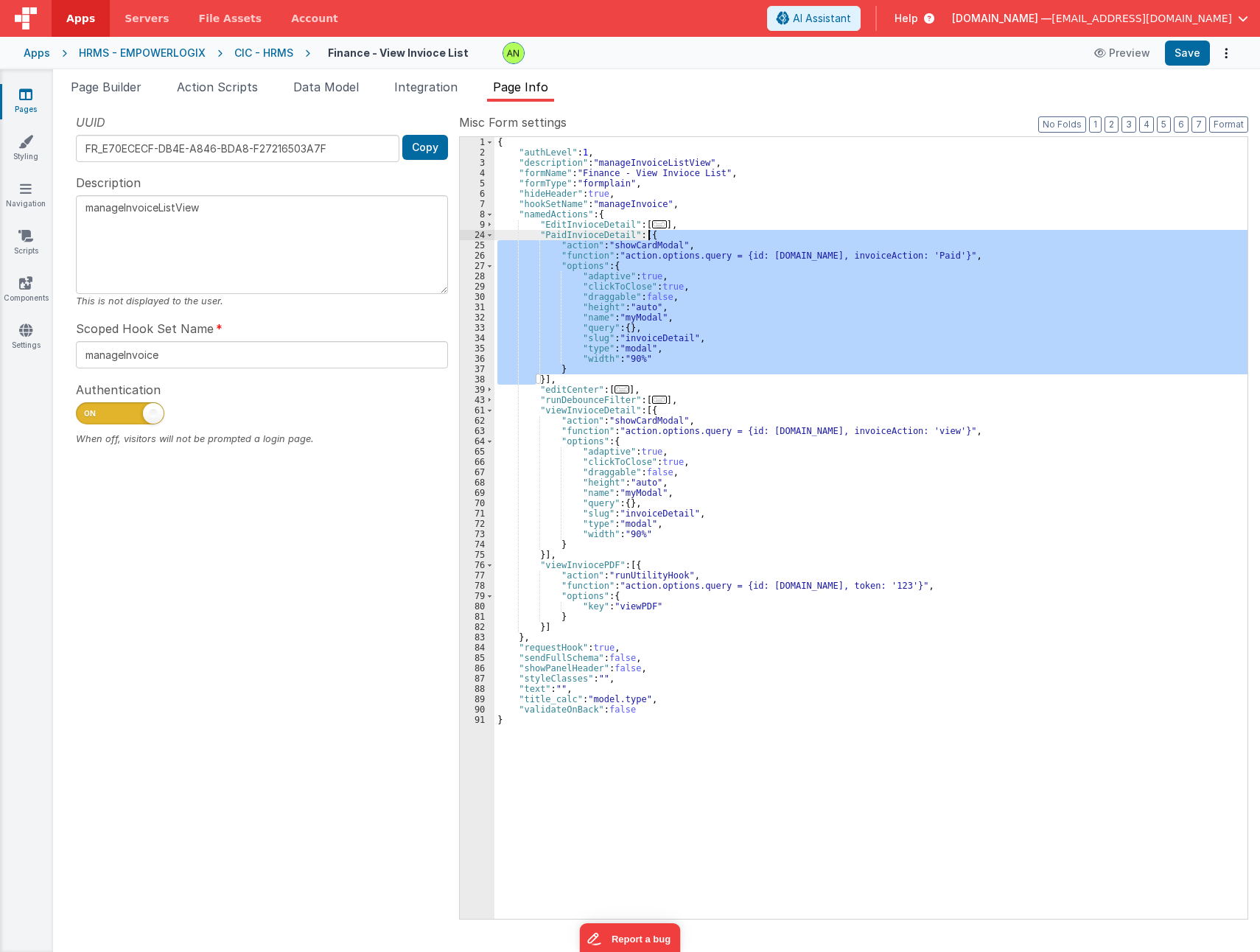
click at [663, 234] on div "{ "authLevel" : 1 , "description" : "manageInvoiceListView" , "formName" : "Fin…" at bounding box center [870, 538] width 753 height 802
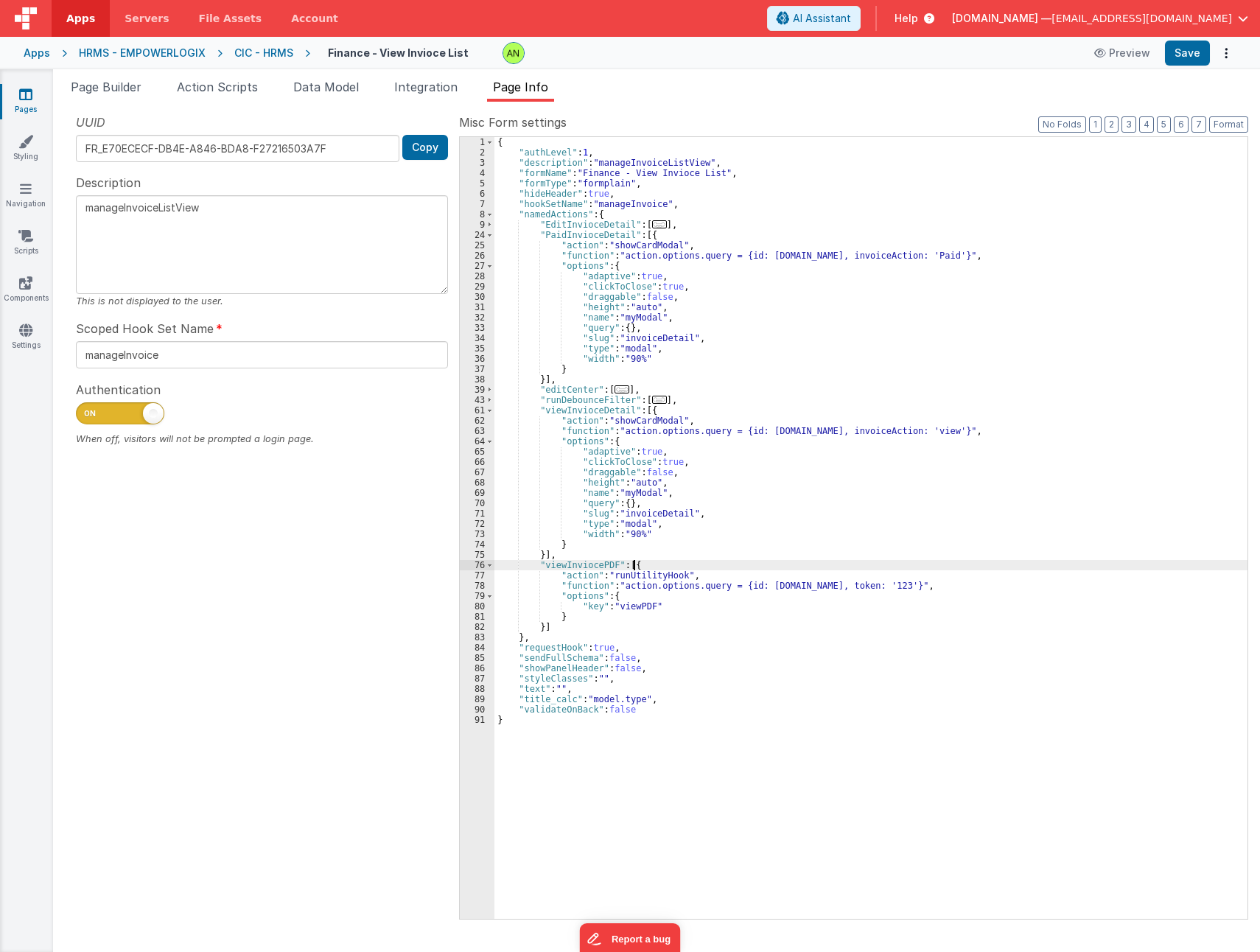
click at [653, 563] on div "{ "authLevel" : 1 , "description" : "manageInvoiceListView" , "formName" : "Fin…" at bounding box center [870, 538] width 753 height 802
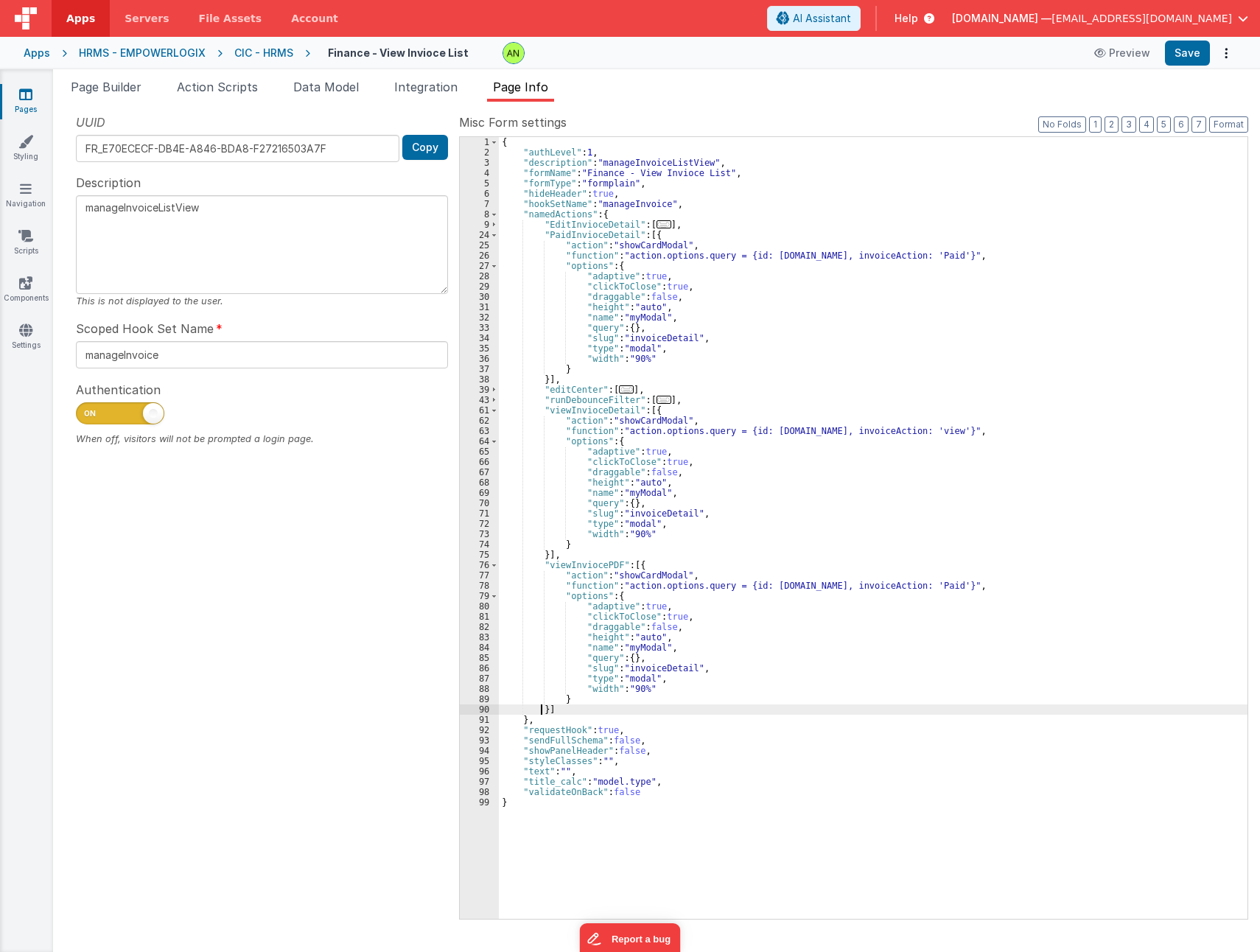
click at [943, 583] on div "{ "authLevel" : 1 , "description" : "manageInvoiceListView" , "formName" : "Fin…" at bounding box center [873, 538] width 748 height 802
click at [933, 731] on div "{ "authLevel" : 1 , "description" : "manageInvoiceListView" , "formName" : "Fin…" at bounding box center [873, 538] width 748 height 802
click at [1183, 55] on button "Save" at bounding box center [1187, 54] width 45 height 25
drag, startPoint x: 625, startPoint y: 58, endPoint x: 696, endPoint y: 68, distance: 71.7
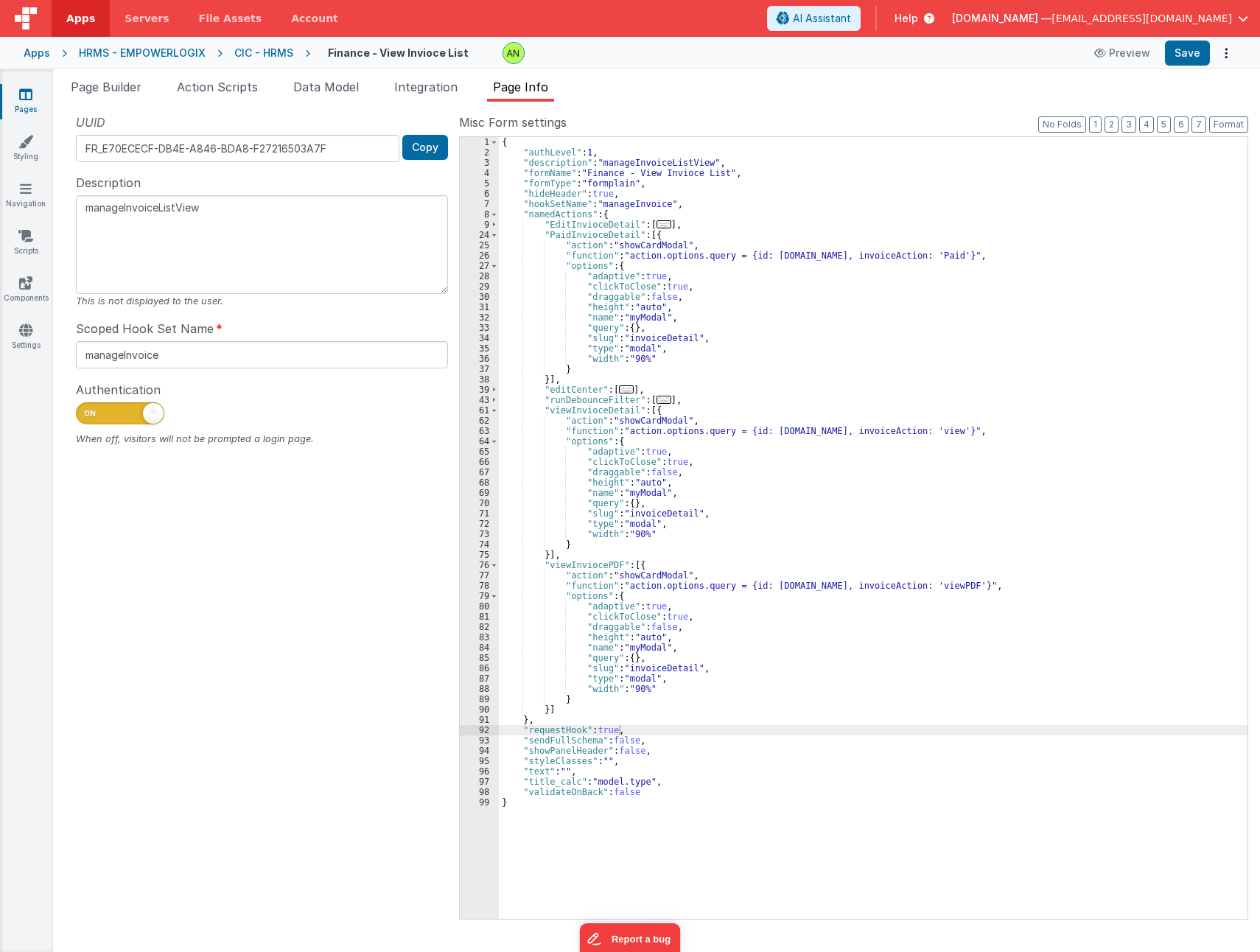
click at [625, 58] on div at bounding box center [788, 53] width 571 height 22
click at [1185, 57] on button "Save" at bounding box center [1187, 54] width 45 height 25
click at [639, 566] on div "{ "authLevel" : 1 , "description" : "manageInvoiceListView" , "formName" : "Fin…" at bounding box center [873, 538] width 748 height 802
click at [657, 400] on span "..." at bounding box center [664, 400] width 15 height 8
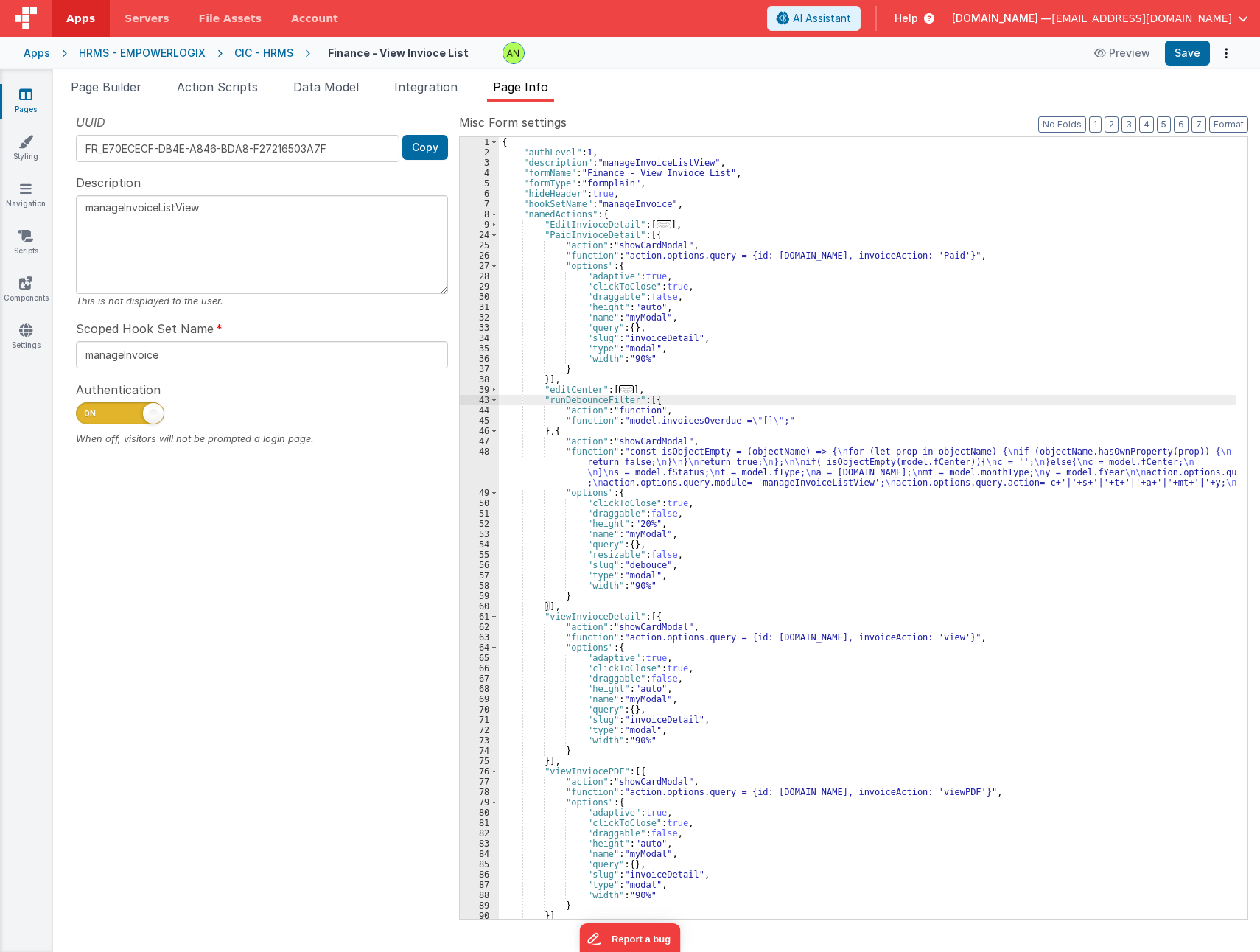
click at [619, 390] on span "..." at bounding box center [626, 389] width 15 height 8
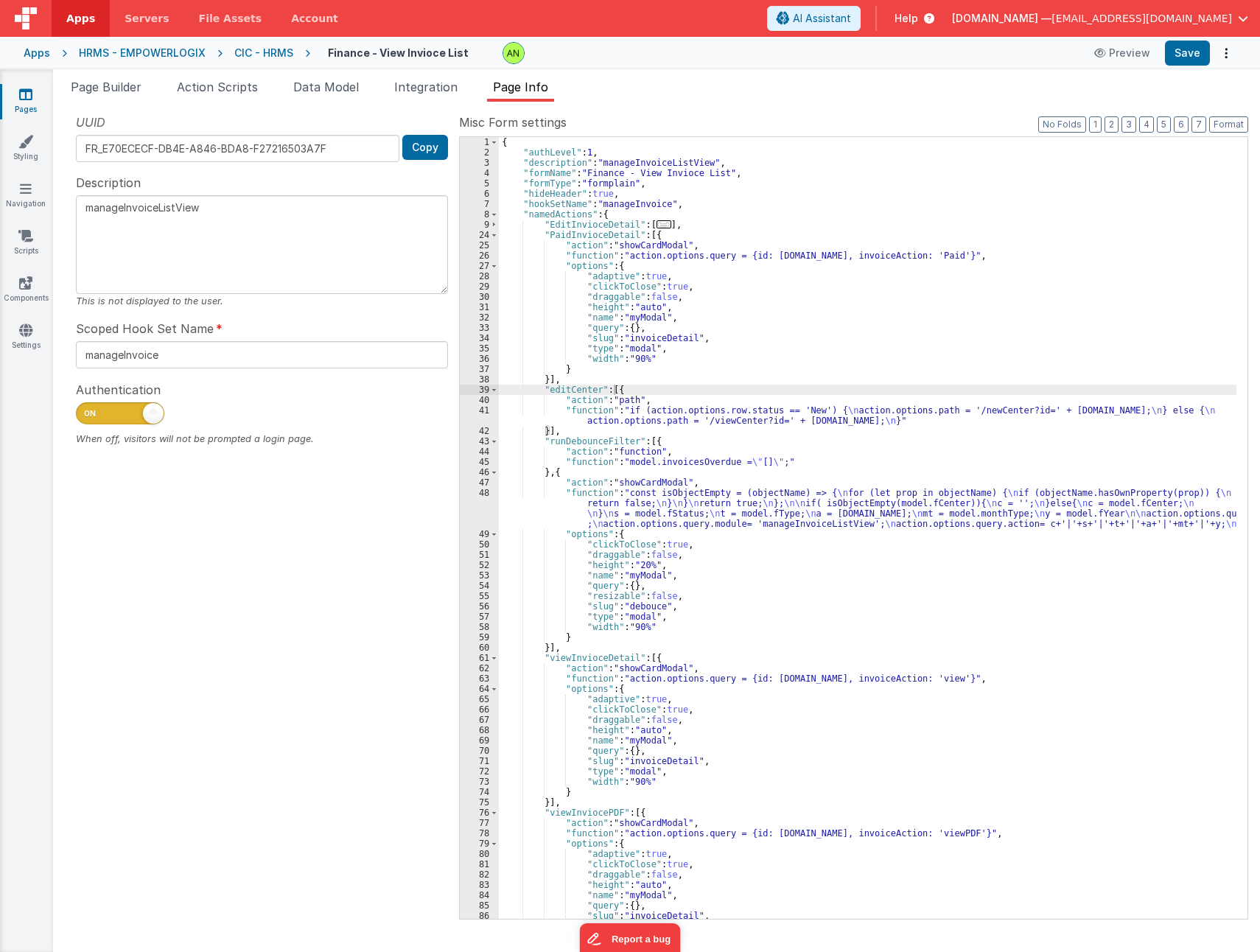
click at [877, 102] on div "Snippet Library Name Type Accordion Element Alert Action Action authLogin Actio…" at bounding box center [656, 526] width 1207 height 851
click at [45, 54] on div "Apps" at bounding box center [36, 53] width 26 height 15
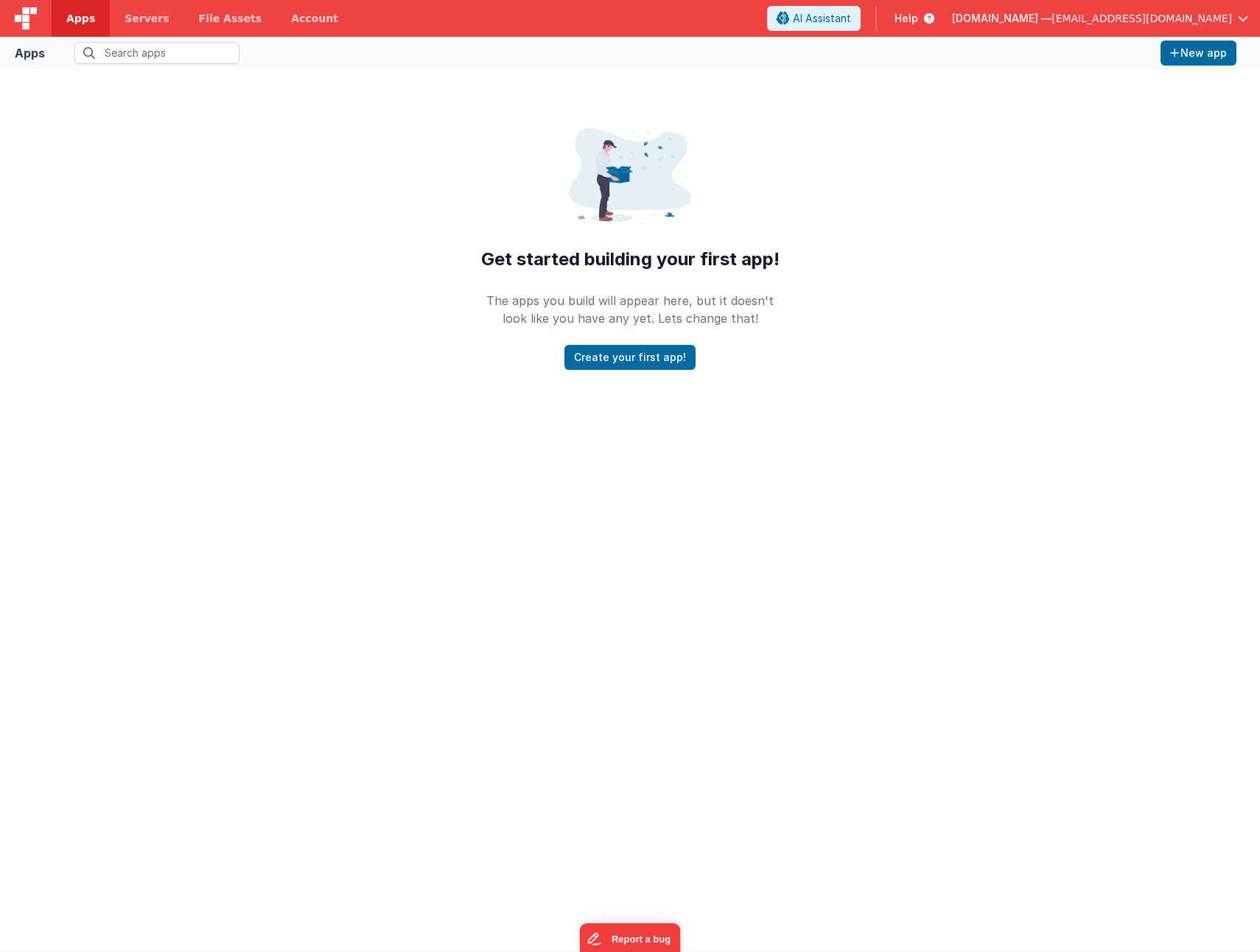
click at [73, 12] on span "Apps" at bounding box center [80, 18] width 28 height 15
click at [145, 17] on span "Servers" at bounding box center [146, 18] width 44 height 15
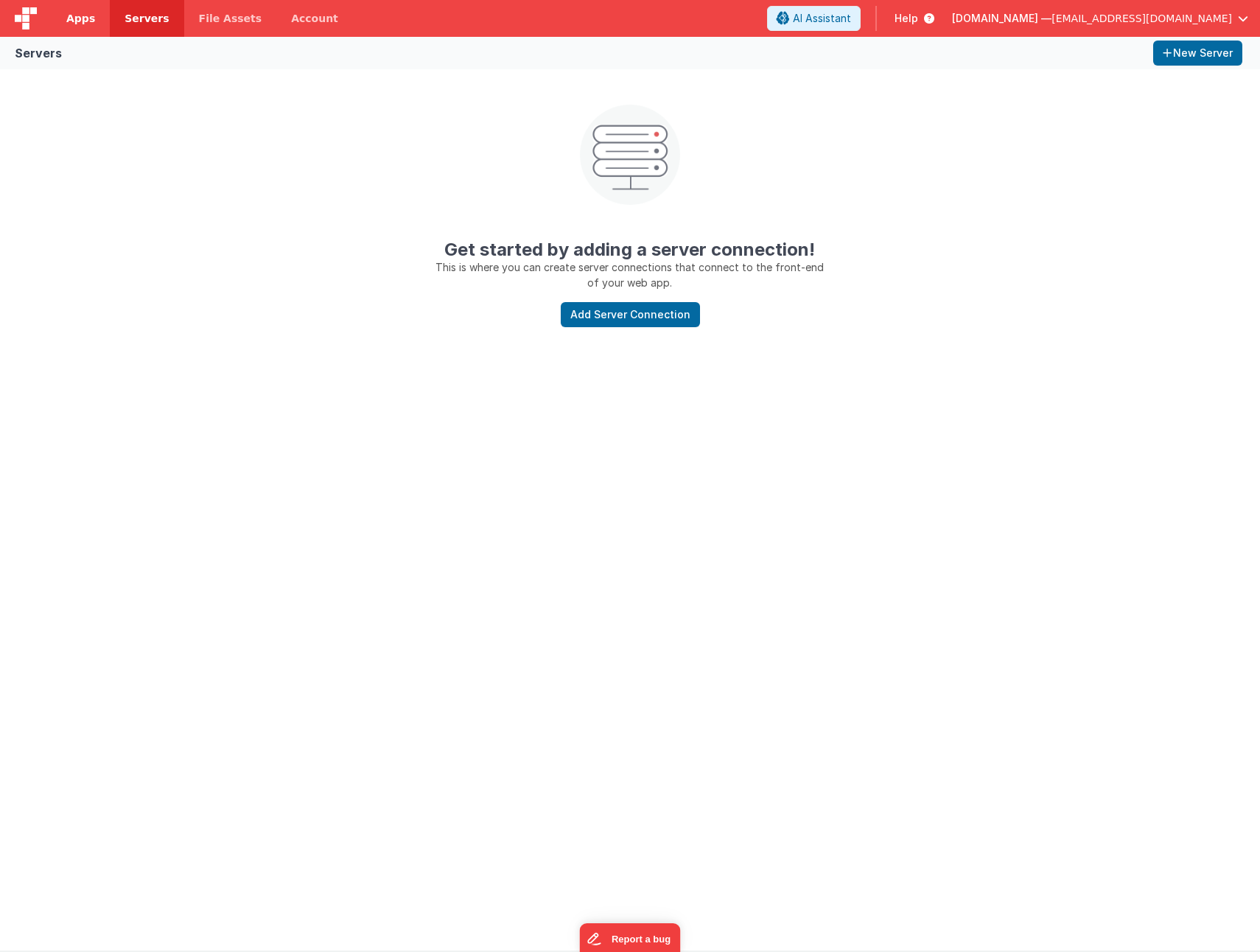
click at [64, 23] on link "Apps" at bounding box center [81, 19] width 58 height 37
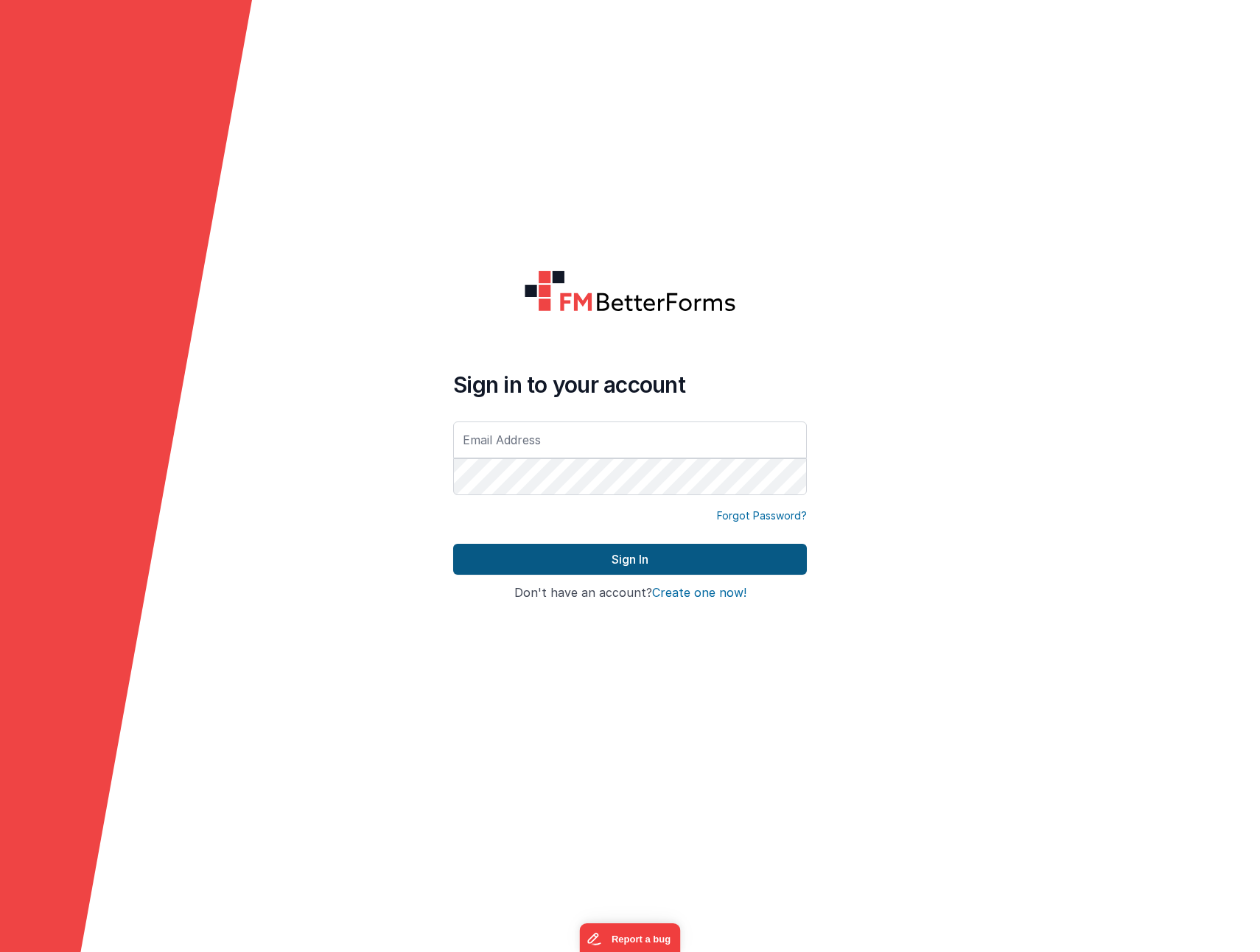
type input "[EMAIL_ADDRESS][DOMAIN_NAME]"
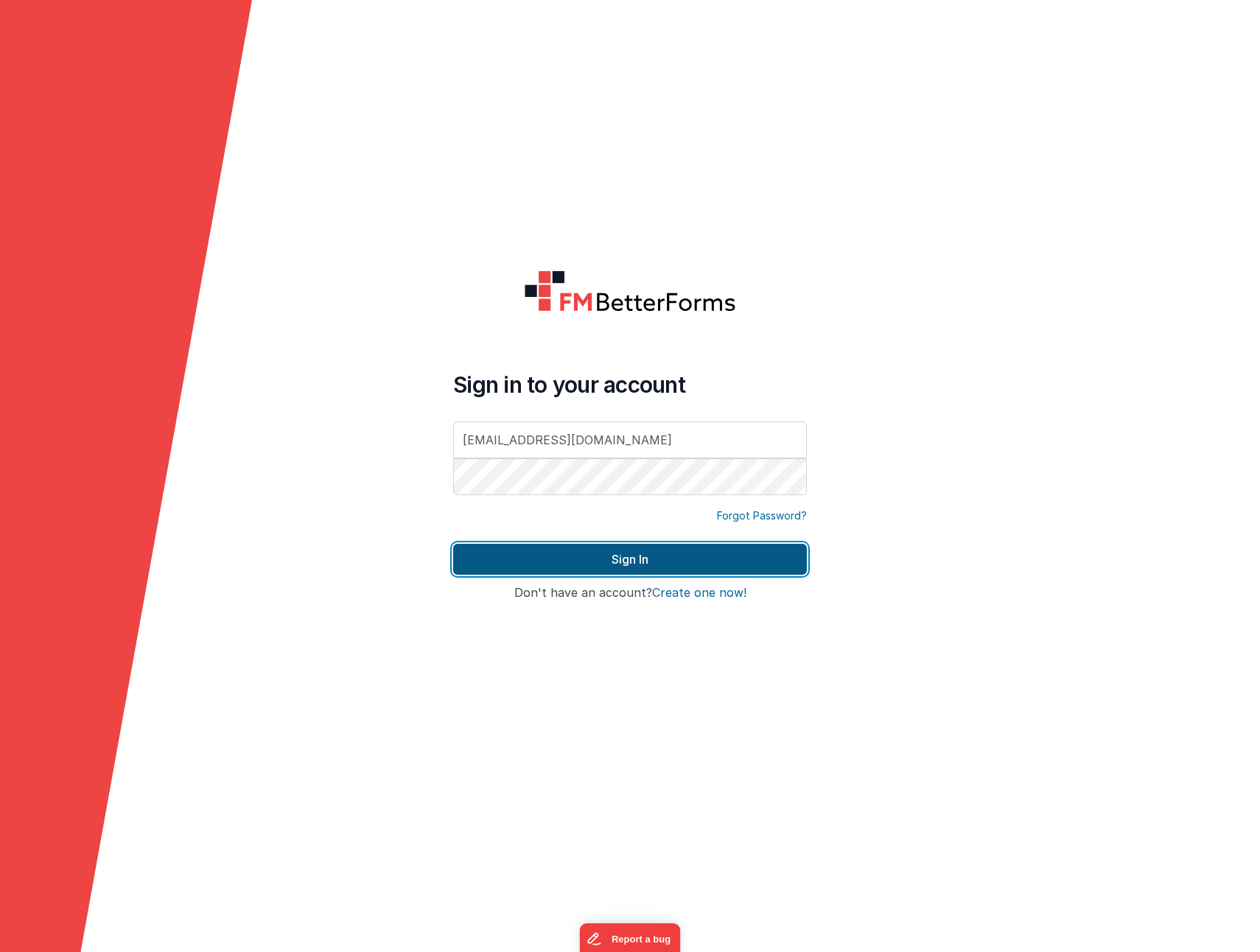
click at [478, 560] on button "Sign In" at bounding box center [630, 559] width 354 height 31
